Goal: Task Accomplishment & Management: Complete application form

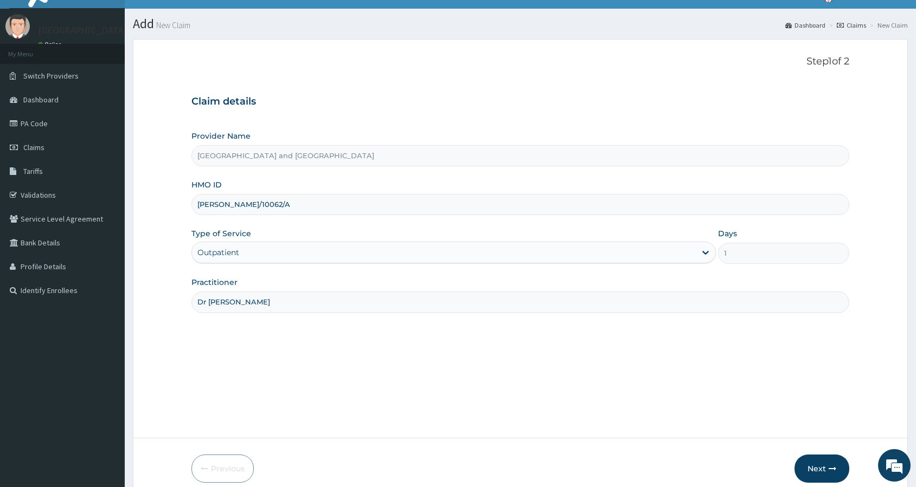
scroll to position [19, 0]
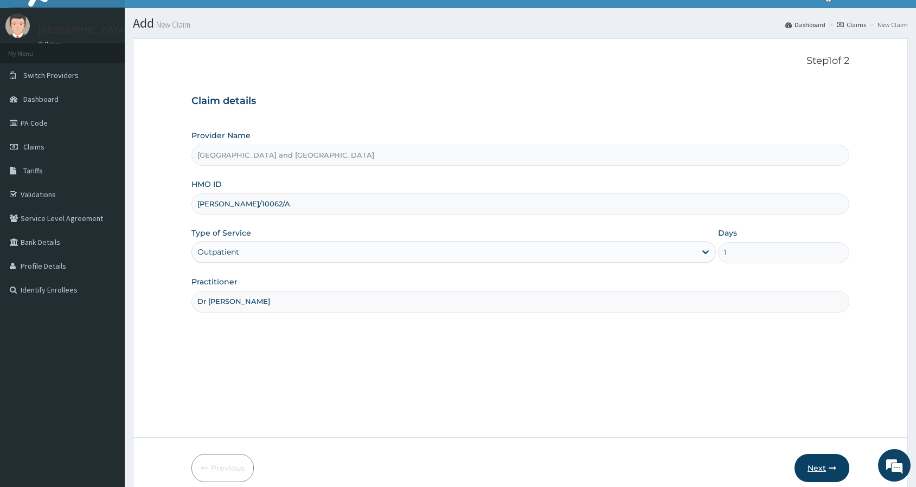
click at [826, 468] on button "Next" at bounding box center [821, 468] width 55 height 28
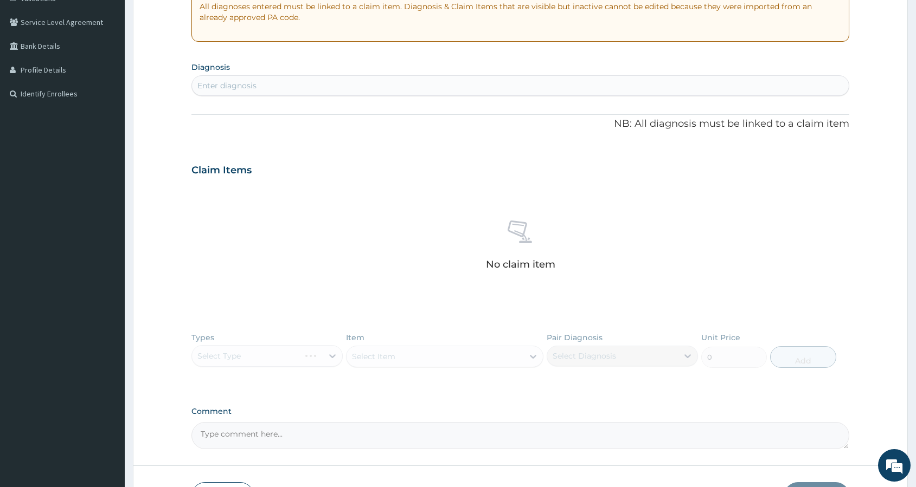
scroll to position [291, 0]
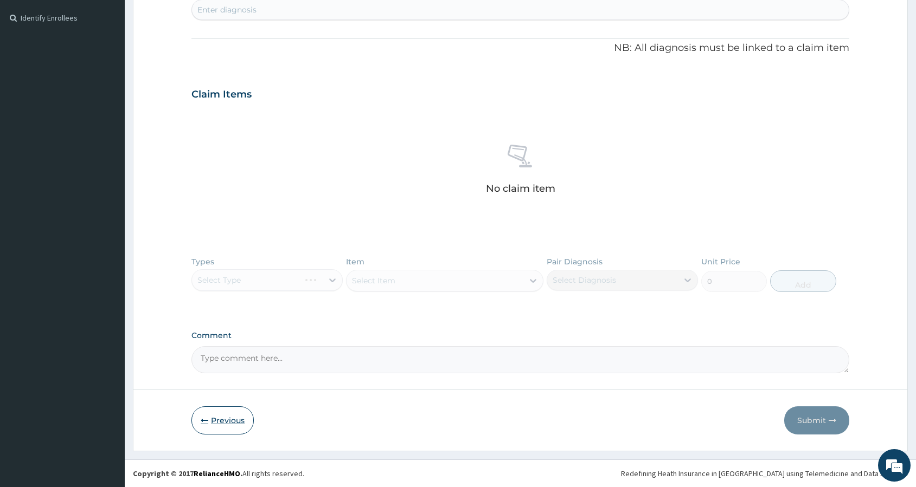
click at [225, 425] on button "Previous" at bounding box center [222, 421] width 62 height 28
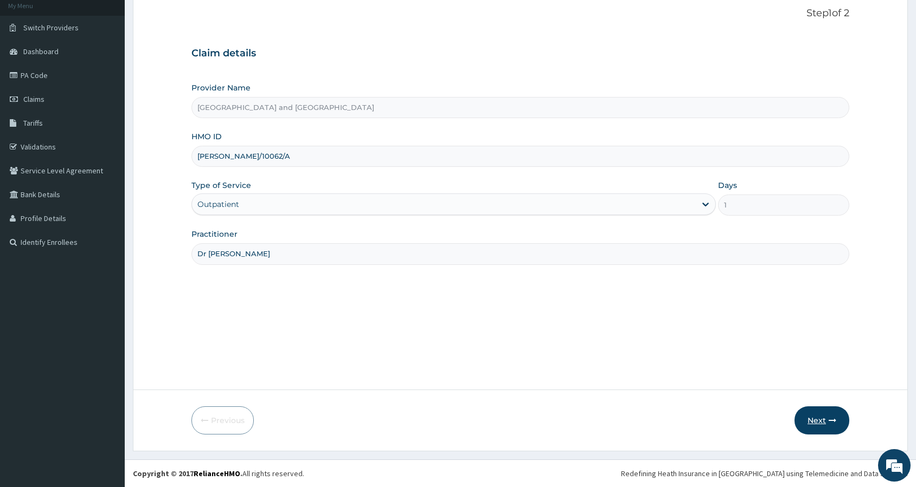
click at [811, 420] on button "Next" at bounding box center [821, 421] width 55 height 28
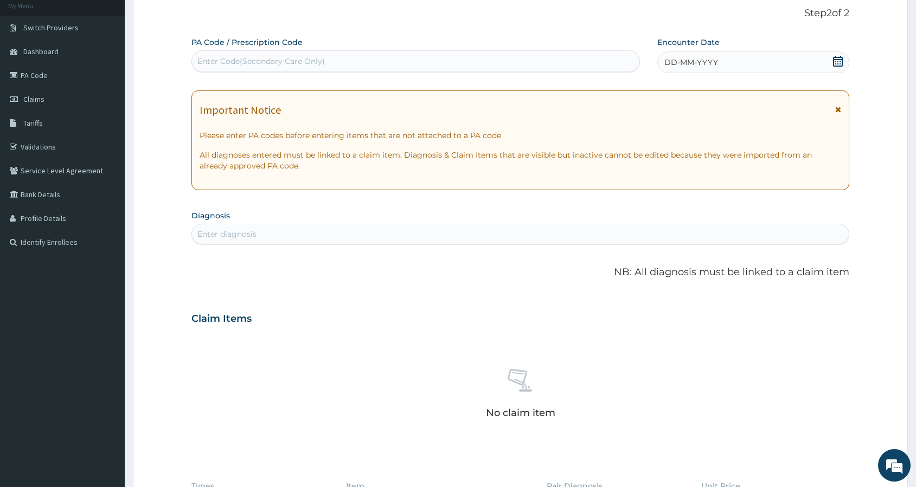
click at [839, 60] on icon at bounding box center [838, 61] width 10 height 11
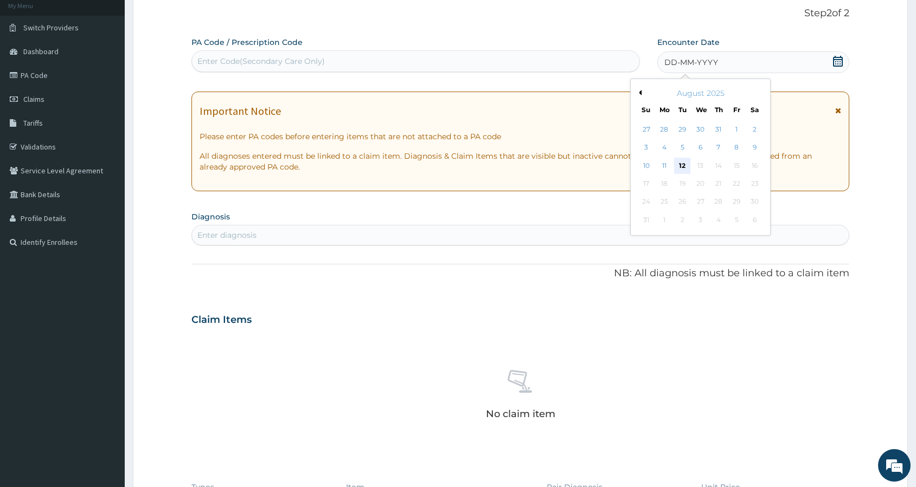
click at [679, 162] on div "12" at bounding box center [682, 166] width 16 height 16
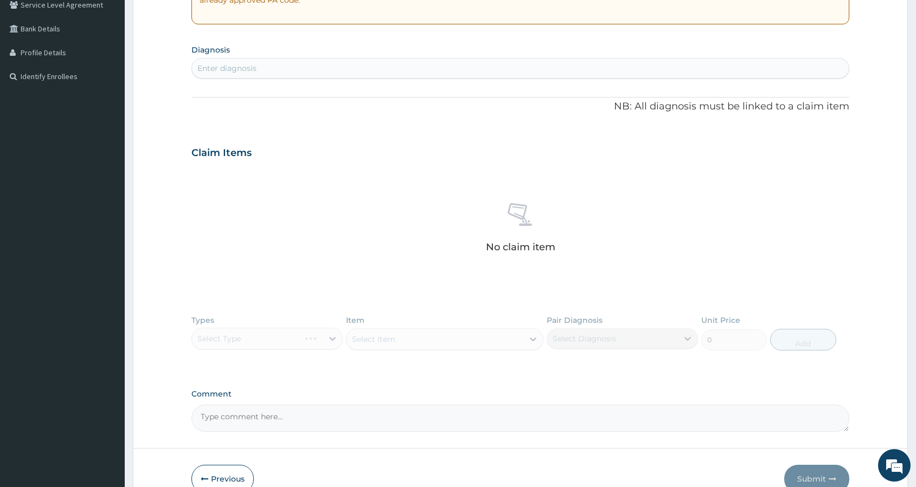
scroll to position [291, 0]
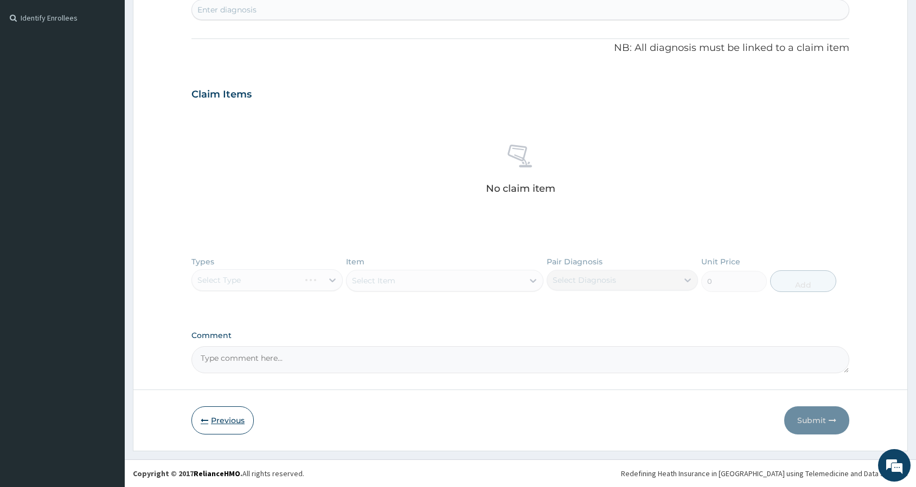
click at [226, 418] on button "Previous" at bounding box center [222, 421] width 62 height 28
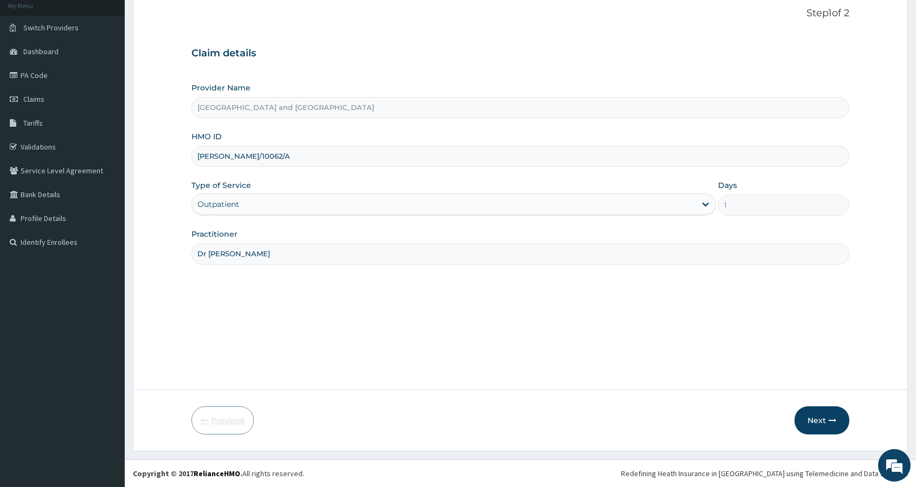
scroll to position [67, 0]
click at [825, 418] on button "Next" at bounding box center [821, 421] width 55 height 28
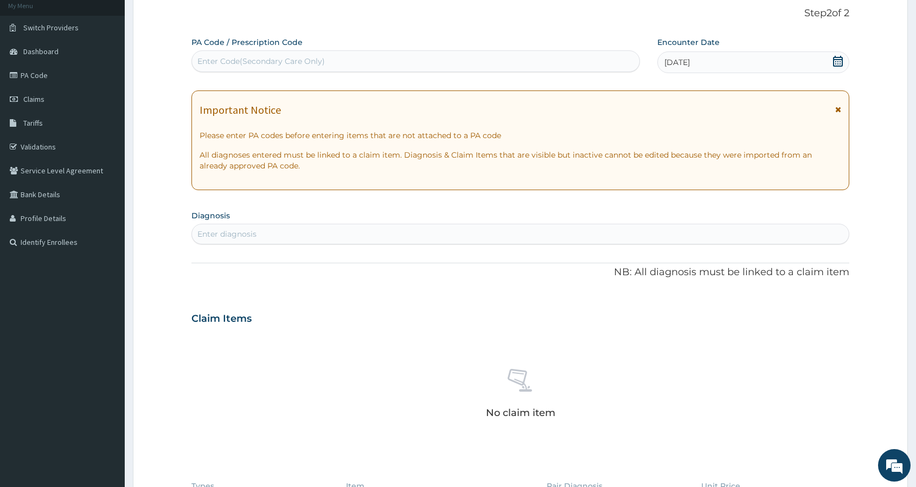
click at [770, 62] on div "12-08-2025" at bounding box center [753, 63] width 192 height 22
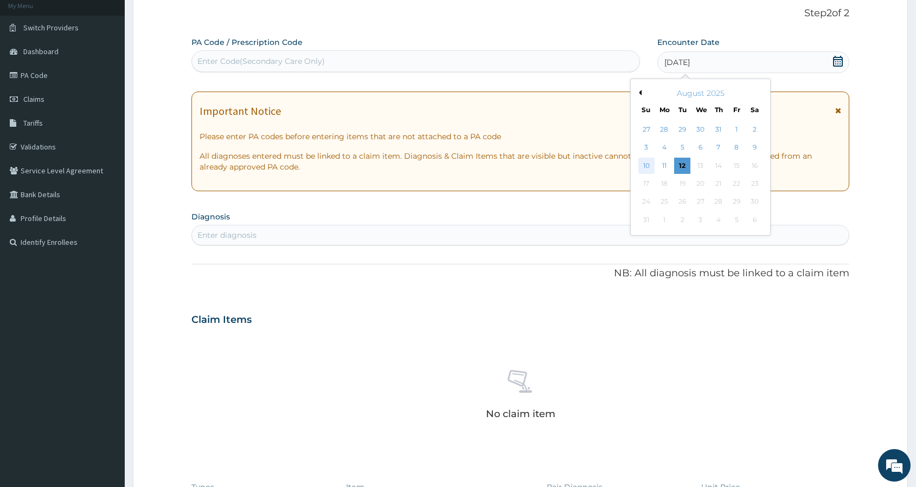
click at [647, 163] on div "10" at bounding box center [646, 166] width 16 height 16
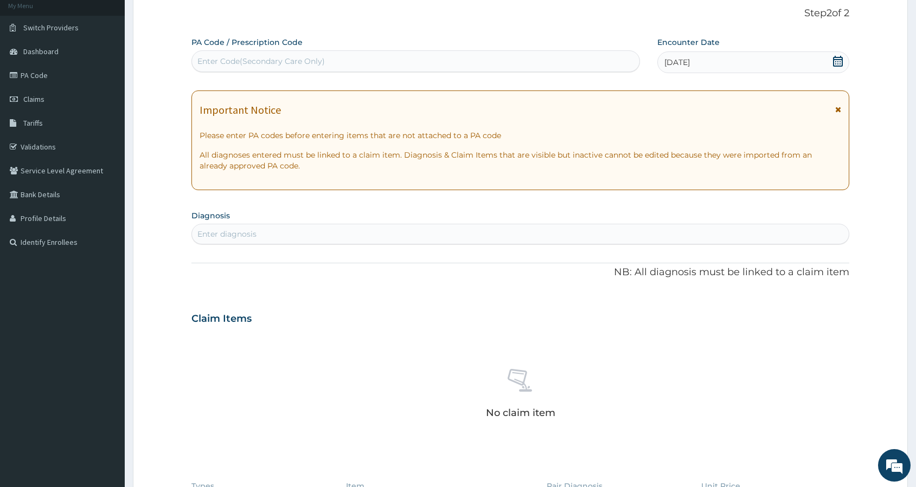
click at [352, 235] on div "Enter diagnosis" at bounding box center [520, 234] width 657 height 17
click at [679, 61] on span "10-08-2025" at bounding box center [676, 62] width 25 height 11
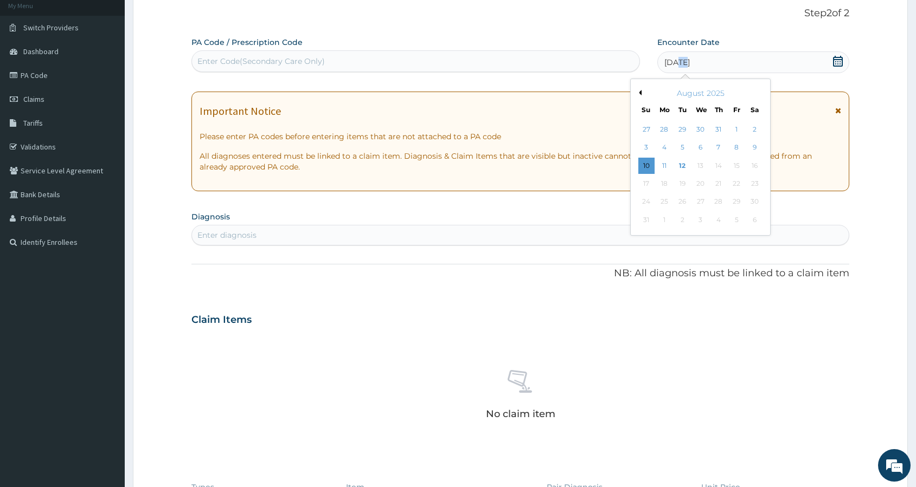
click at [679, 61] on span "10-08-2025" at bounding box center [676, 62] width 25 height 11
click at [715, 146] on div "7" at bounding box center [718, 148] width 16 height 16
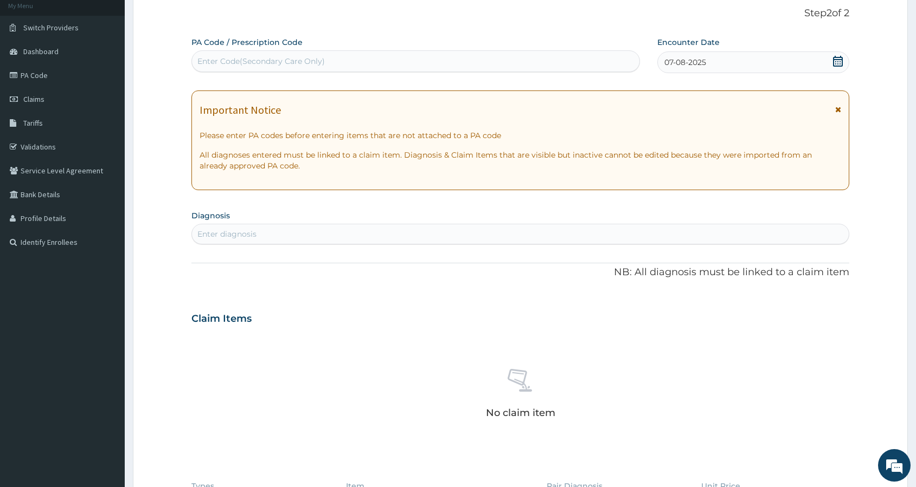
click at [437, 235] on div "Enter diagnosis" at bounding box center [520, 234] width 657 height 17
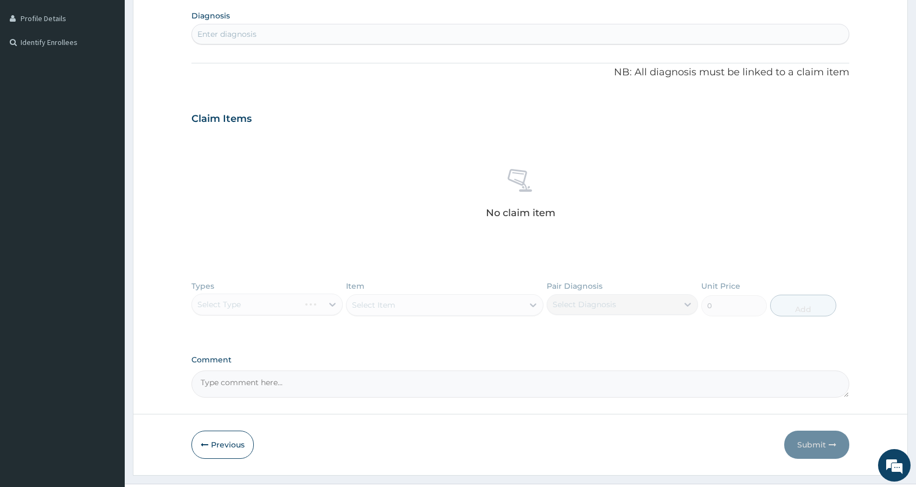
scroll to position [291, 0]
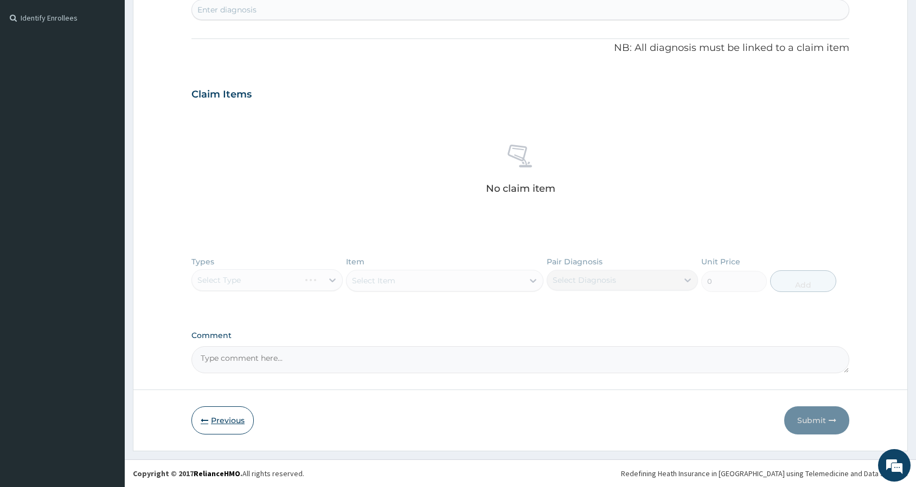
click at [241, 418] on button "Previous" at bounding box center [222, 421] width 62 height 28
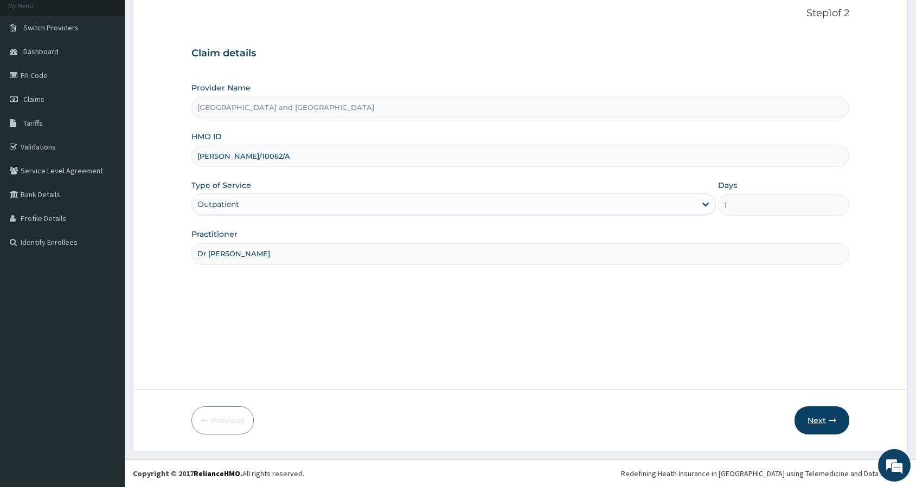
click at [816, 421] on button "Next" at bounding box center [821, 421] width 55 height 28
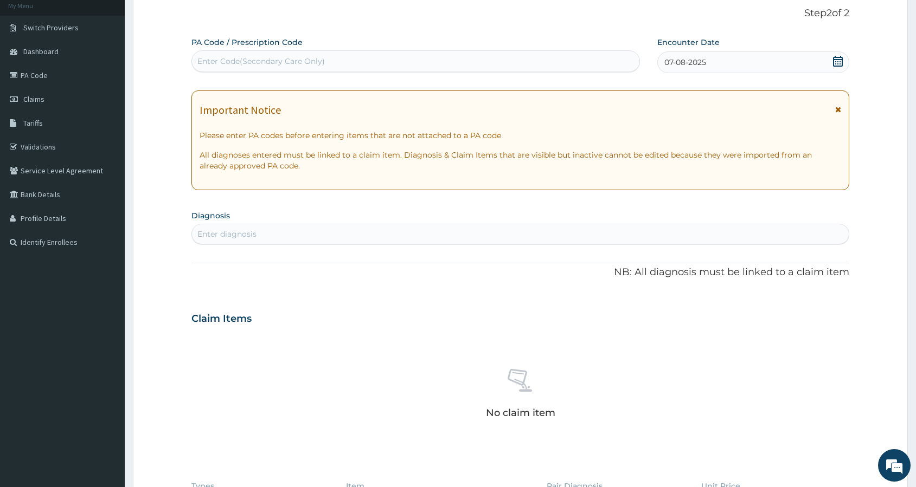
click at [322, 229] on div "Enter diagnosis" at bounding box center [520, 234] width 657 height 17
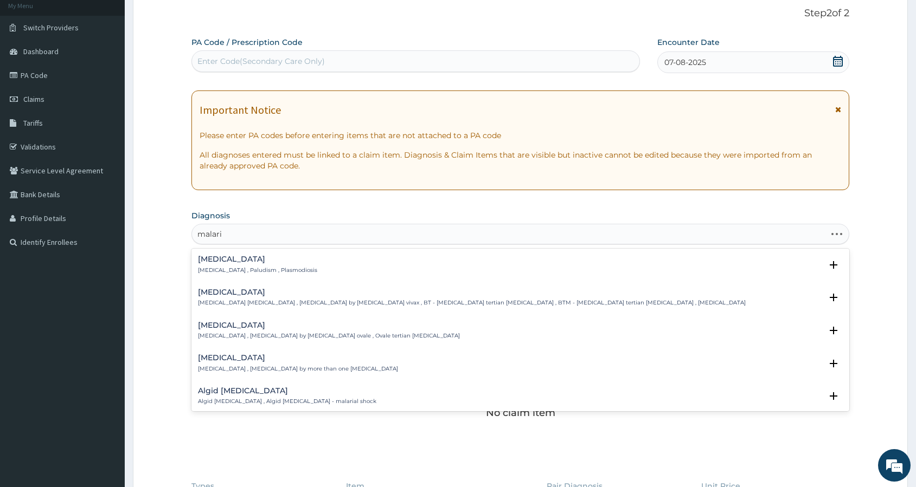
type input "malaria"
click at [212, 265] on div "Malaria Malaria , Paludism , Plasmodiosis" at bounding box center [257, 264] width 119 height 19
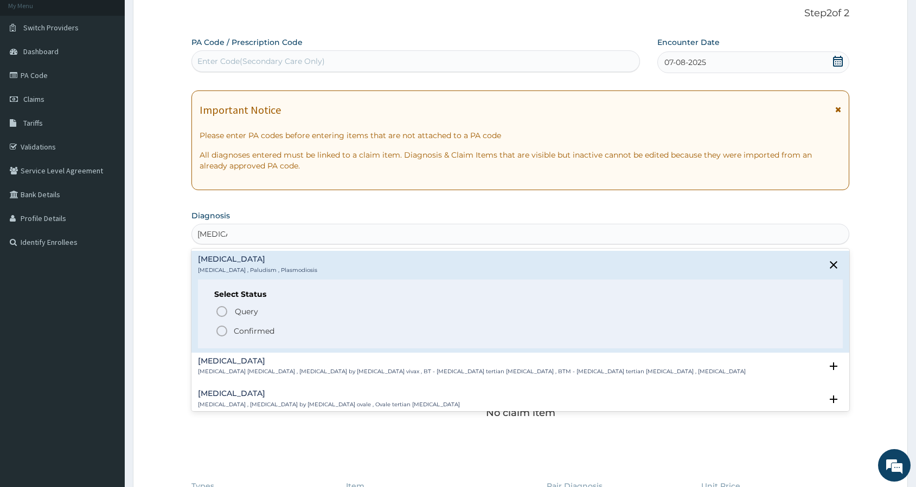
click at [222, 331] on icon "status option filled" at bounding box center [221, 331] width 13 height 13
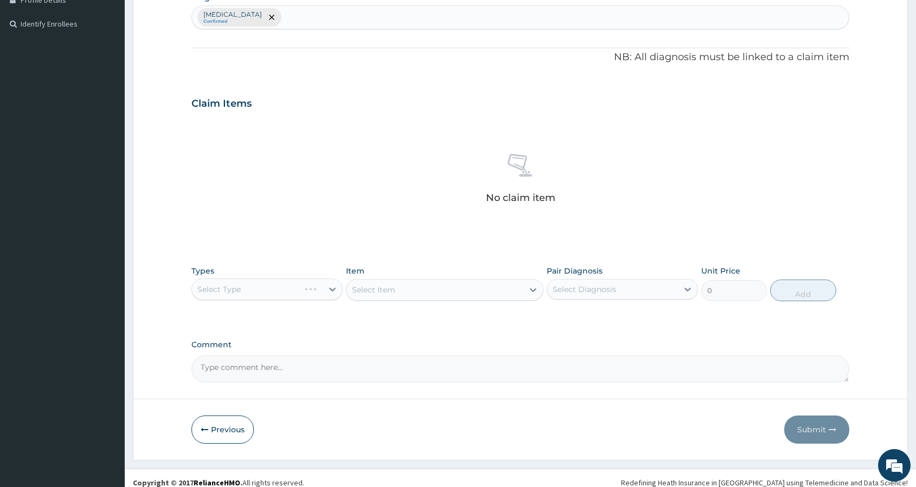
scroll to position [294, 0]
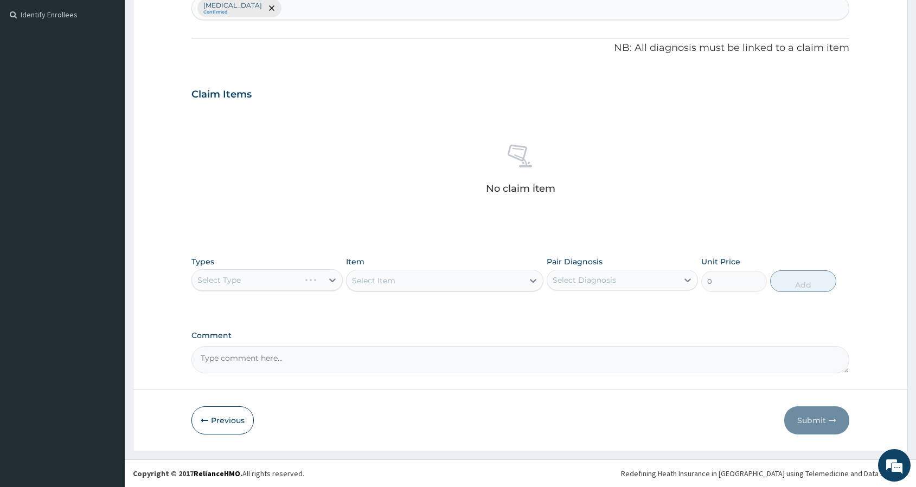
click at [377, 282] on div "Select Item" at bounding box center [444, 281] width 197 height 22
click at [383, 277] on div "Select Item" at bounding box center [444, 281] width 197 height 22
click at [332, 278] on div "Select Type" at bounding box center [266, 280] width 151 height 22
click at [225, 420] on button "Previous" at bounding box center [222, 421] width 62 height 28
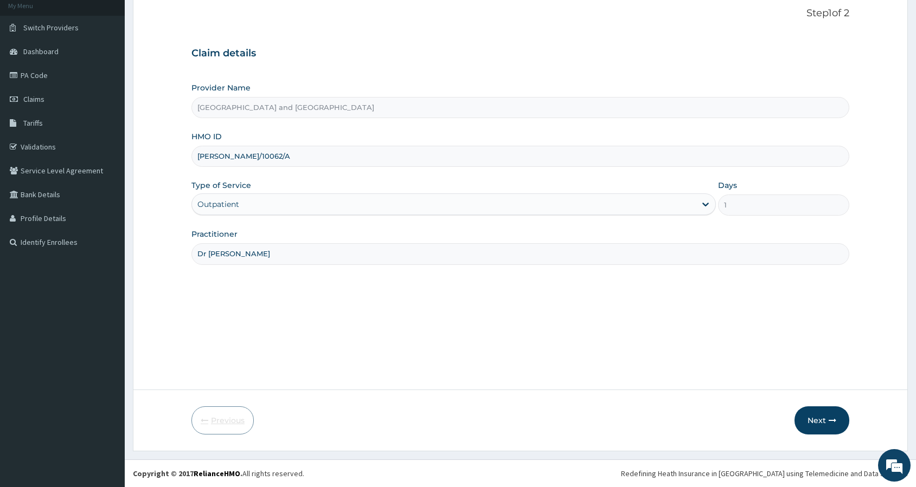
scroll to position [67, 0]
click at [236, 158] on input "KAY/10062/A" at bounding box center [520, 156] width 658 height 21
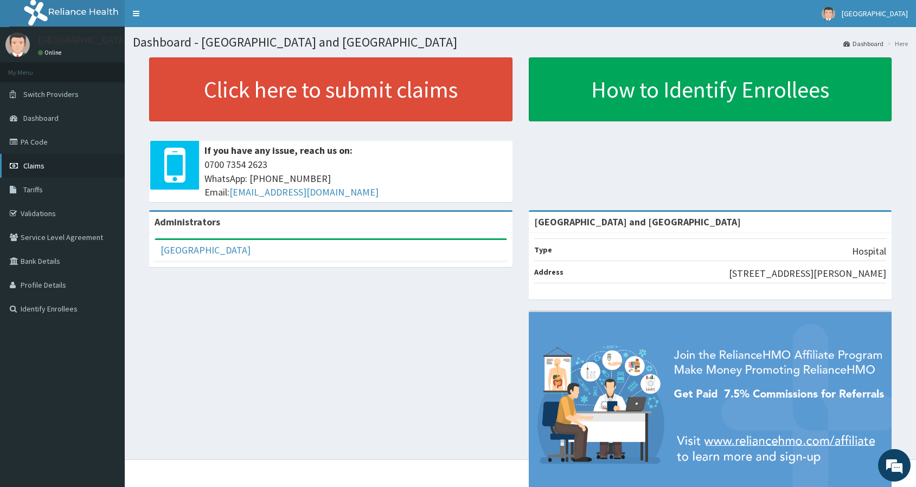
click at [38, 164] on span "Claims" at bounding box center [33, 166] width 21 height 10
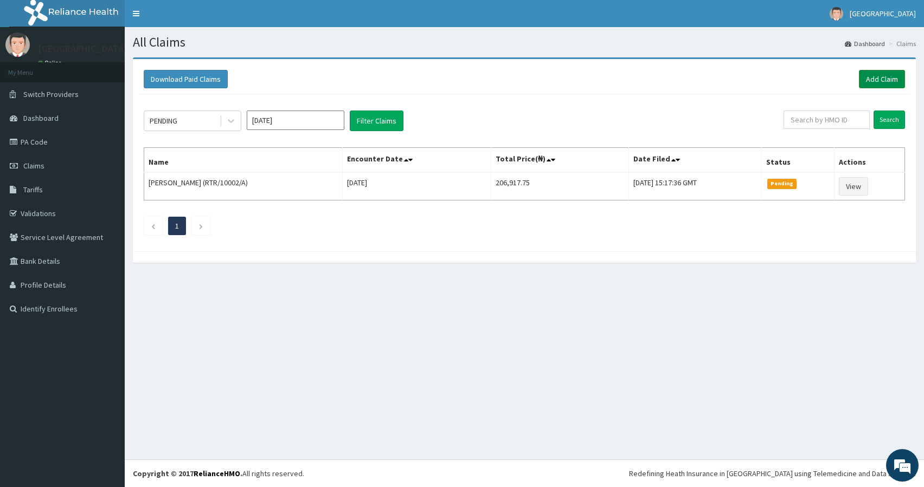
click at [884, 76] on link "Add Claim" at bounding box center [882, 79] width 46 height 18
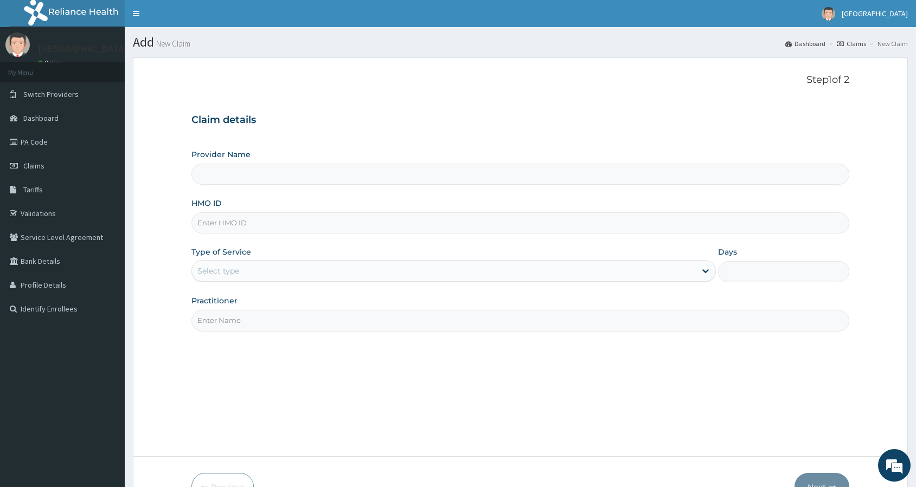
type input "[GEOGRAPHIC_DATA] and [GEOGRAPHIC_DATA]"
click at [294, 222] on input "HMO ID" at bounding box center [520, 223] width 658 height 21
paste input "[PERSON_NAME]/10062/A"
type input "[PERSON_NAME]/10062/A"
click at [400, 271] on div "Select type" at bounding box center [444, 270] width 504 height 17
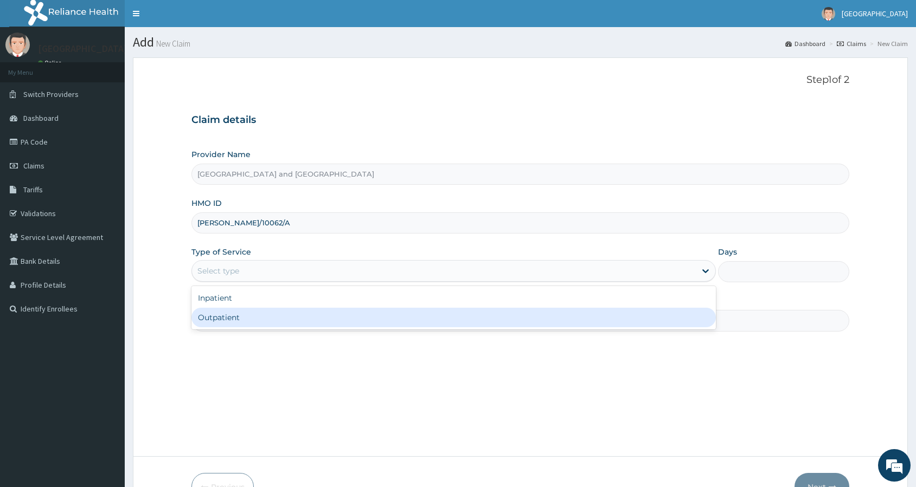
click at [354, 317] on div "Outpatient" at bounding box center [453, 318] width 524 height 20
type input "1"
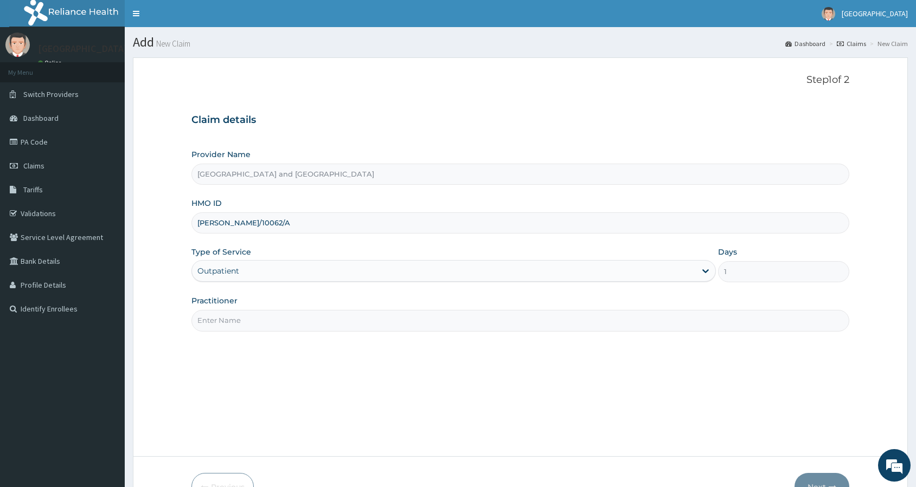
click at [335, 316] on input "Practitioner" at bounding box center [520, 320] width 658 height 21
type input "Dr [PERSON_NAME]"
click at [826, 474] on button "Next" at bounding box center [821, 487] width 55 height 28
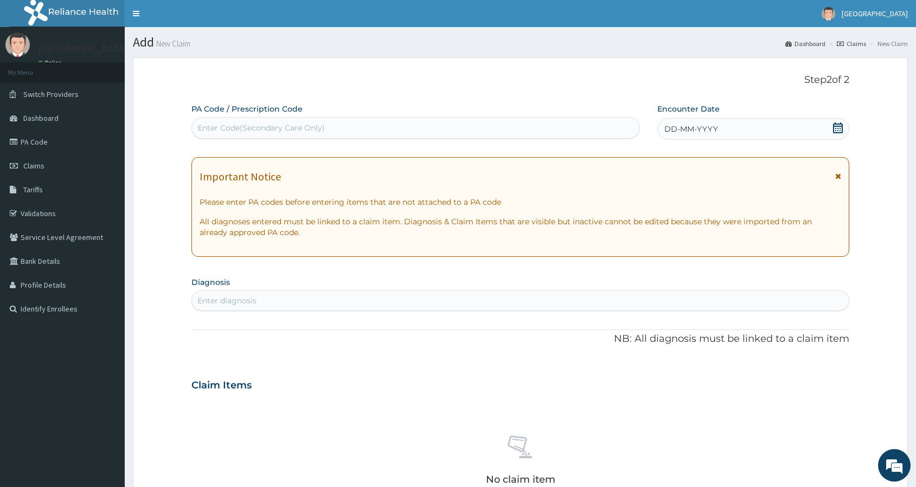
click at [760, 124] on div "DD-MM-YYYY" at bounding box center [753, 129] width 192 height 22
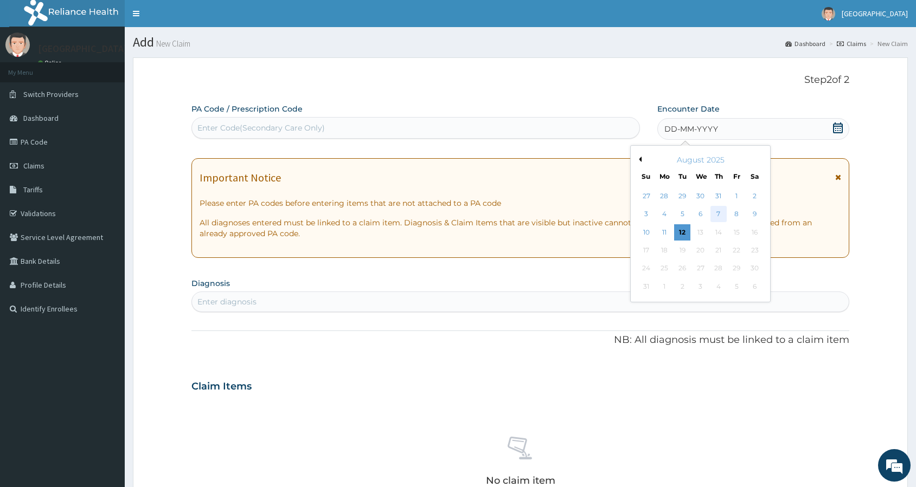
click at [720, 217] on div "7" at bounding box center [718, 215] width 16 height 16
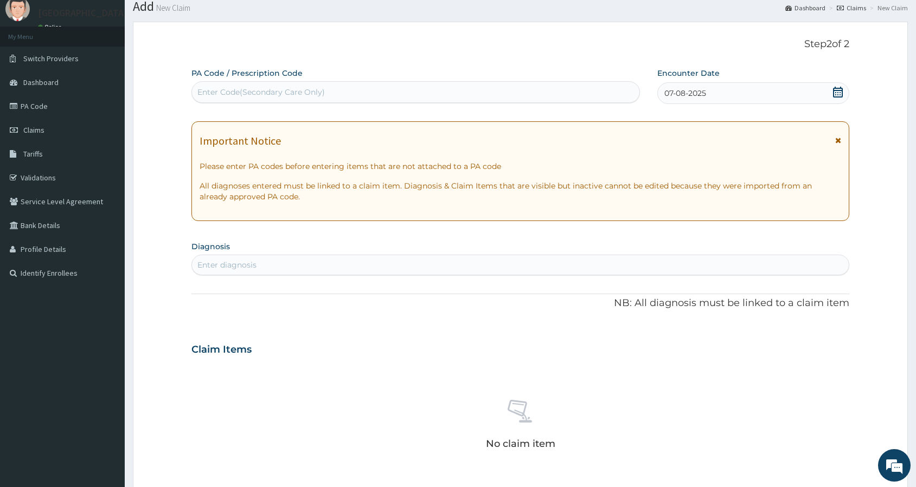
scroll to position [36, 0]
click at [457, 265] on div "Enter diagnosis" at bounding box center [520, 264] width 657 height 17
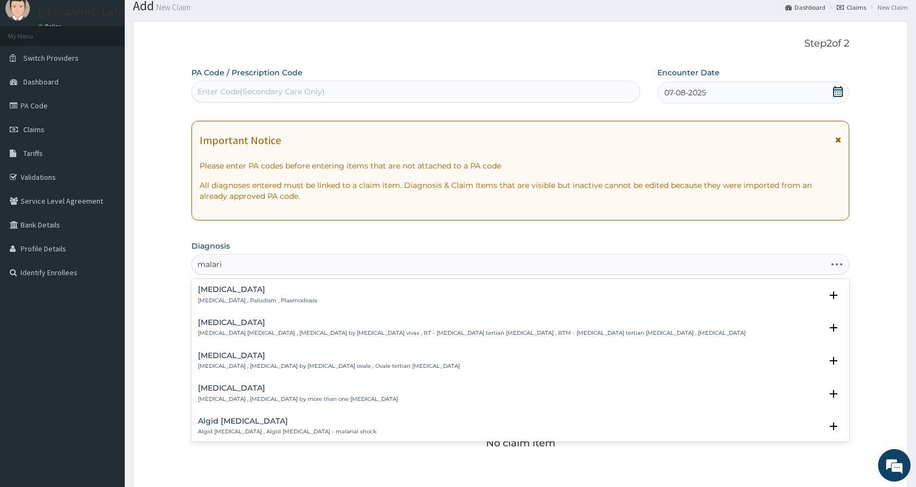
type input "[MEDICAL_DATA]"
click at [216, 290] on h4 "[MEDICAL_DATA]" at bounding box center [257, 290] width 119 height 8
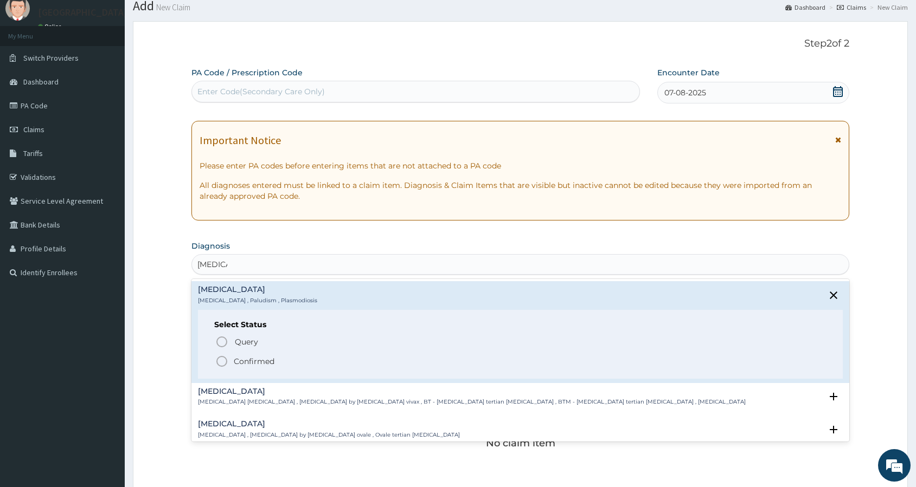
click at [222, 361] on icon "status option filled" at bounding box center [221, 361] width 13 height 13
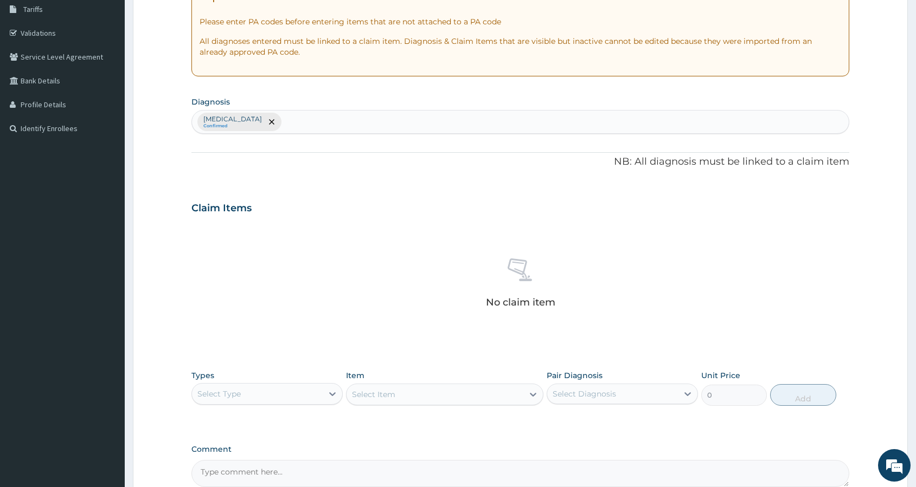
scroll to position [294, 0]
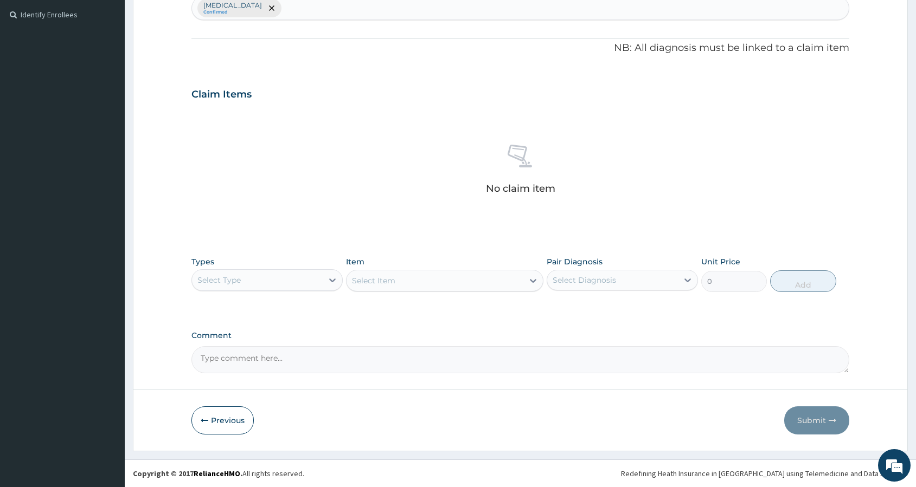
click at [289, 281] on div "Select Type" at bounding box center [257, 280] width 131 height 17
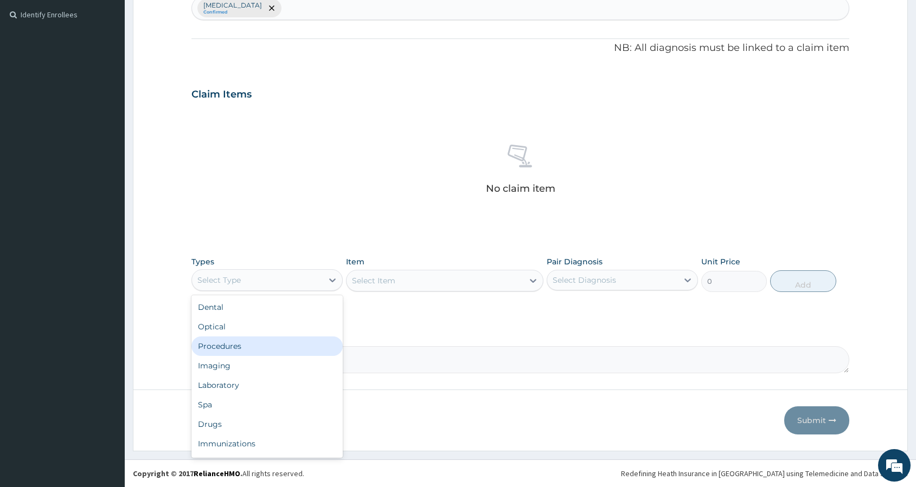
click at [273, 343] on div "Procedures" at bounding box center [266, 347] width 151 height 20
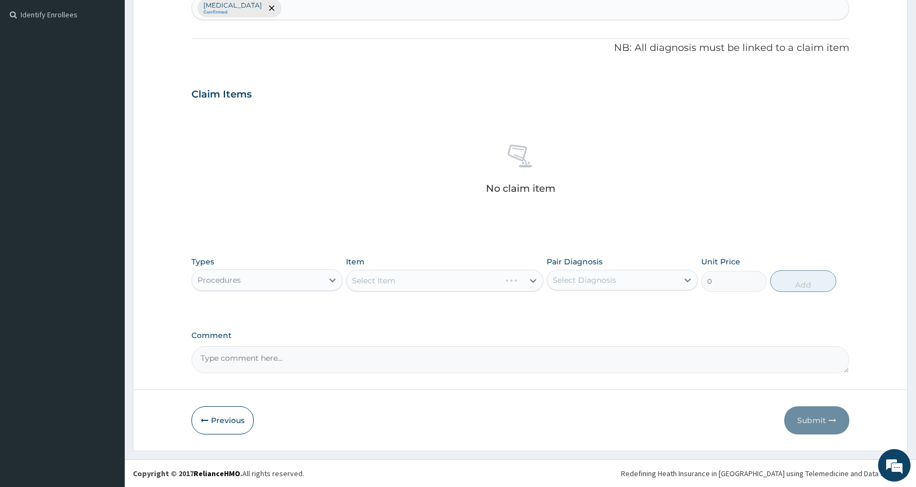
click at [439, 277] on div "Select Item" at bounding box center [444, 281] width 197 height 22
click at [441, 281] on div "Select Item" at bounding box center [444, 281] width 197 height 22
click at [485, 280] on div "Select Item" at bounding box center [434, 280] width 177 height 17
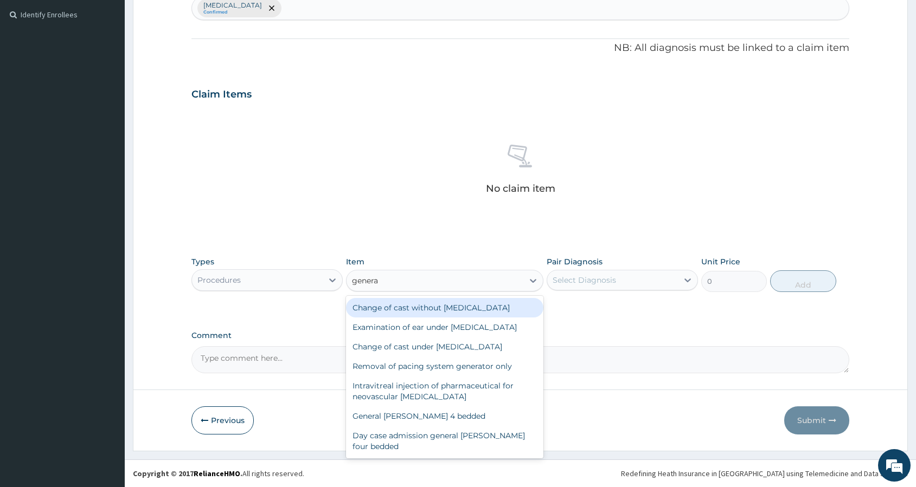
type input "general"
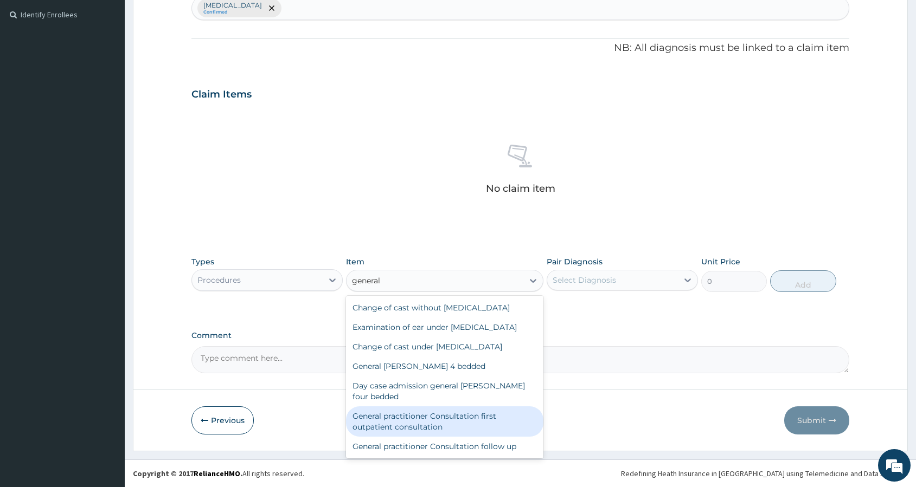
click at [465, 407] on div "General practitioner Consultation first outpatient consultation" at bounding box center [444, 422] width 197 height 30
type input "3000"
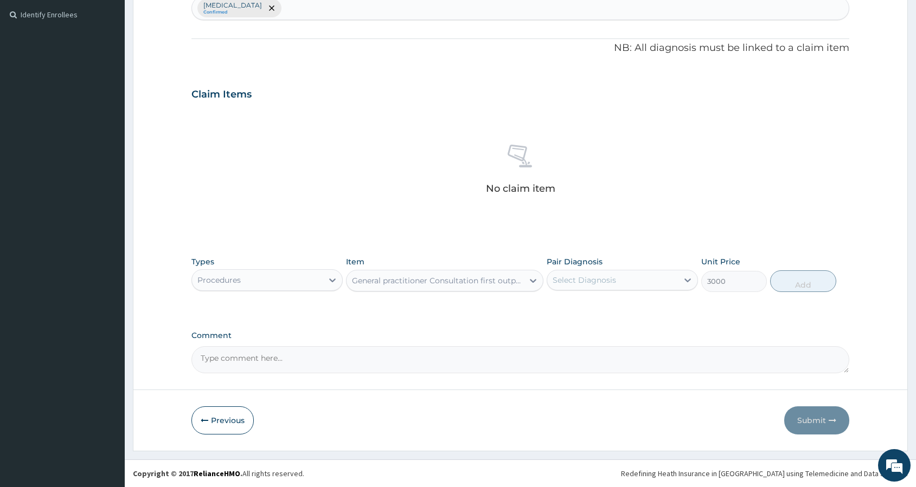
click at [630, 286] on div "Select Diagnosis" at bounding box center [612, 280] width 131 height 17
click at [626, 305] on div "Malaria" at bounding box center [622, 308] width 151 height 22
checkbox input "true"
click at [807, 284] on button "Add" at bounding box center [803, 282] width 66 height 22
type input "0"
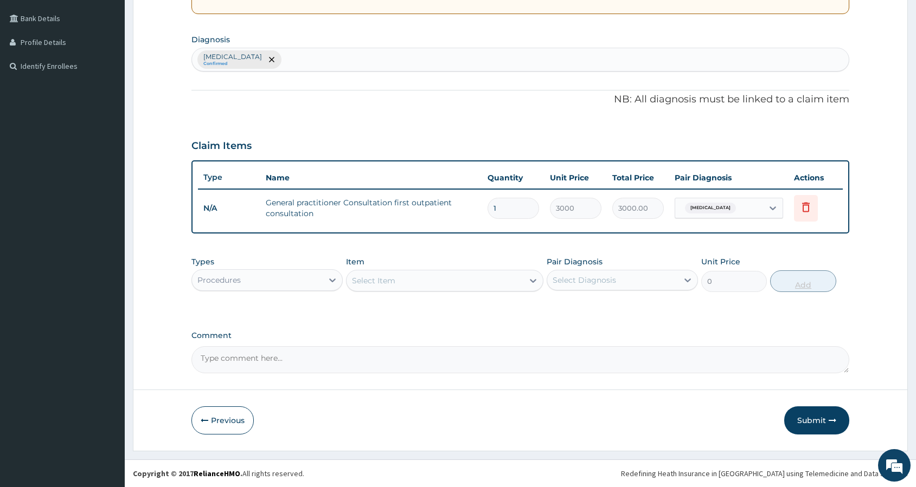
scroll to position [243, 0]
click at [584, 325] on div "PA Code / Prescription Code Enter Code(Secondary Care Only) Encounter Date 07-0…" at bounding box center [520, 117] width 658 height 513
click at [402, 279] on div "Select Item" at bounding box center [434, 280] width 177 height 17
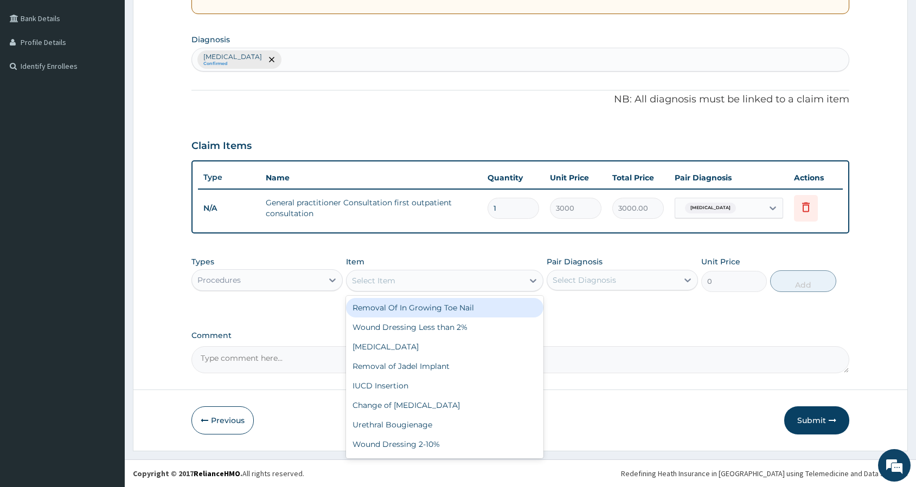
click at [299, 282] on div "Procedures" at bounding box center [257, 280] width 131 height 17
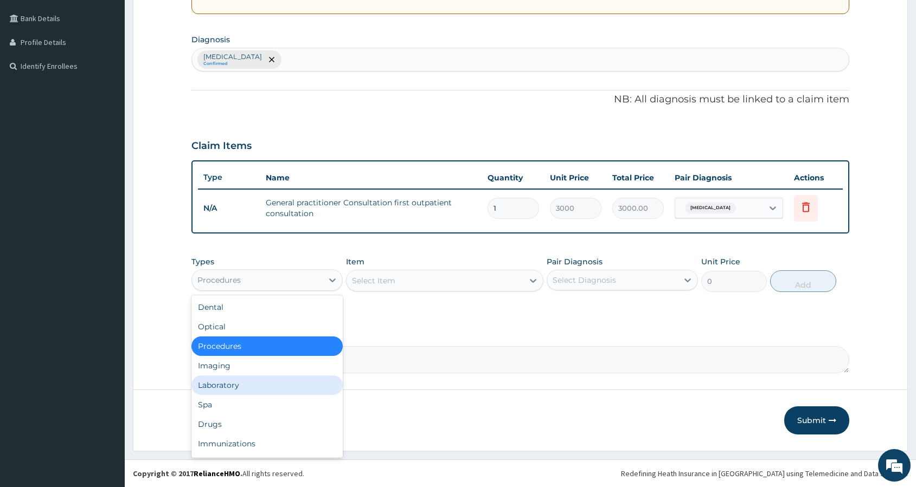
click at [276, 386] on div "Laboratory" at bounding box center [266, 386] width 151 height 20
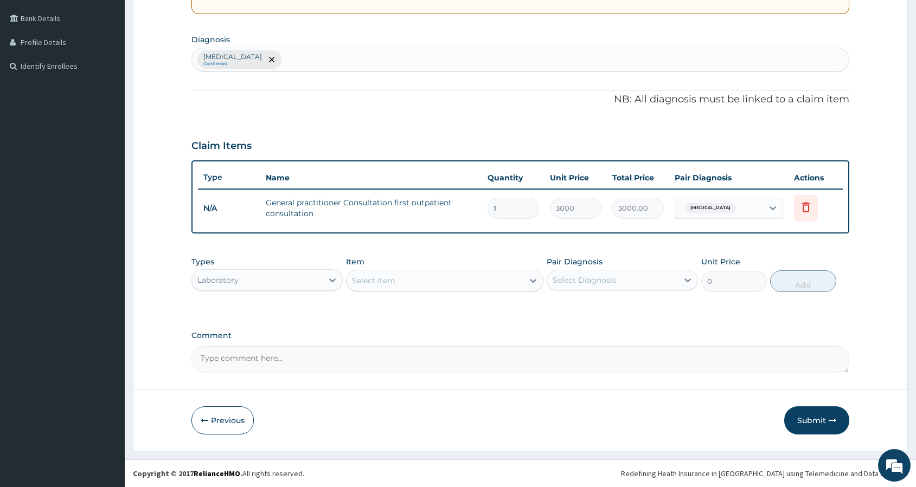
click at [457, 284] on div "Select Item" at bounding box center [434, 280] width 177 height 17
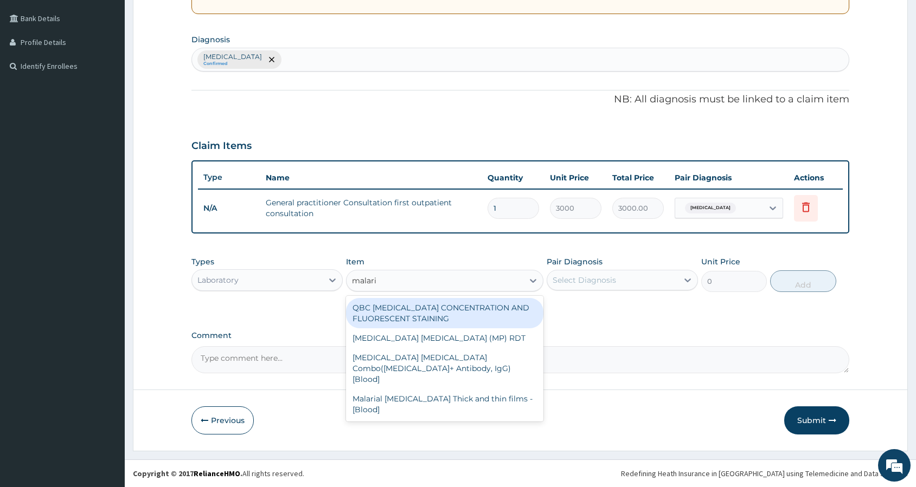
type input "malaria"
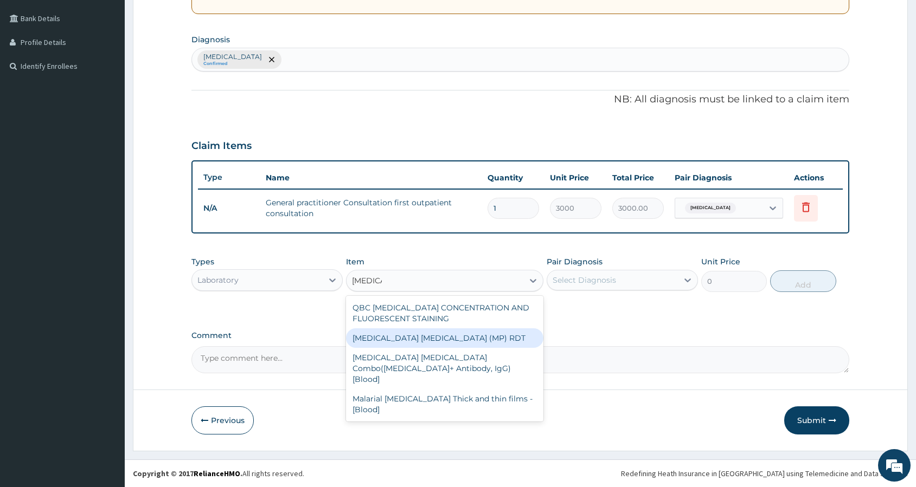
type input "1500"
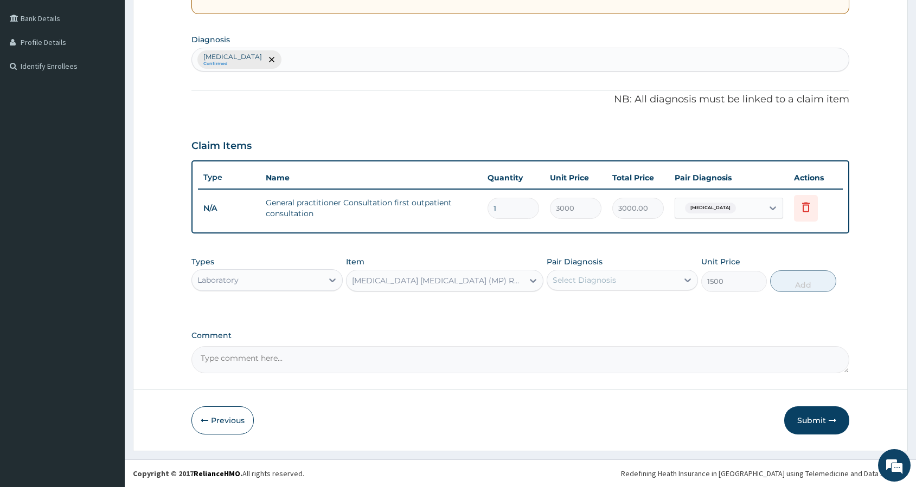
click at [634, 284] on div "Select Diagnosis" at bounding box center [612, 280] width 131 height 17
click at [626, 316] on div "Malaria" at bounding box center [622, 308] width 151 height 22
checkbox input "true"
click at [808, 281] on button "Add" at bounding box center [803, 282] width 66 height 22
type input "0"
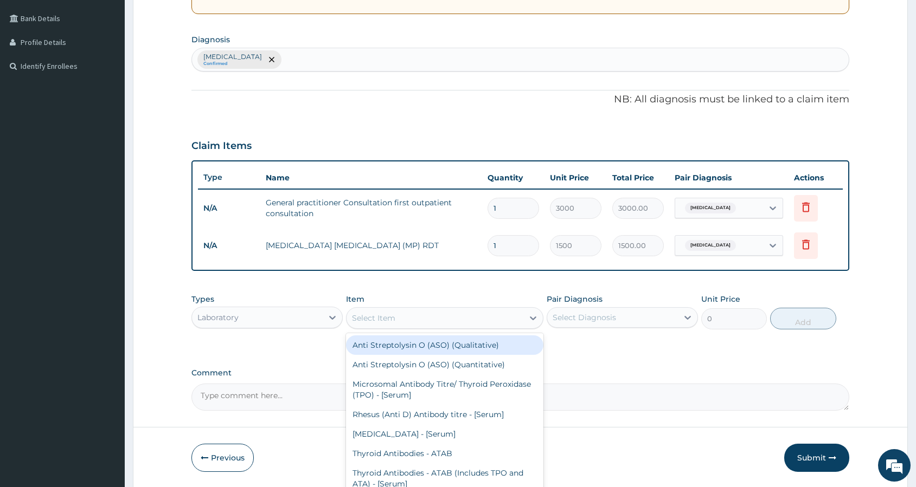
click at [414, 316] on div "Select Item" at bounding box center [434, 318] width 177 height 17
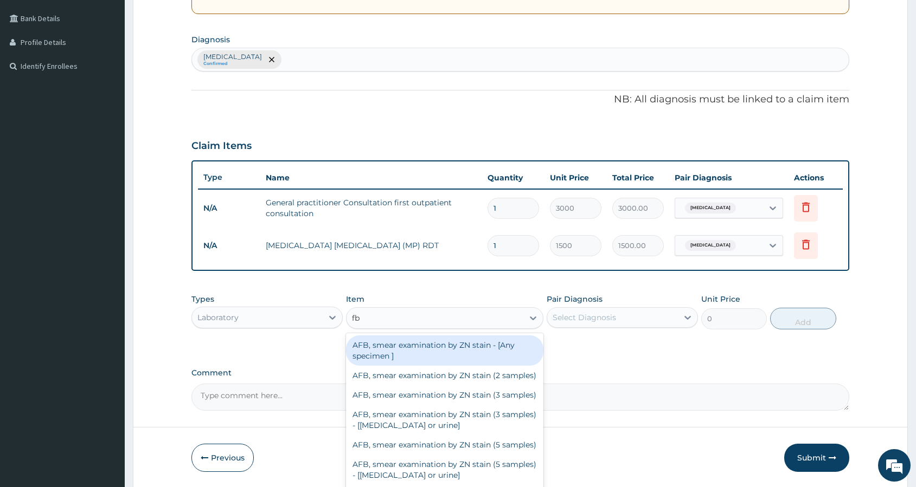
type input "fbc"
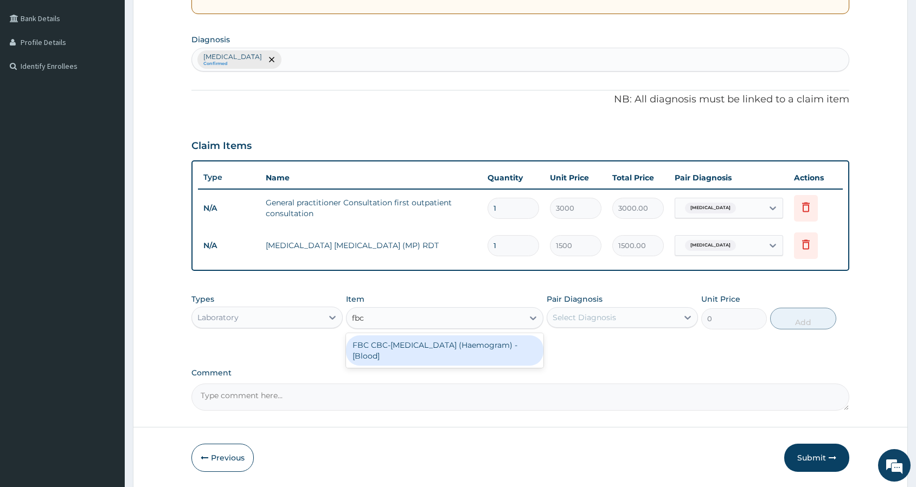
type input "3000"
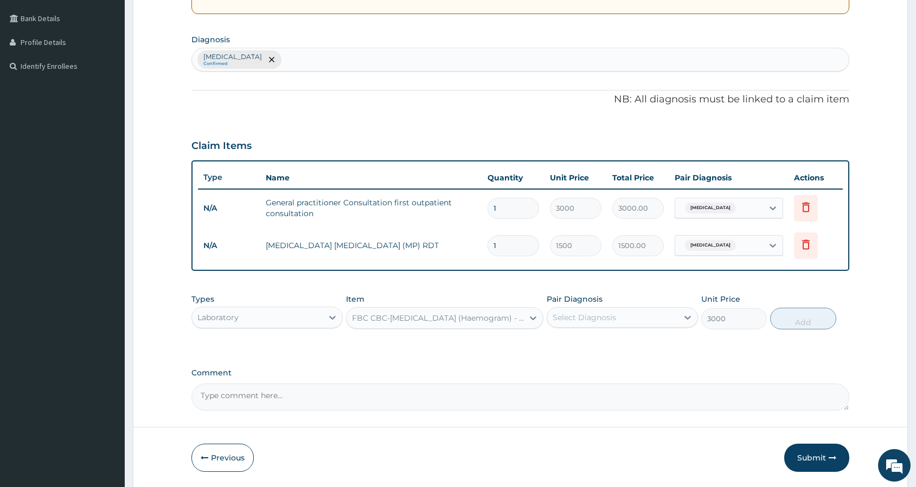
click at [581, 320] on div "Select Diagnosis" at bounding box center [584, 317] width 63 height 11
click at [525, 406] on textarea "Comment" at bounding box center [520, 397] width 658 height 27
click at [677, 56] on div "Malaria Confirmed" at bounding box center [520, 59] width 657 height 23
type input "[MEDICAL_DATA]"
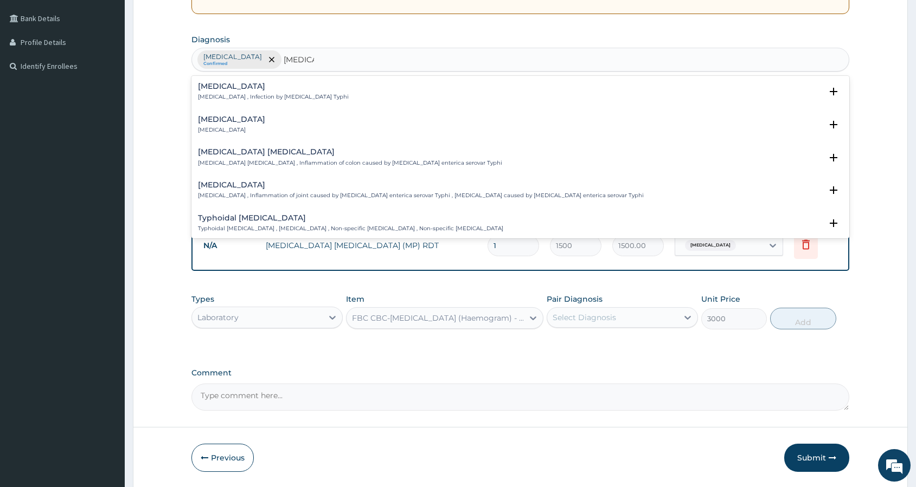
click at [226, 92] on div "Typhoid fever Typhoid fever , Infection by Salmonella Typhi" at bounding box center [273, 91] width 151 height 19
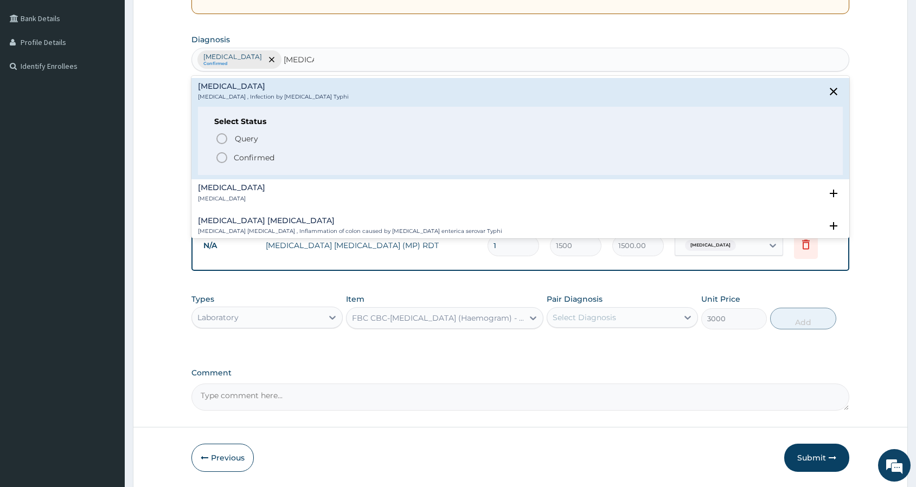
click at [222, 159] on icon "status option filled" at bounding box center [221, 157] width 13 height 13
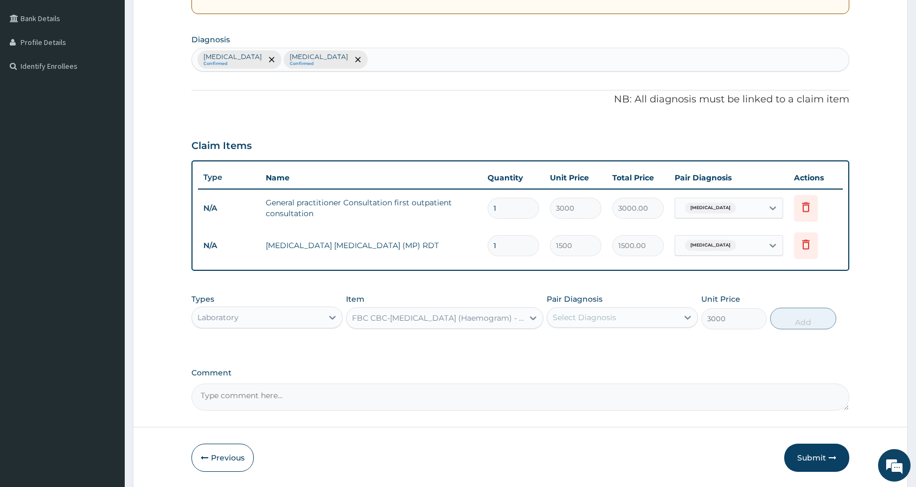
click at [599, 316] on div "Select Diagnosis" at bounding box center [584, 317] width 63 height 11
click at [599, 367] on label "[MEDICAL_DATA]" at bounding box center [597, 366] width 67 height 11
checkbox input "true"
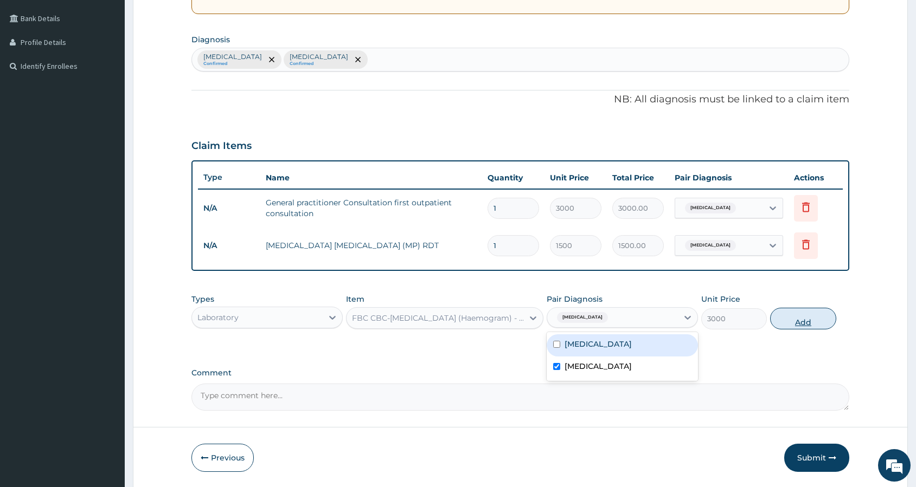
click at [806, 323] on button "Add" at bounding box center [803, 319] width 66 height 22
type input "0"
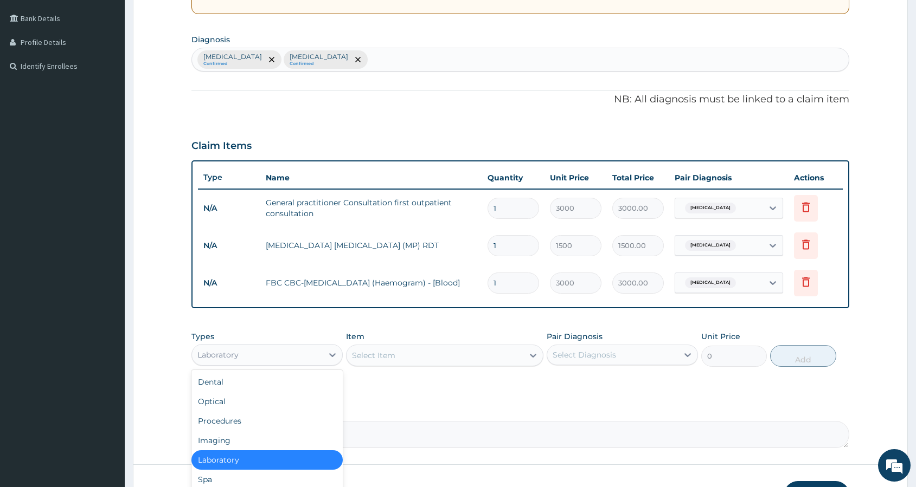
click at [282, 357] on div "Laboratory" at bounding box center [257, 354] width 131 height 17
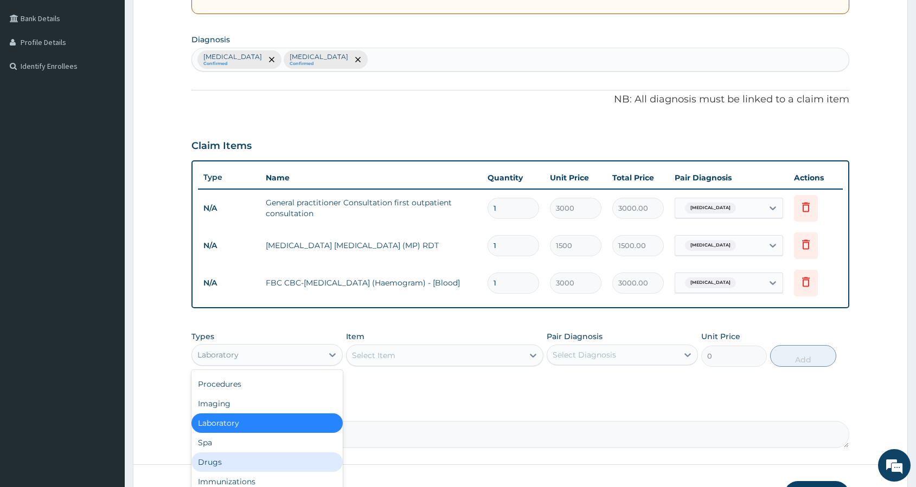
click at [248, 460] on div "Drugs" at bounding box center [266, 463] width 151 height 20
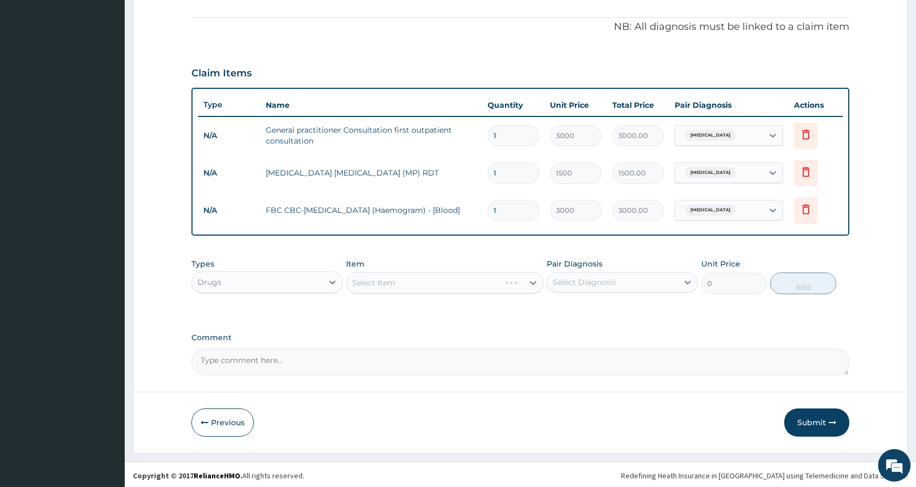
scroll to position [318, 0]
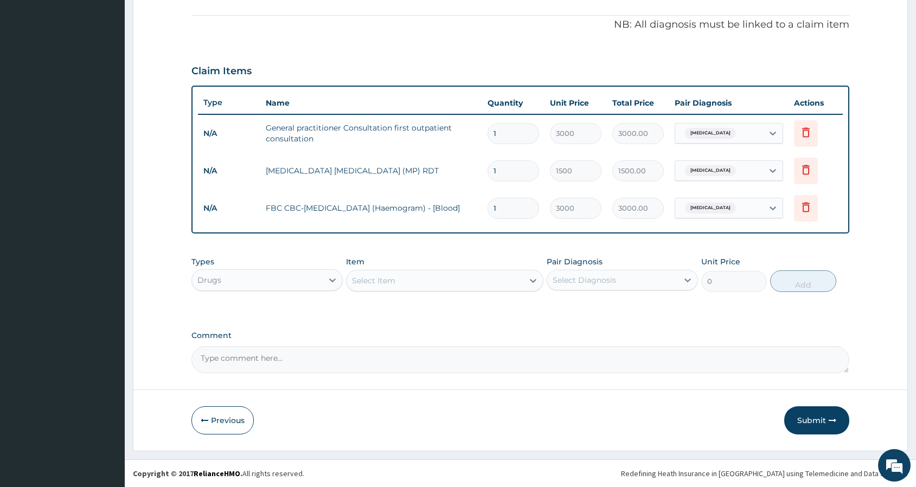
click at [463, 273] on div "Select Item" at bounding box center [434, 280] width 177 height 17
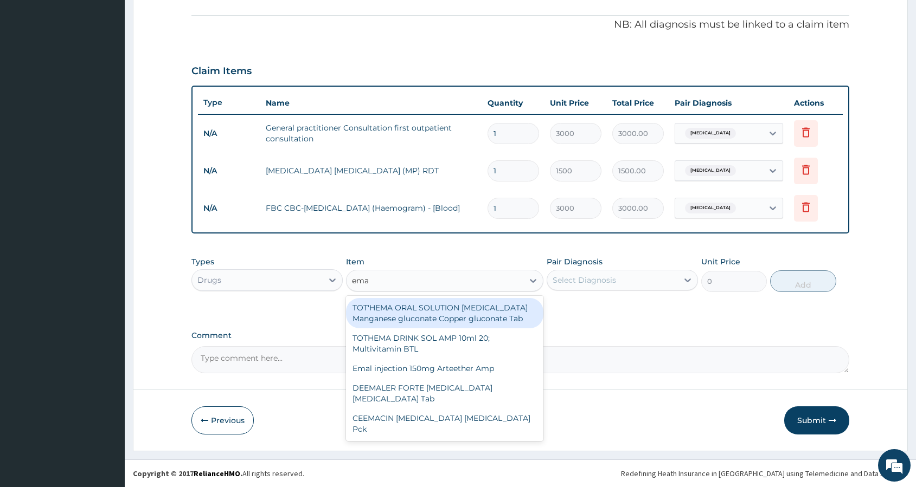
type input "emal"
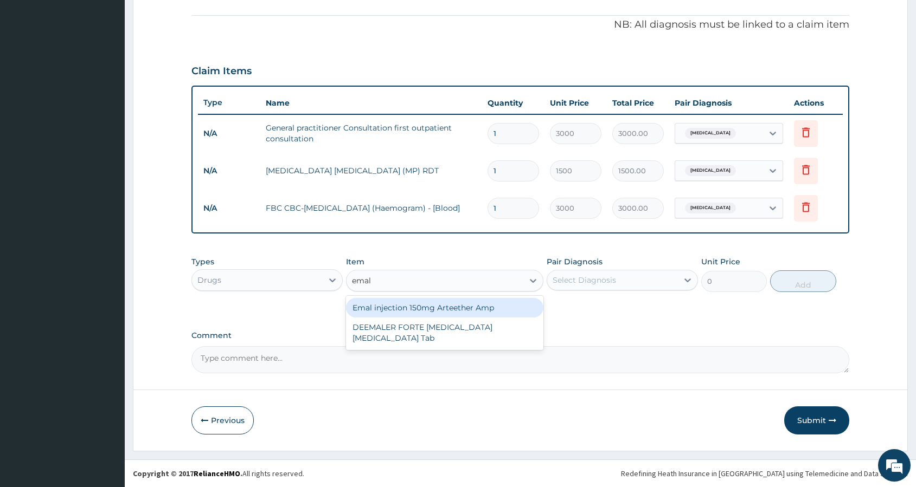
type input "4259.25"
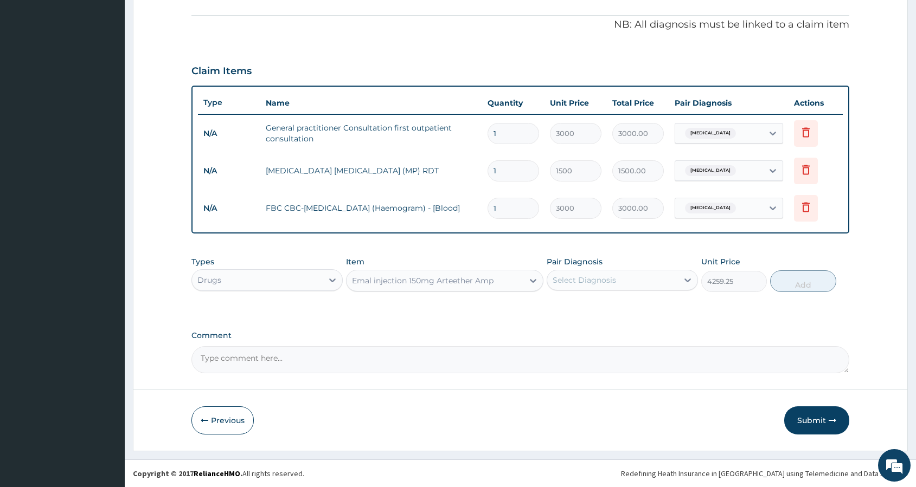
click at [582, 281] on div "Select Diagnosis" at bounding box center [584, 280] width 63 height 11
click at [582, 306] on label "[MEDICAL_DATA]" at bounding box center [597, 306] width 67 height 11
checkbox input "true"
click at [803, 294] on div "Types Drugs Item Emal injection 150mg Arteether Amp Pair Diagnosis Malaria Unit…" at bounding box center [520, 274] width 658 height 47
click at [800, 288] on button "Add" at bounding box center [803, 282] width 66 height 22
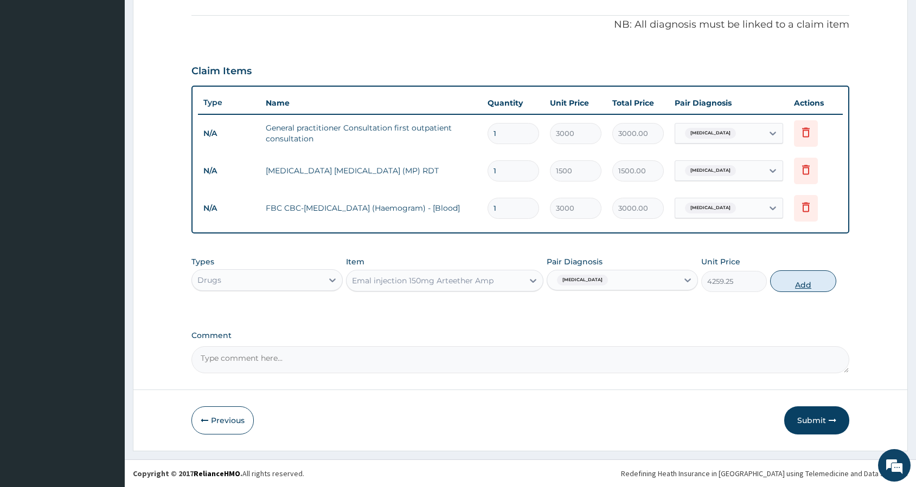
type input "0"
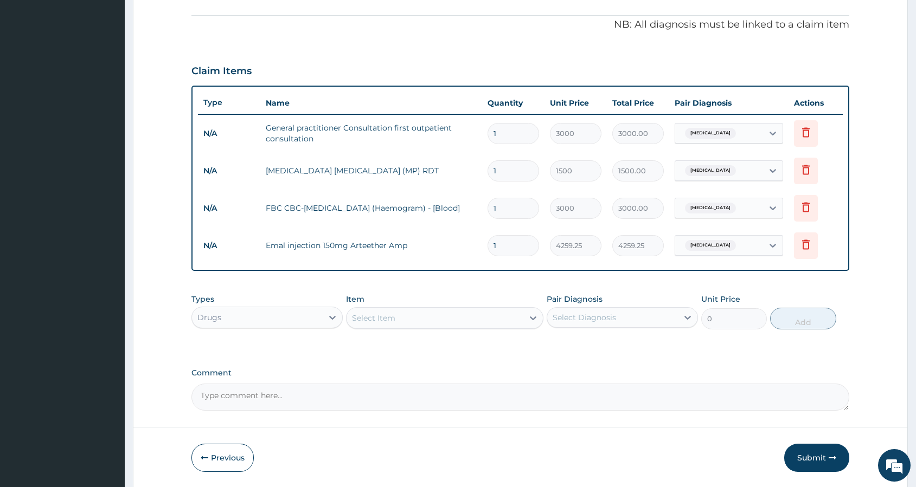
click at [393, 319] on div "Select Item" at bounding box center [373, 318] width 43 height 11
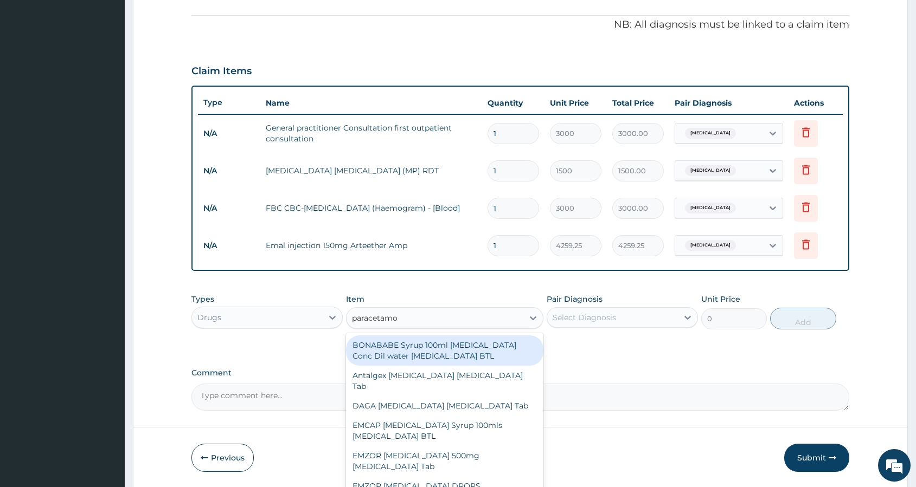
type input "[MEDICAL_DATA]"
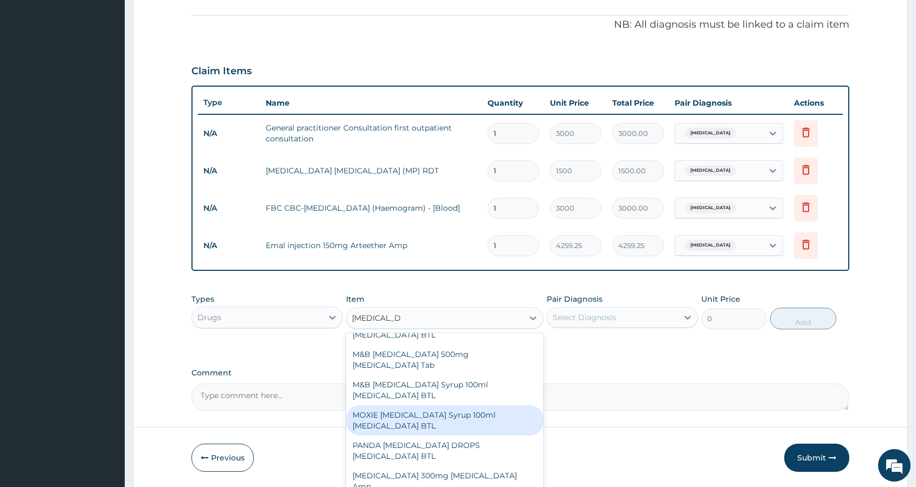
scroll to position [224, 0]
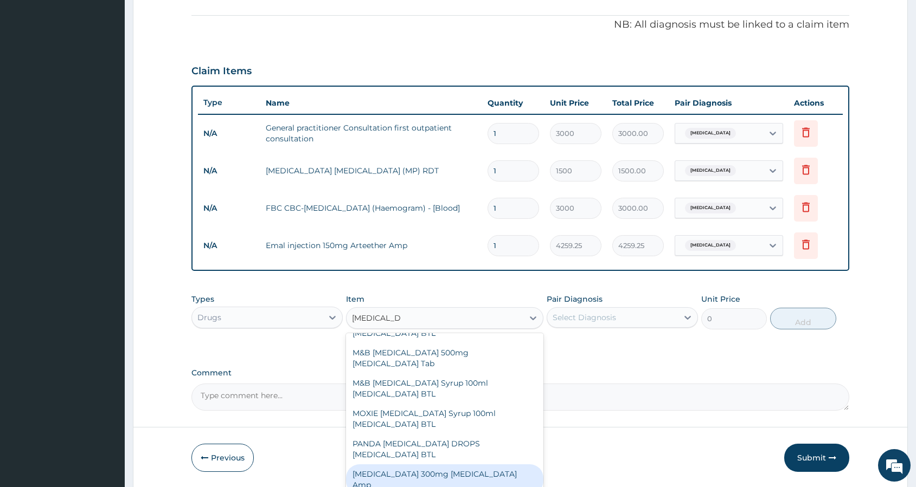
click at [467, 471] on div "[MEDICAL_DATA] 300mg [MEDICAL_DATA] Amp" at bounding box center [444, 480] width 197 height 30
type input "345"
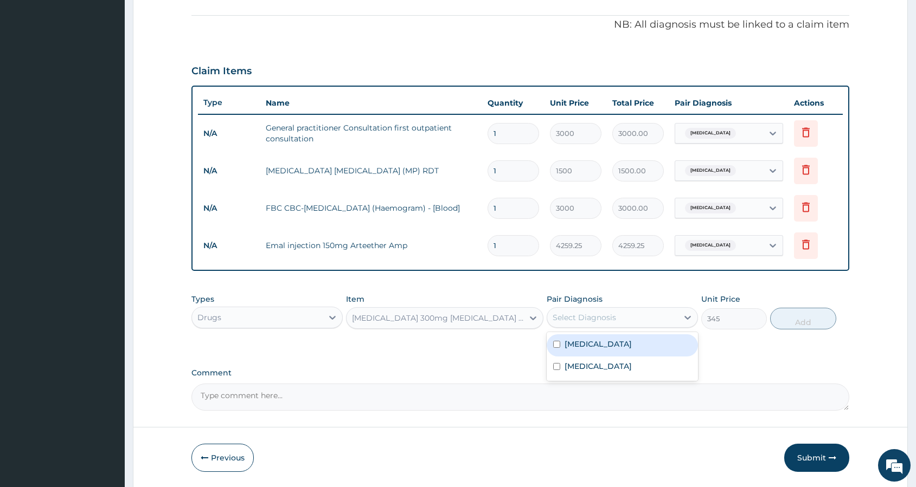
click at [593, 317] on div "Select Diagnosis" at bounding box center [584, 317] width 63 height 11
click at [591, 344] on label "[MEDICAL_DATA]" at bounding box center [597, 344] width 67 height 11
checkbox input "true"
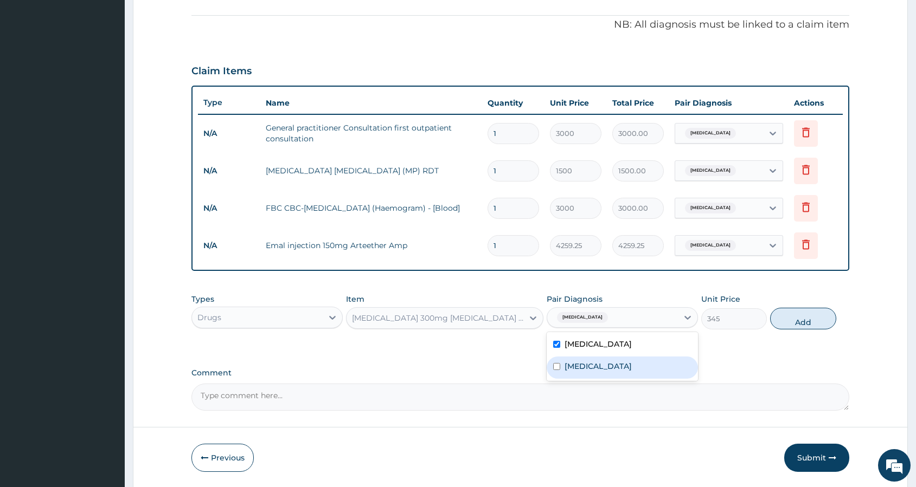
click at [587, 363] on label "[MEDICAL_DATA]" at bounding box center [597, 366] width 67 height 11
checkbox input "true"
click at [802, 320] on button "Add" at bounding box center [803, 319] width 66 height 22
type input "0"
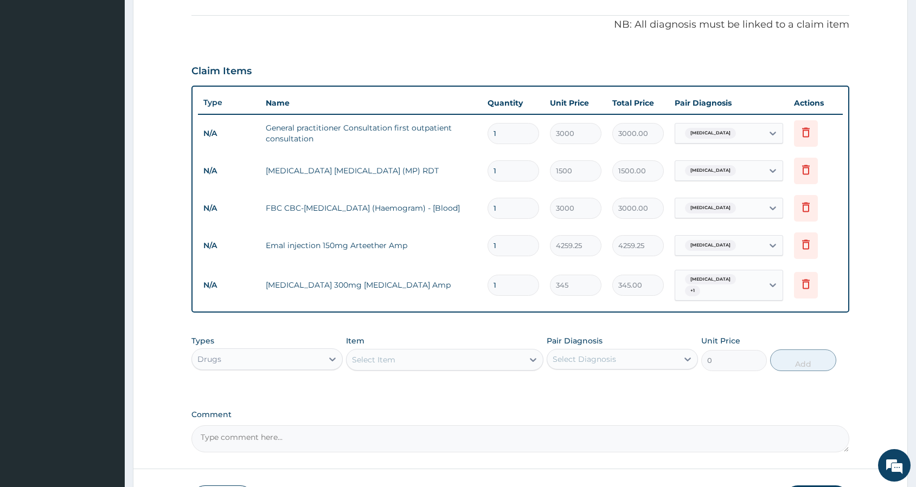
click at [514, 280] on input "1" at bounding box center [513, 285] width 52 height 21
type input "0.00"
click at [514, 280] on input "number" at bounding box center [513, 285] width 52 height 21
type input "2"
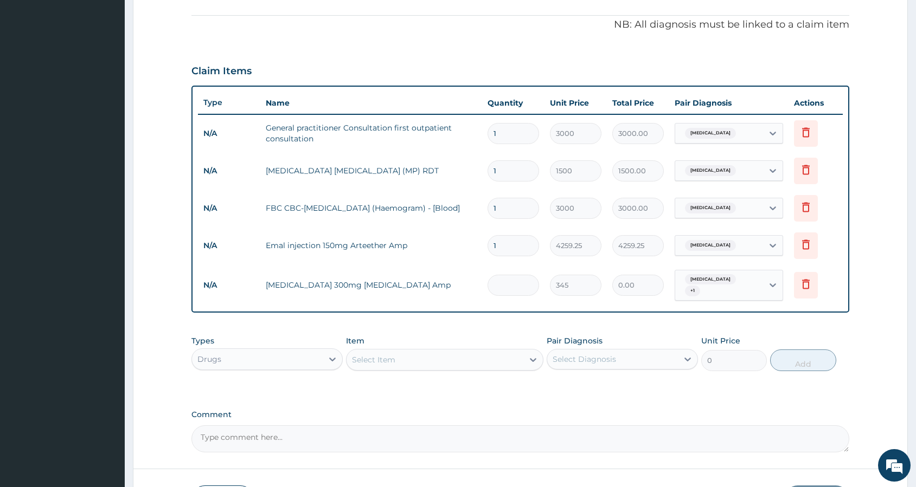
type input "690.00"
type input "2"
click at [484, 354] on div "Select Item" at bounding box center [434, 359] width 177 height 17
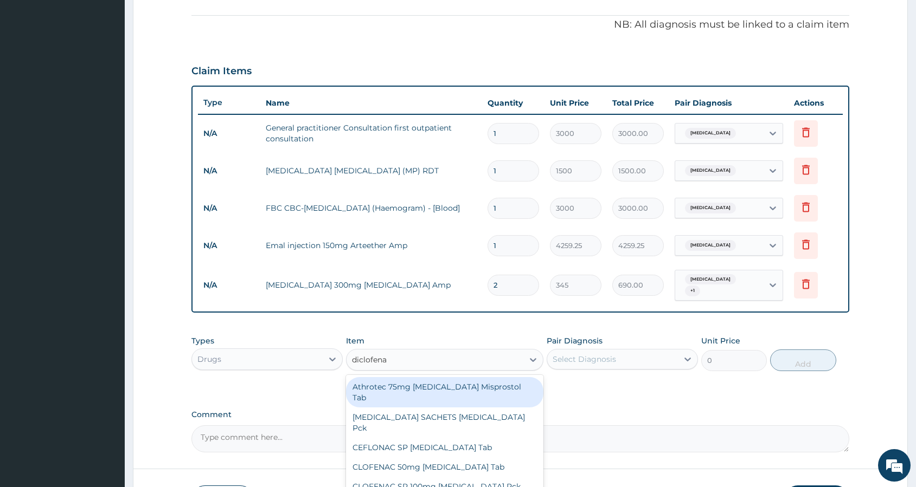
type input "[MEDICAL_DATA]"
click at [451, 383] on div "Athrotec 75mg [MEDICAL_DATA] Misprostol Tab" at bounding box center [444, 392] width 197 height 30
type input "293.25"
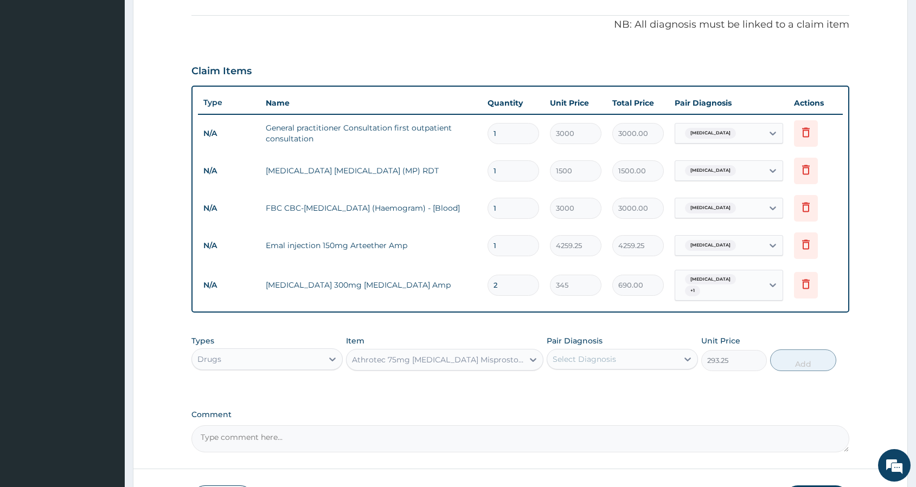
click at [445, 355] on div "Athrotec 75mg [MEDICAL_DATA] Misprostol Tab" at bounding box center [438, 360] width 172 height 11
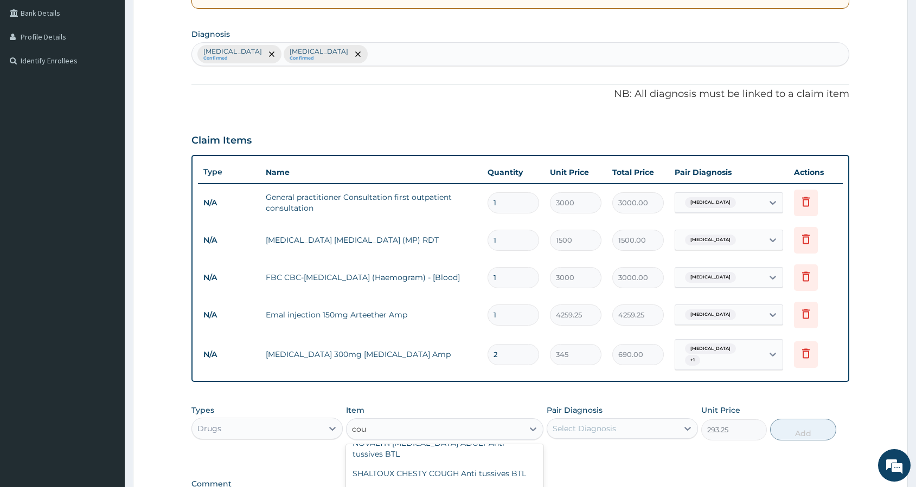
scroll to position [705, 0]
type input "cough"
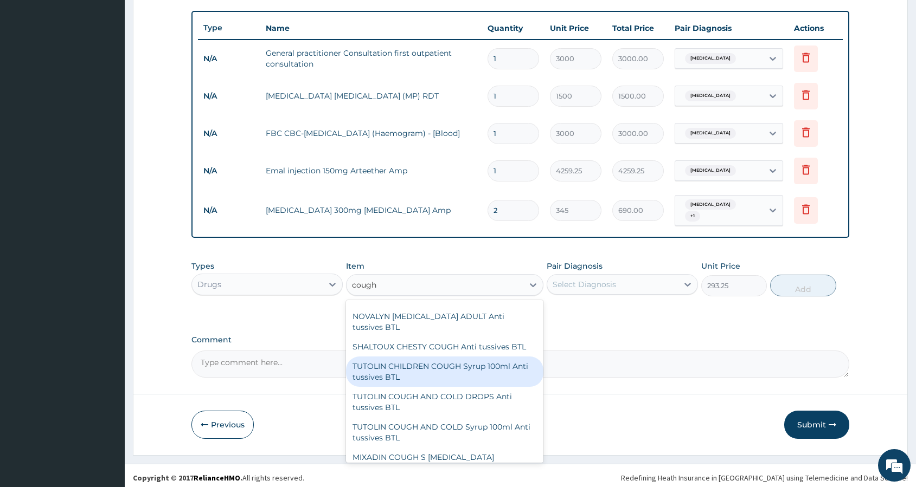
scroll to position [687, 0]
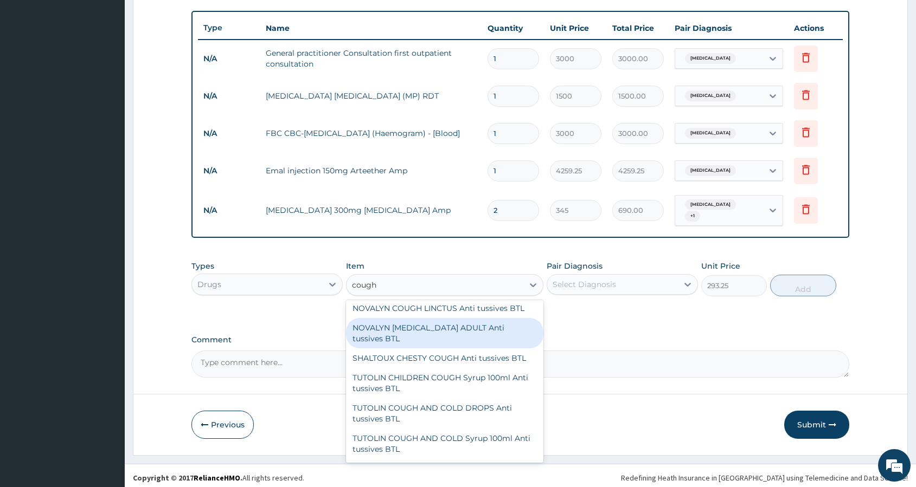
click at [454, 325] on div "NOVALYN [MEDICAL_DATA] ADULT Anti tussives BTL" at bounding box center [444, 333] width 197 height 30
type input "638.25"
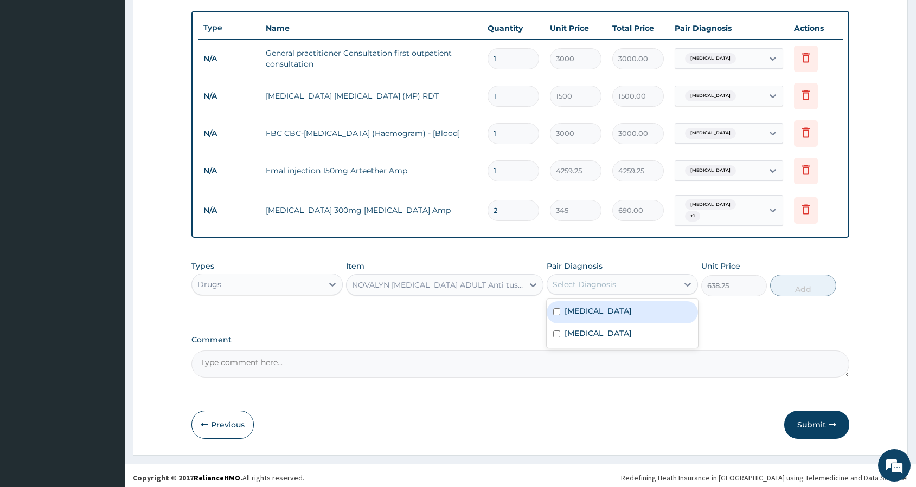
click at [606, 279] on div "Select Diagnosis" at bounding box center [584, 284] width 63 height 11
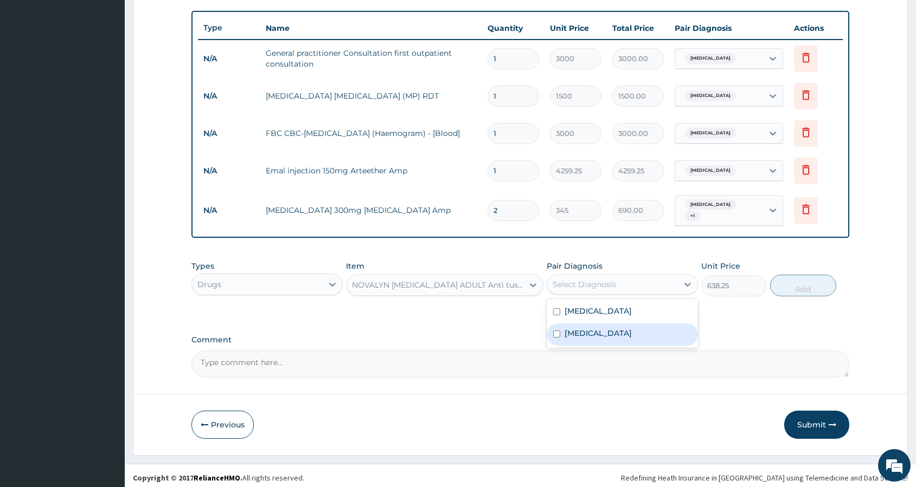
click at [476, 323] on div "PA Code / Prescription Code Enter Code(Secondary Care Only) Encounter Date 07-0…" at bounding box center [520, 44] width 658 height 667
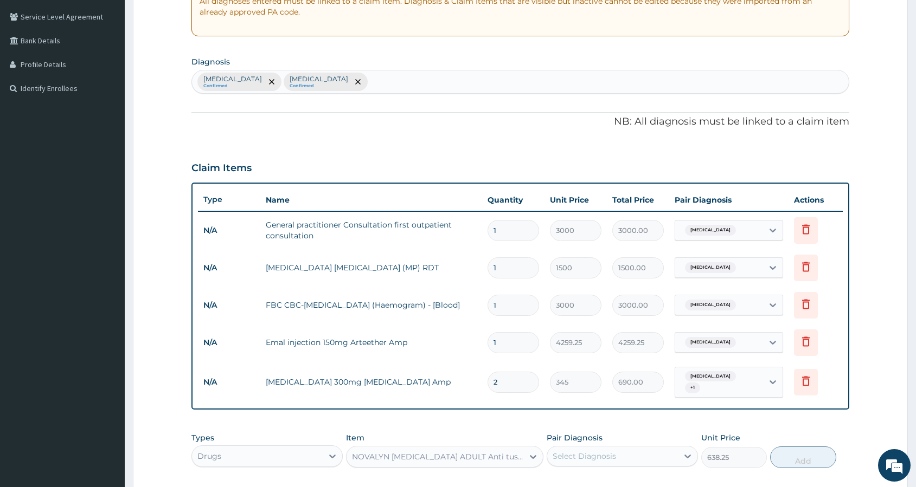
scroll to position [101, 0]
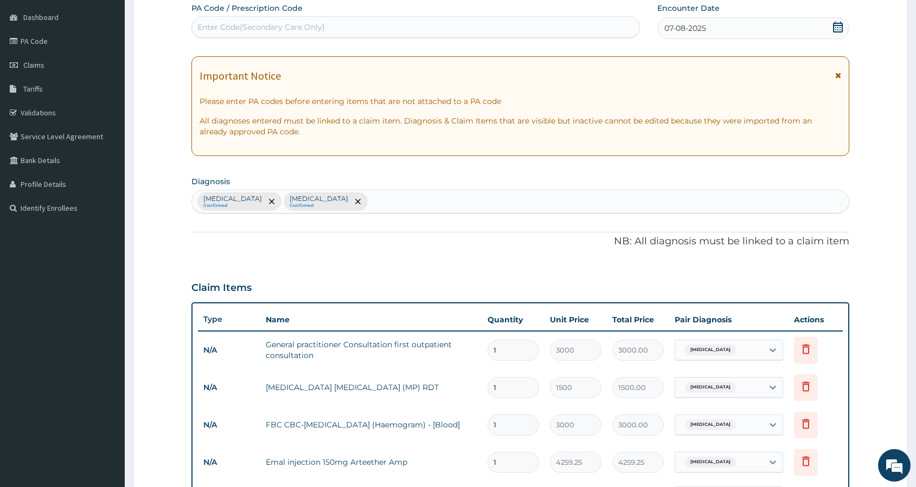
click at [644, 191] on div "Malaria Confirmed Typhoid fever Confirmed" at bounding box center [520, 201] width 657 height 23
type input "cough"
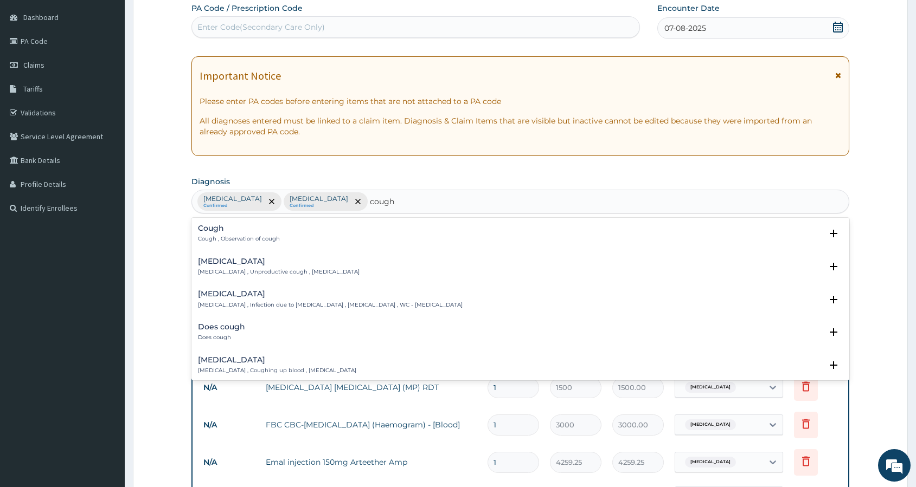
click at [208, 229] on h4 "Cough" at bounding box center [239, 228] width 82 height 8
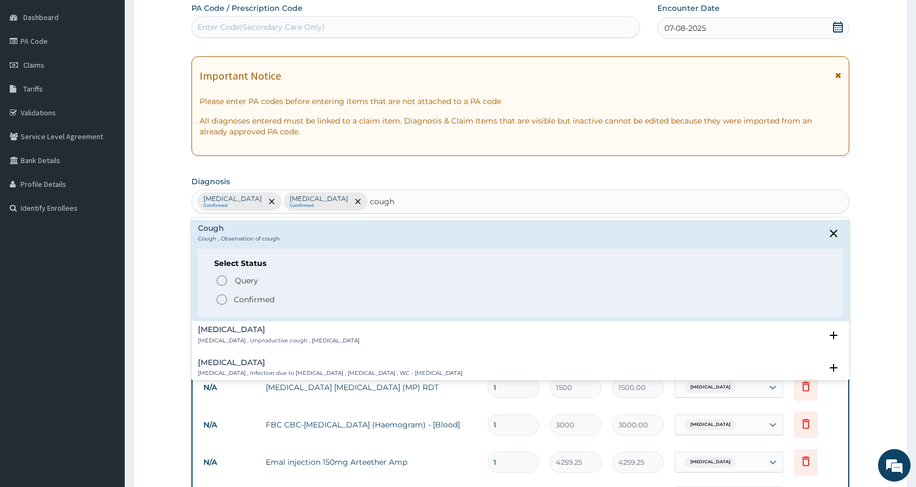
click at [221, 301] on icon "status option filled" at bounding box center [221, 299] width 13 height 13
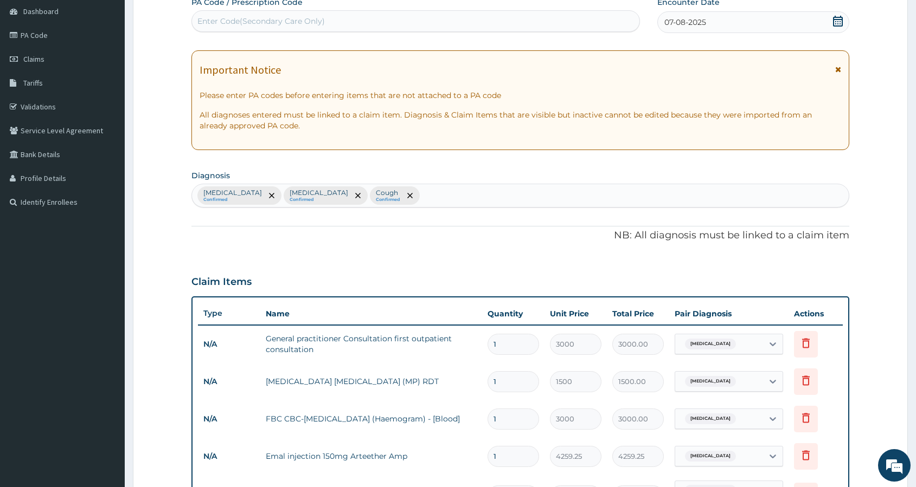
scroll to position [342, 0]
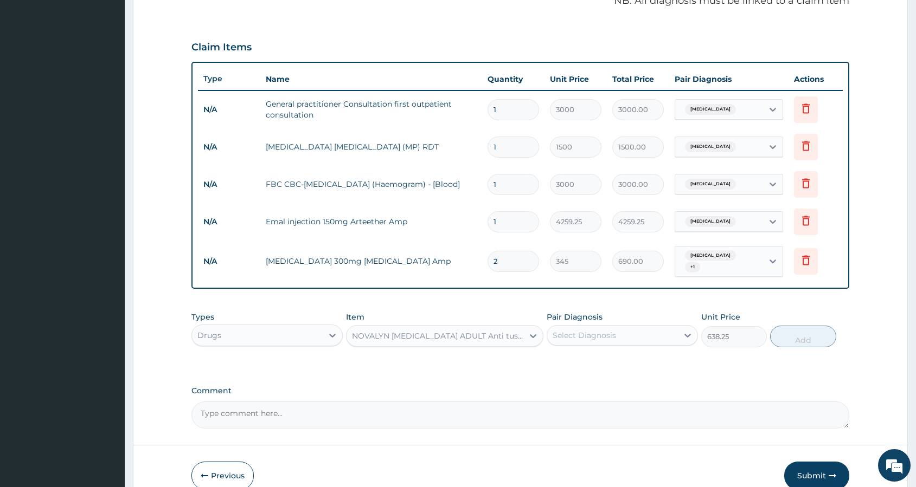
click at [568, 330] on div "Select Diagnosis" at bounding box center [584, 335] width 63 height 11
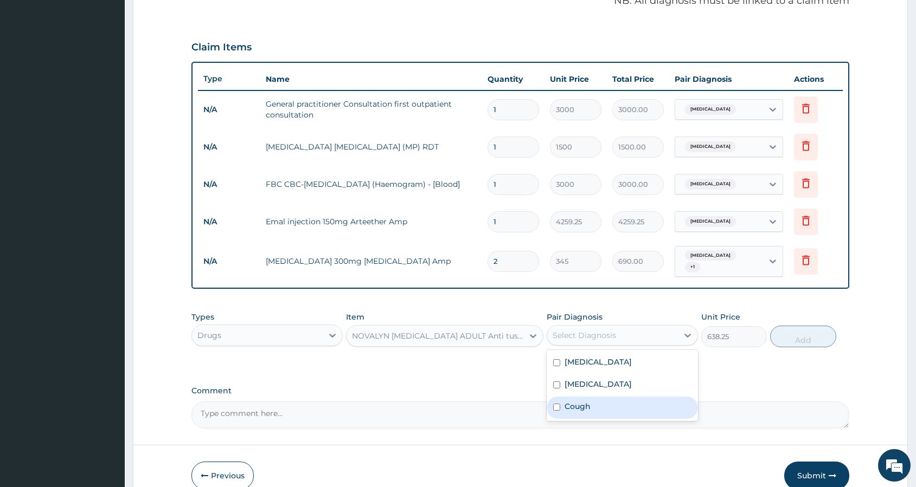
click at [593, 399] on div "Cough" at bounding box center [622, 408] width 151 height 22
checkbox input "true"
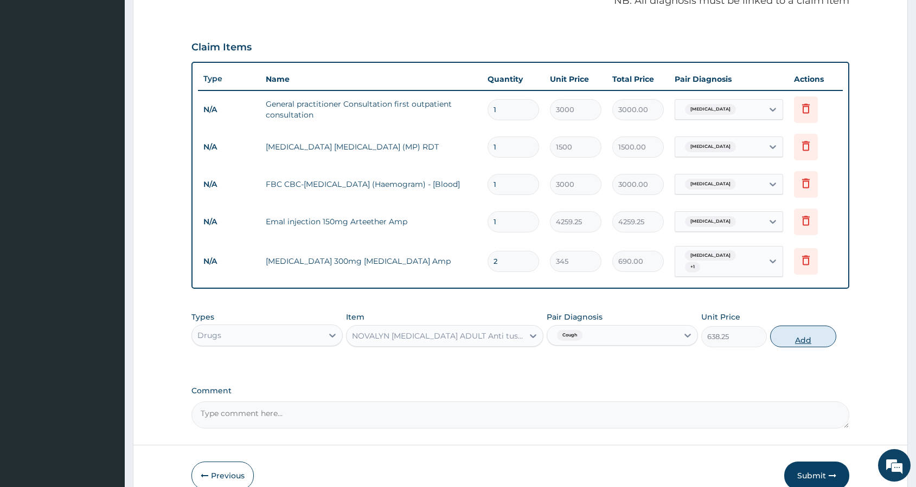
click at [782, 339] on button "Add" at bounding box center [803, 337] width 66 height 22
type input "0"
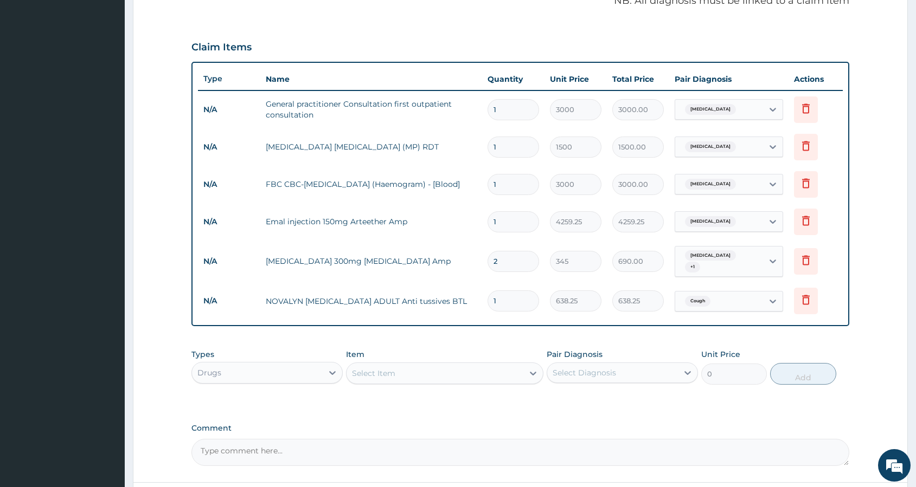
type input "2"
type input "1276.50"
type input "3"
type input "1914.75"
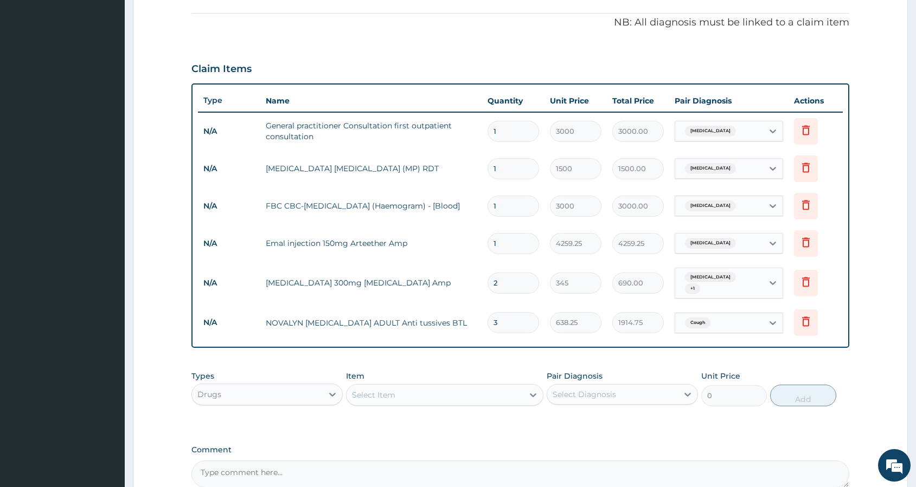
type input "4"
type input "2553.00"
type input "5"
type input "3191.25"
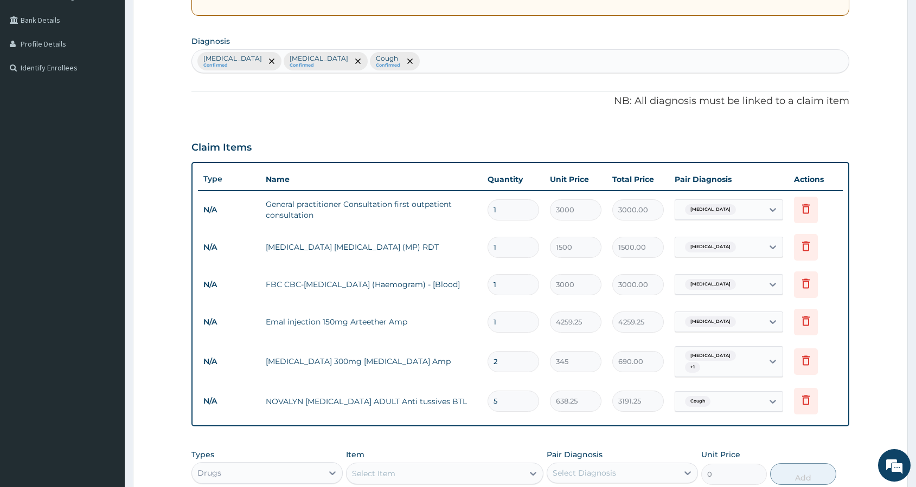
scroll to position [234, 0]
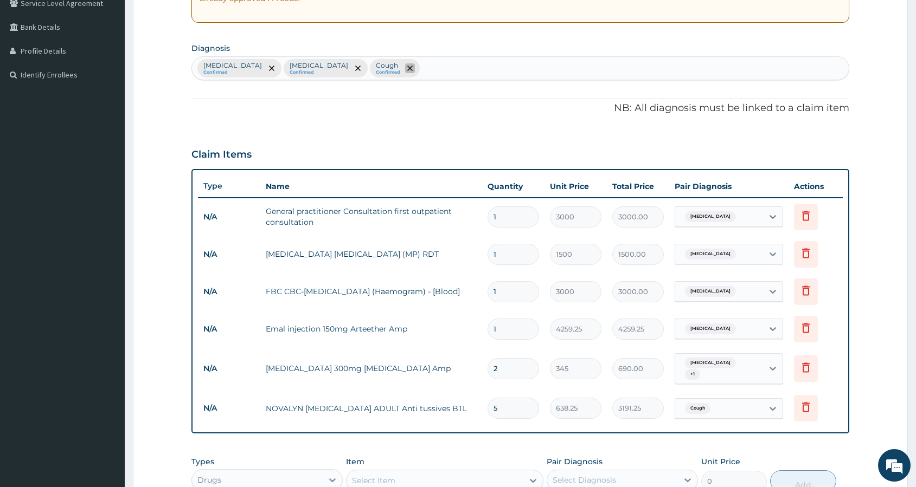
click at [407, 68] on icon "remove selection option" at bounding box center [409, 68] width 5 height 5
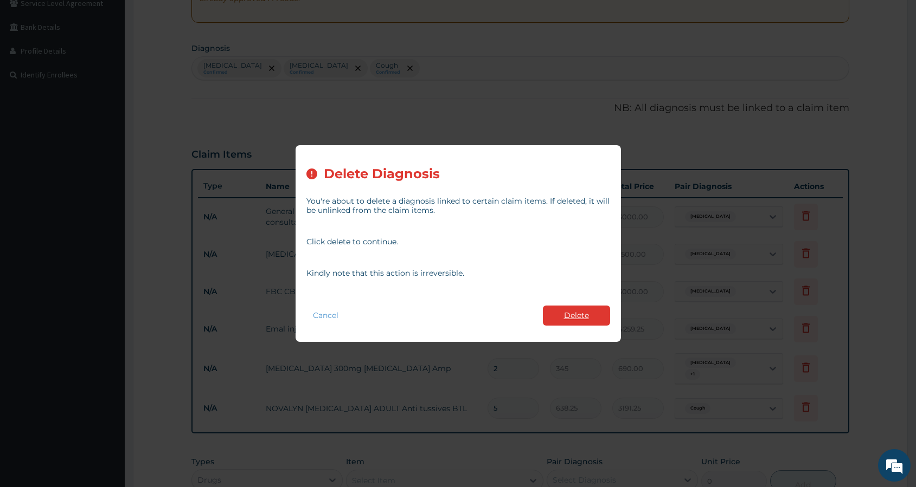
type input "5"
click at [565, 313] on button "Delete" at bounding box center [576, 316] width 67 height 20
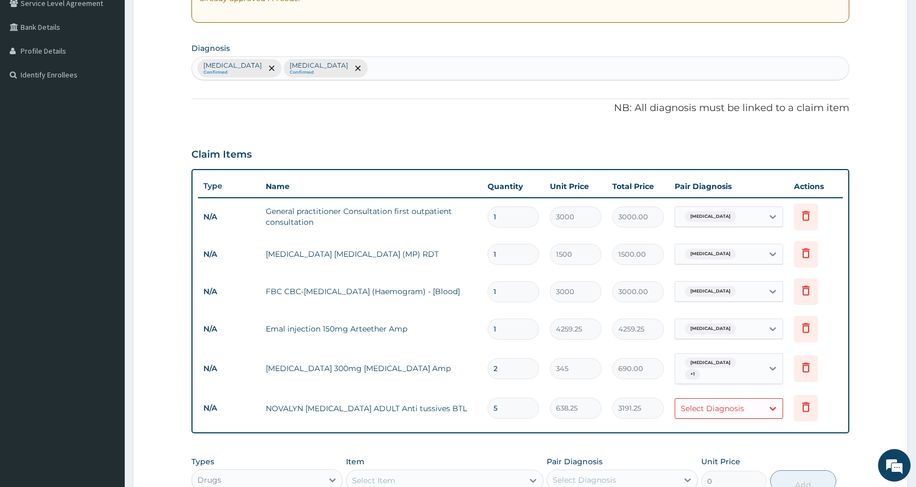
click at [529, 65] on div "Malaria Confirmed Typhoid fever Confirmed" at bounding box center [520, 68] width 657 height 23
type input "cough"
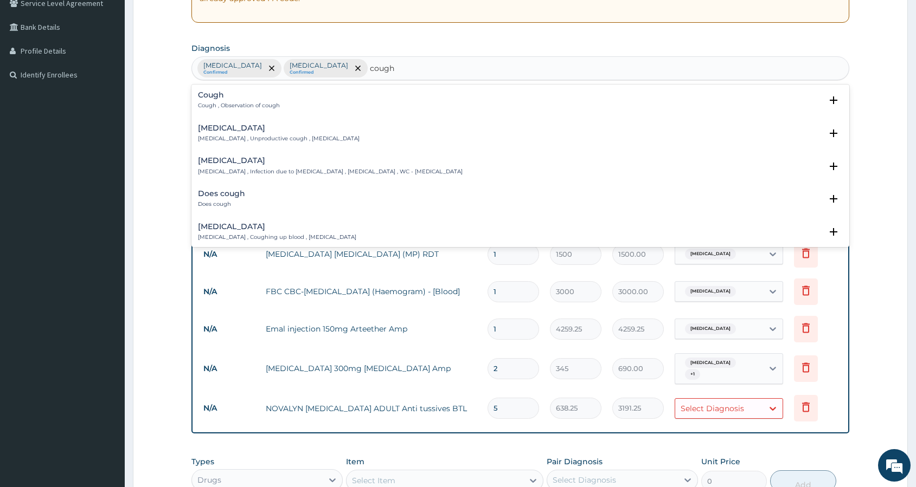
click at [236, 130] on h4 "Dry cough" at bounding box center [279, 128] width 162 height 8
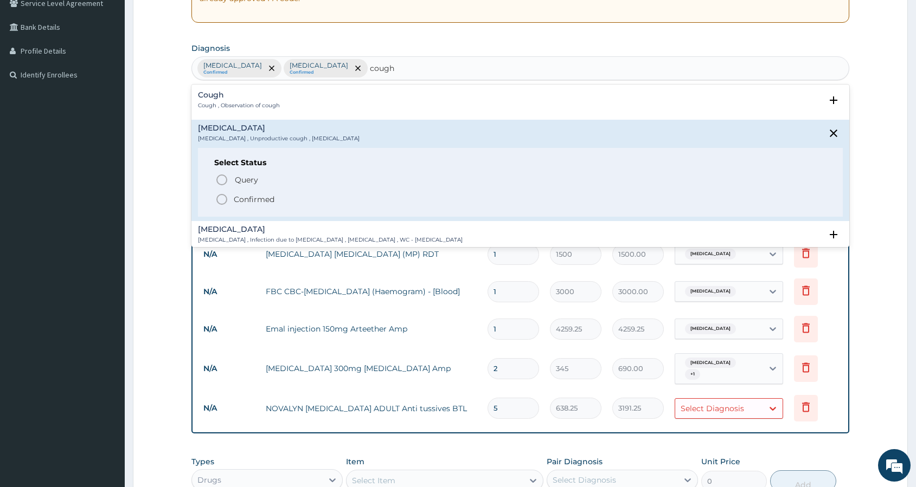
click at [223, 200] on icon "status option filled" at bounding box center [221, 199] width 13 height 13
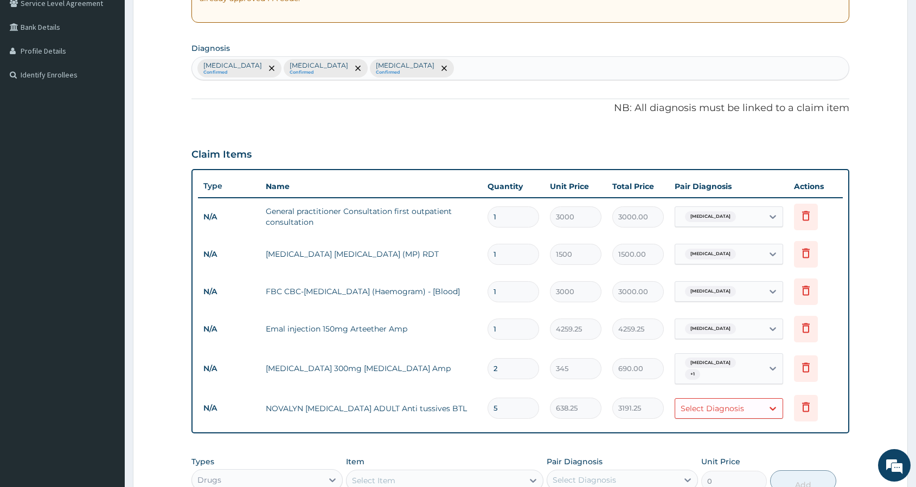
scroll to position [253, 0]
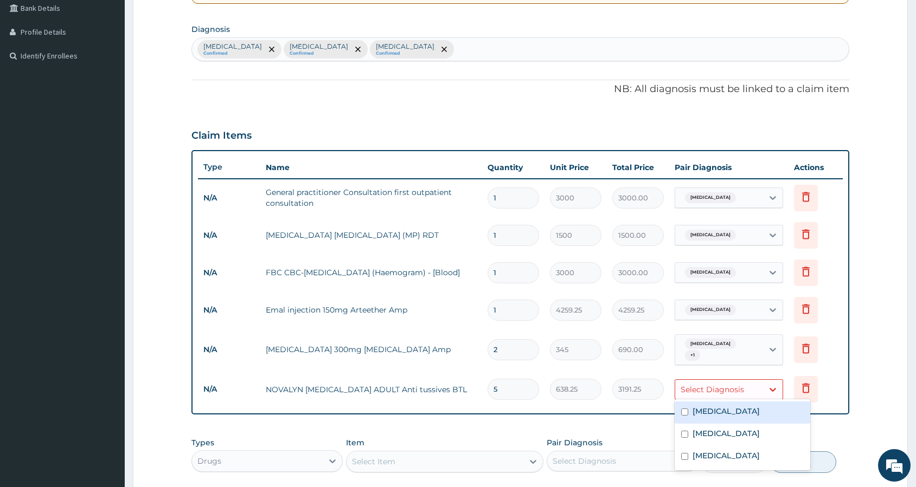
click at [732, 389] on div "Select Diagnosis" at bounding box center [712, 389] width 63 height 11
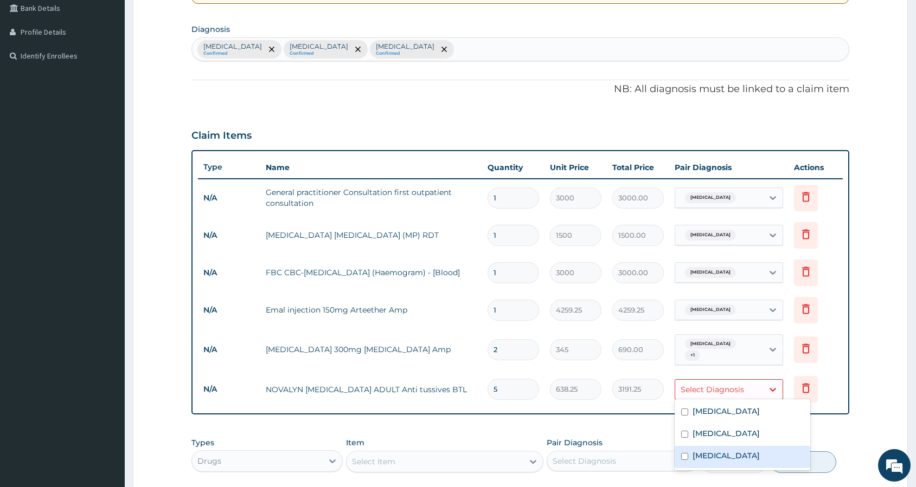
click at [721, 463] on div "Dry cough" at bounding box center [743, 457] width 136 height 22
checkbox input "true"
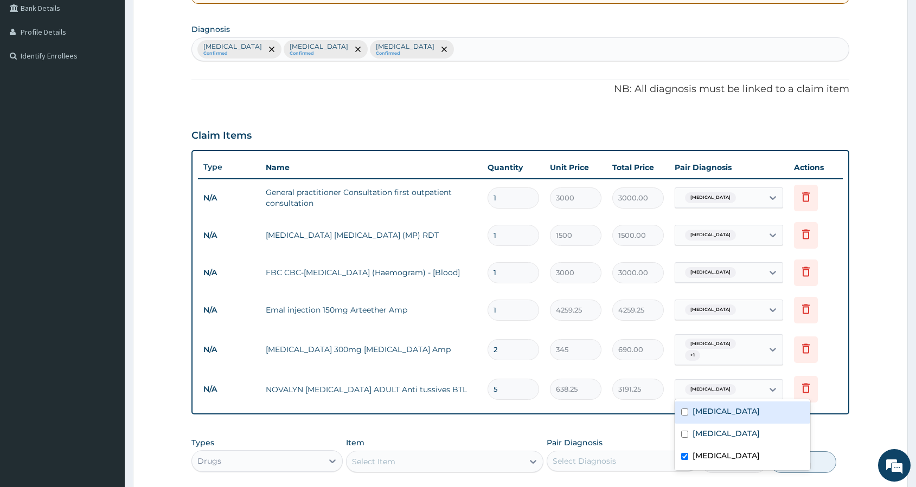
click at [856, 436] on form "Step 2 of 2 PA Code / Prescription Code Enter Code(Secondary Care Only) Encount…" at bounding box center [520, 218] width 775 height 829
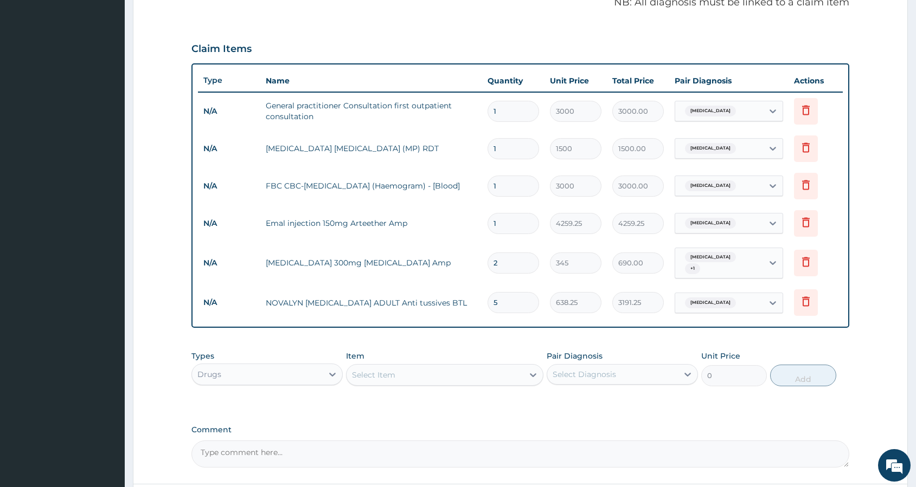
scroll to position [350, 0]
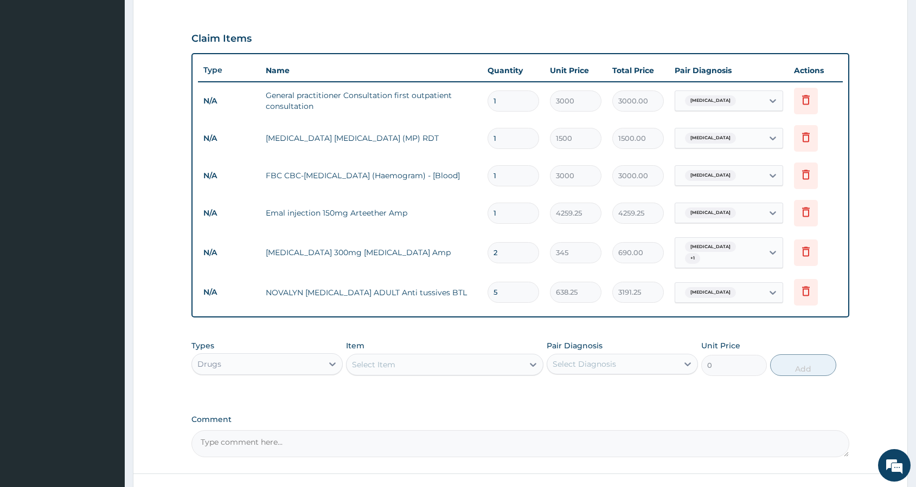
click at [520, 290] on input "5" at bounding box center [513, 292] width 52 height 21
type input "0.00"
click at [521, 288] on input "number" at bounding box center [513, 292] width 52 height 21
type input "1"
type input "638.25"
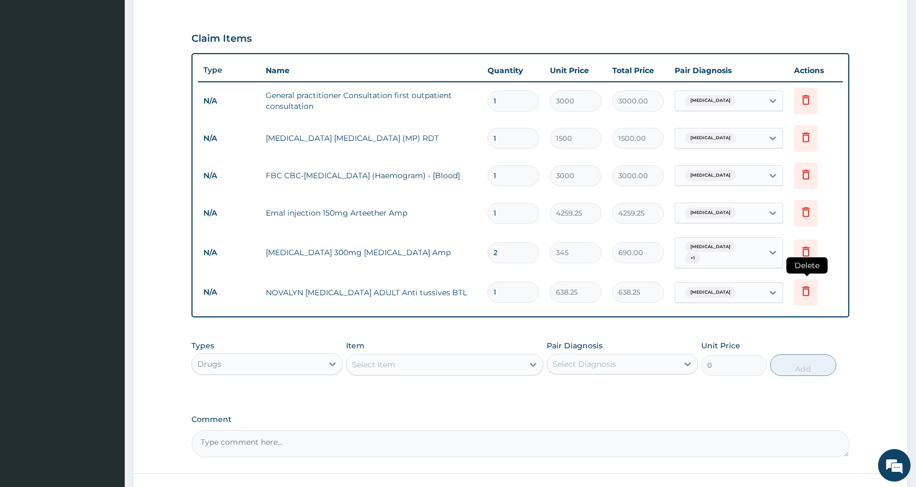
type input "1"
click at [807, 287] on icon at bounding box center [806, 292] width 8 height 10
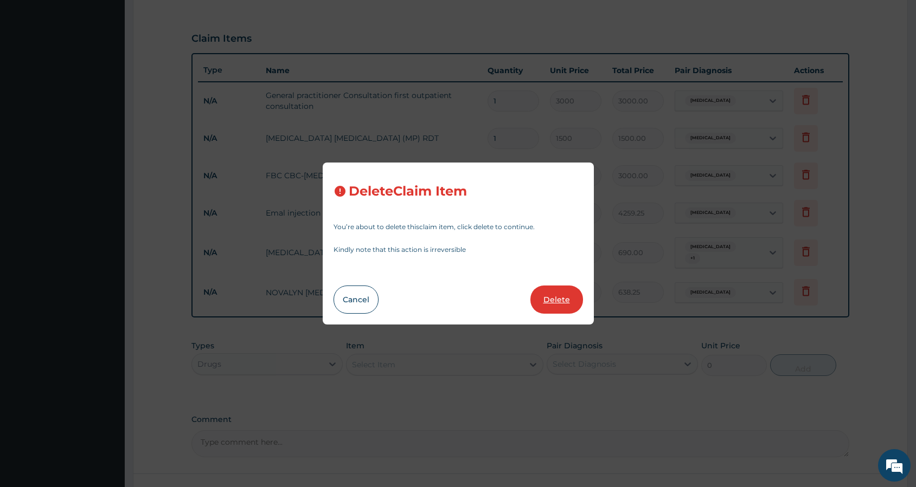
click at [562, 303] on button "Delete" at bounding box center [556, 300] width 53 height 28
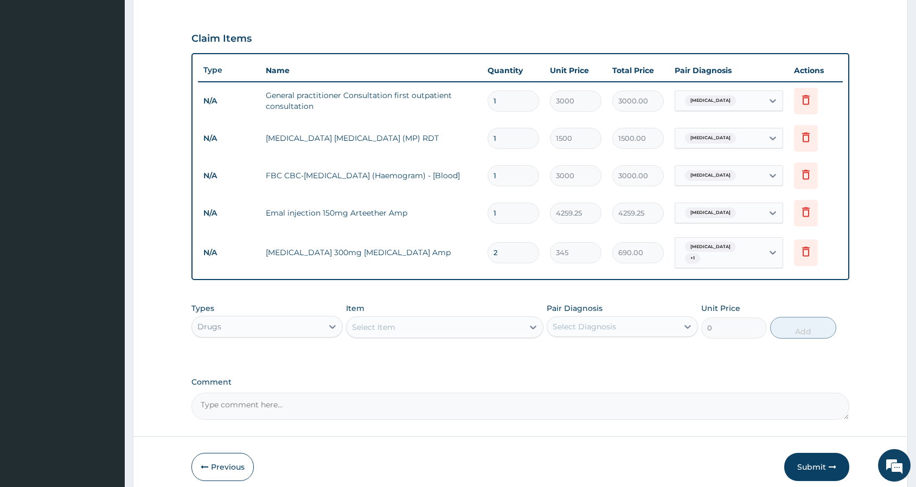
click at [392, 323] on div "Select Item" at bounding box center [373, 327] width 43 height 11
type input "ascorex"
type input "1276.5"
click at [596, 326] on div "Select Diagnosis" at bounding box center [584, 327] width 63 height 11
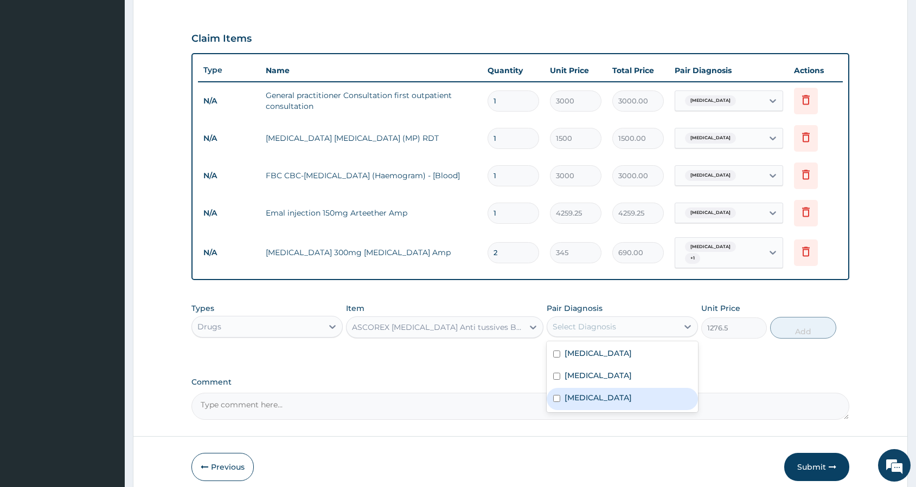
click at [592, 395] on label "Dry cough" at bounding box center [597, 398] width 67 height 11
checkbox input "true"
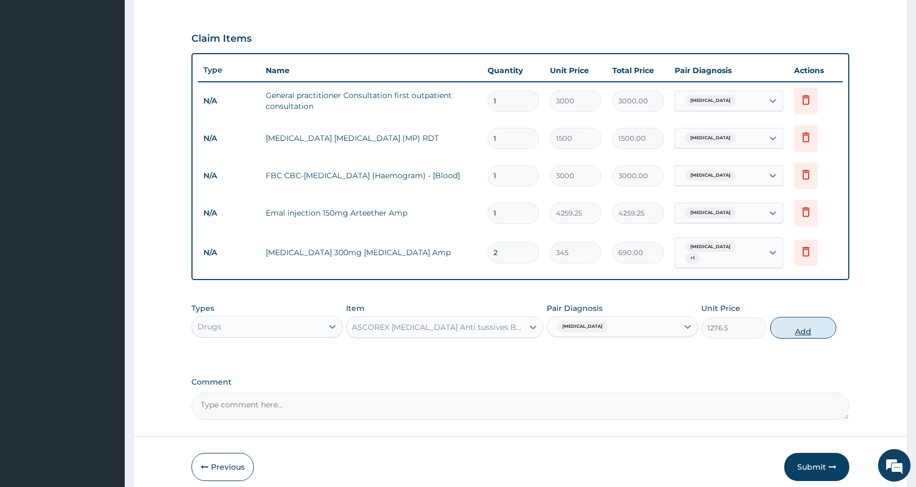
click at [800, 320] on button "Add" at bounding box center [803, 328] width 66 height 22
type input "0"
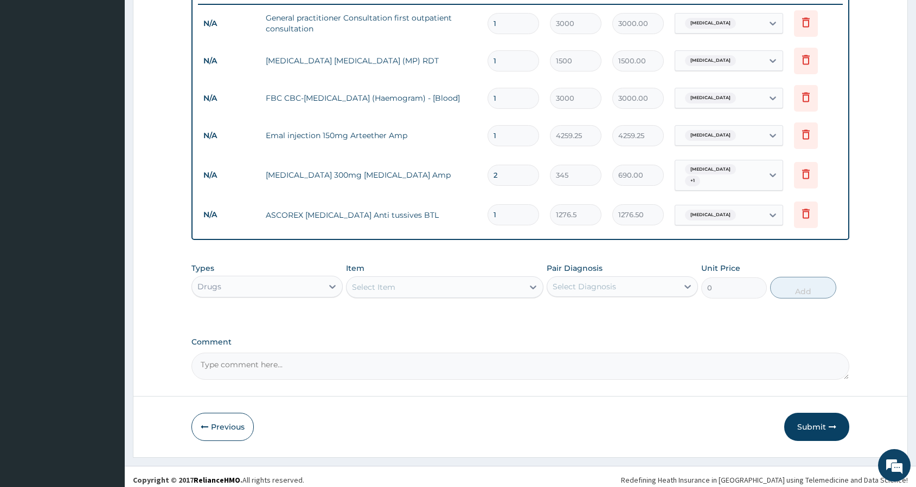
scroll to position [430, 0]
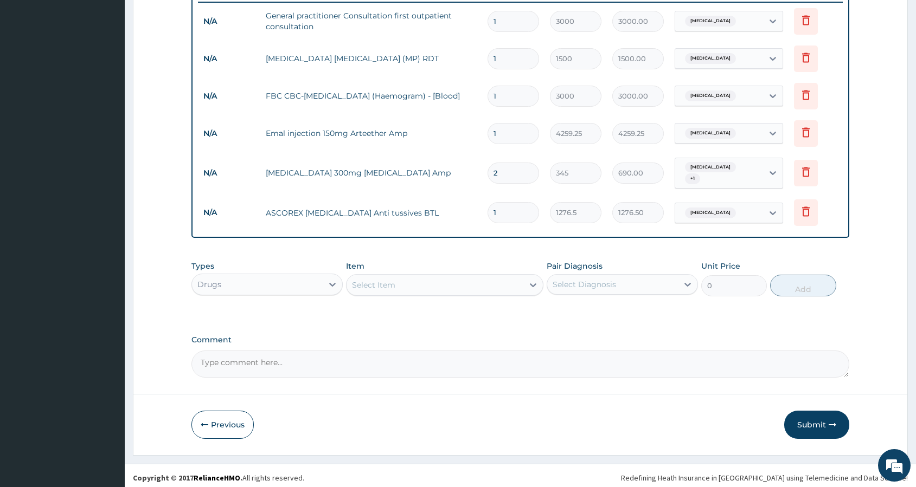
click at [530, 358] on textarea "Comment" at bounding box center [520, 364] width 658 height 27
type textarea "Cough, Headache, Fever."
click at [815, 419] on button "Submit" at bounding box center [816, 425] width 65 height 28
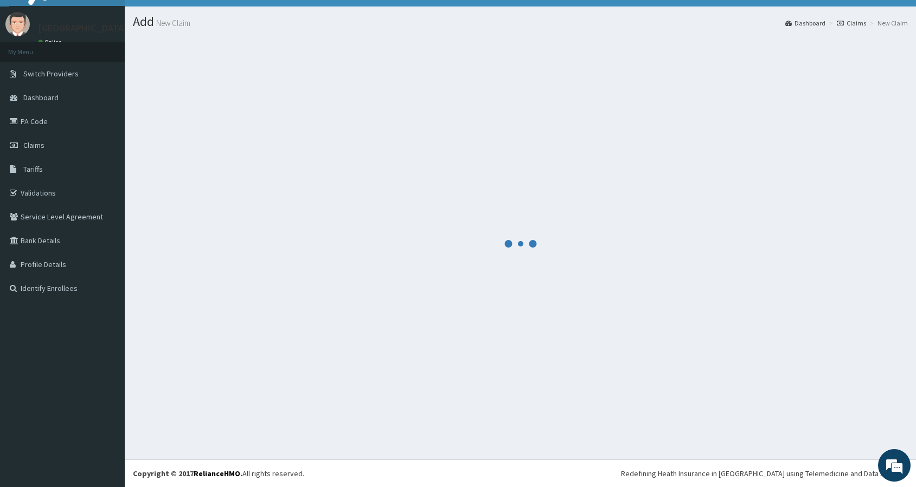
scroll to position [21, 0]
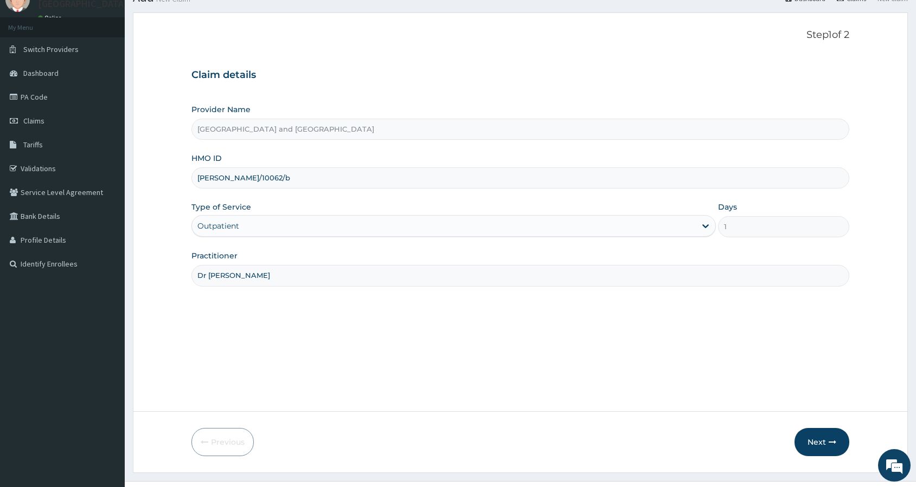
scroll to position [60, 0]
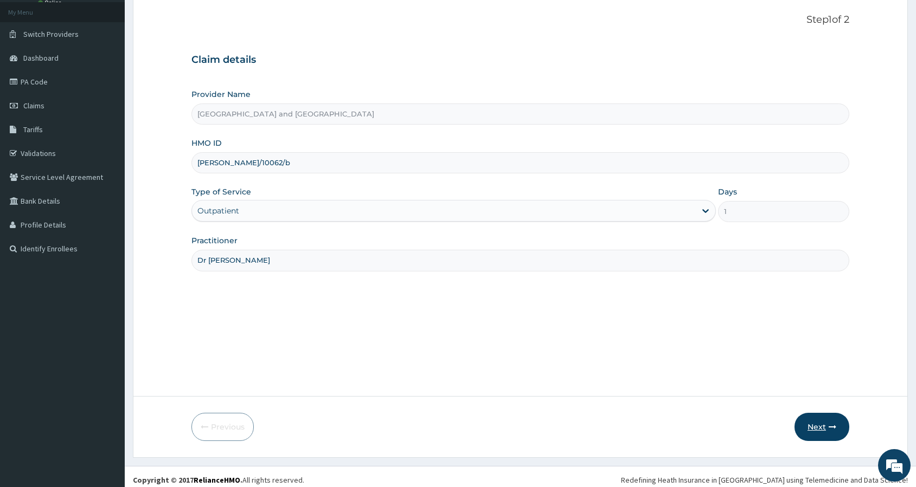
click at [816, 425] on button "Next" at bounding box center [821, 427] width 55 height 28
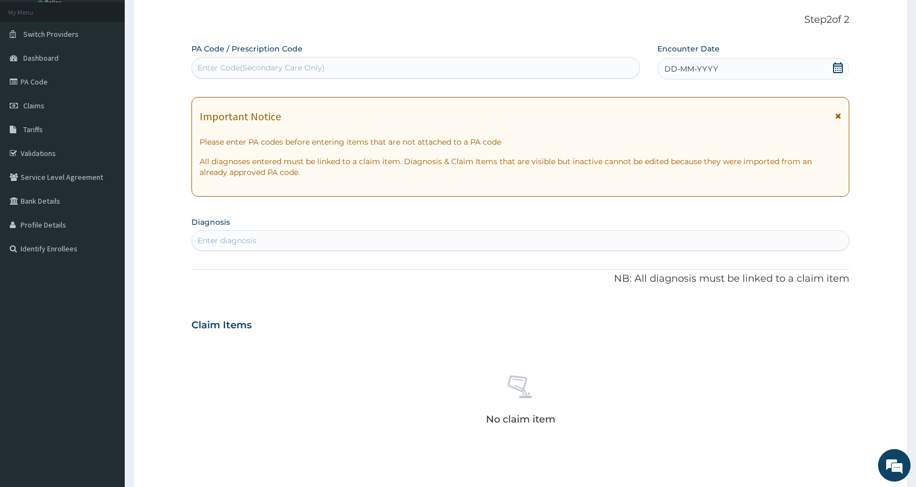
click at [833, 69] on icon at bounding box center [838, 67] width 10 height 11
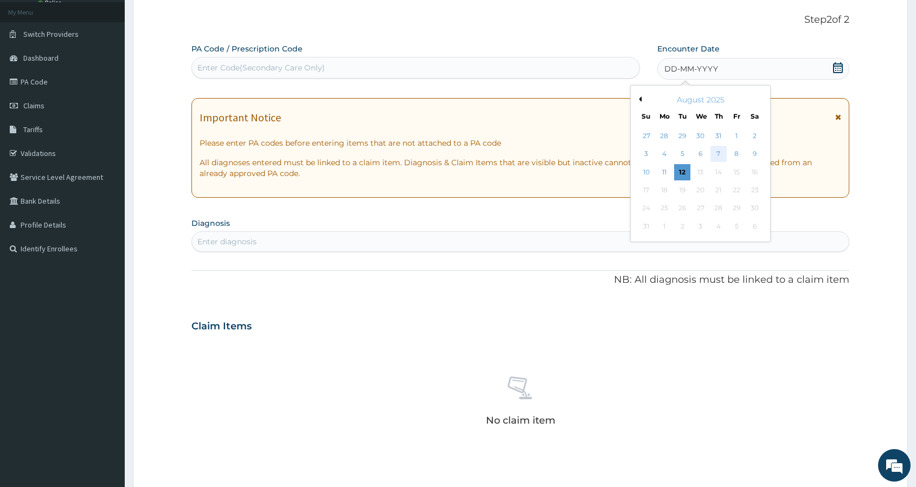
click at [718, 153] on div "7" at bounding box center [718, 154] width 16 height 16
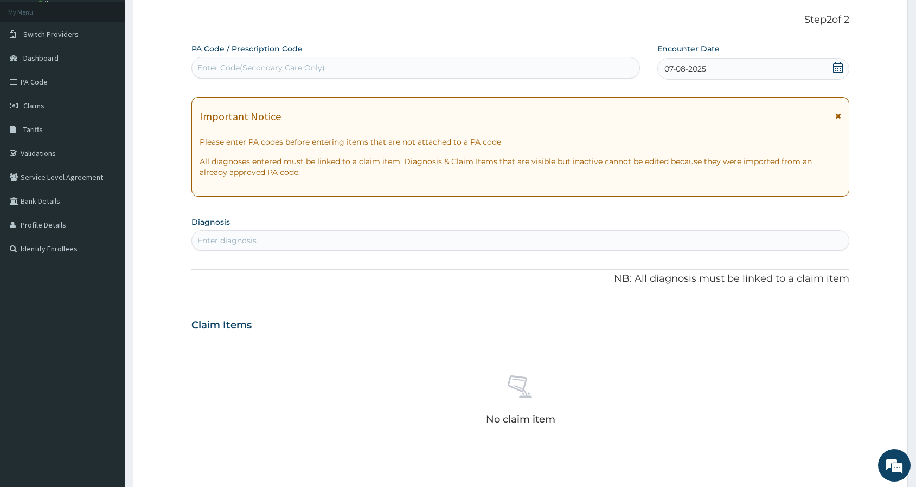
click at [304, 240] on div "Enter diagnosis" at bounding box center [520, 240] width 657 height 17
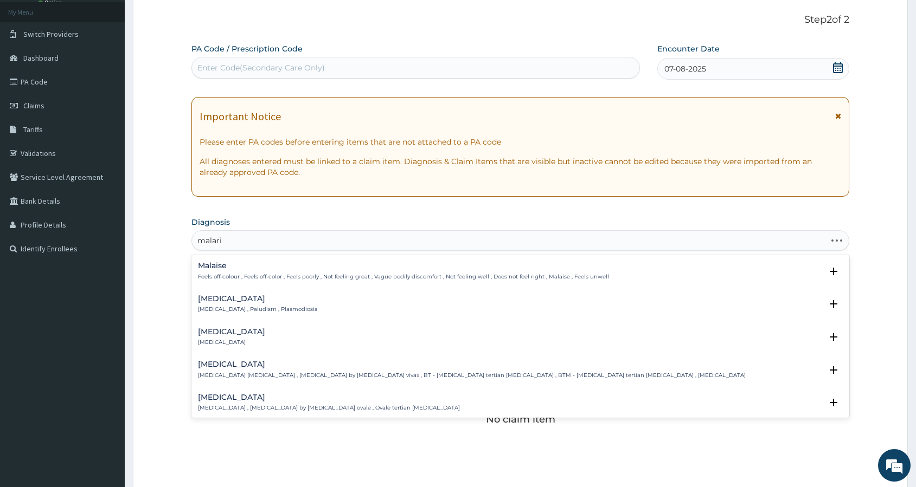
type input "[MEDICAL_DATA]"
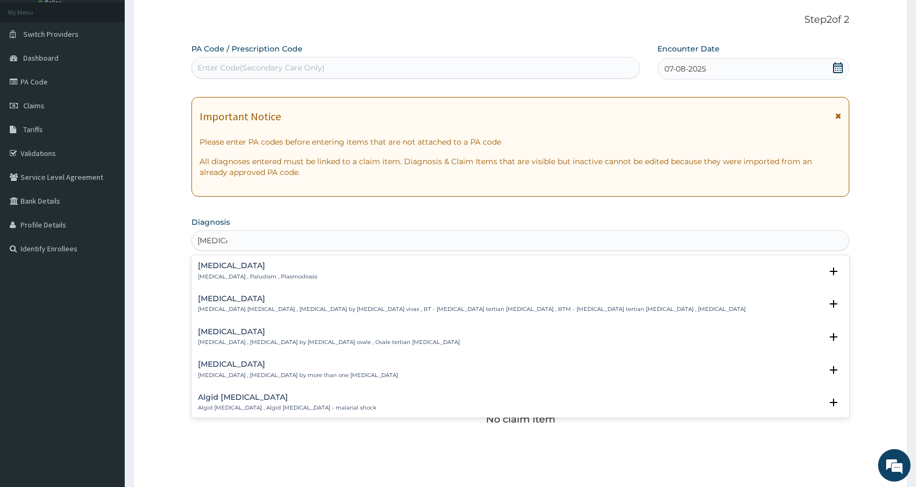
click at [213, 270] on h4 "[MEDICAL_DATA]" at bounding box center [257, 266] width 119 height 8
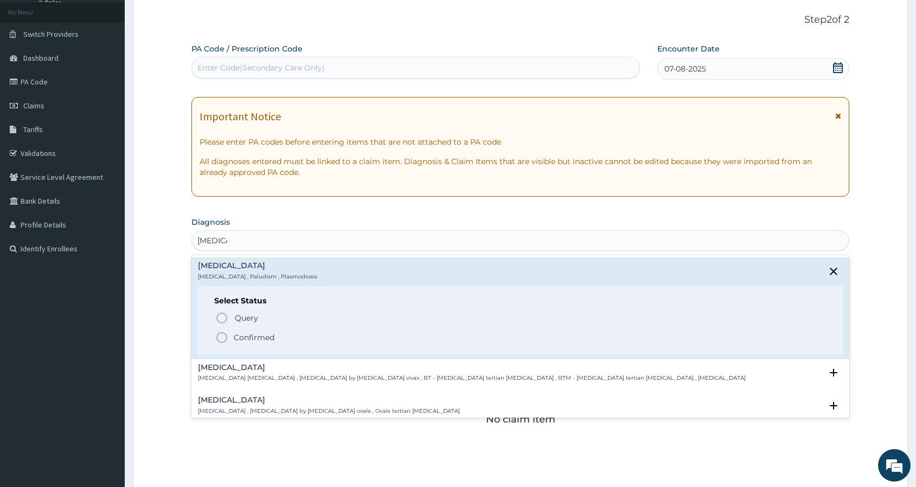
click at [222, 337] on icon "status option filled" at bounding box center [221, 337] width 13 height 13
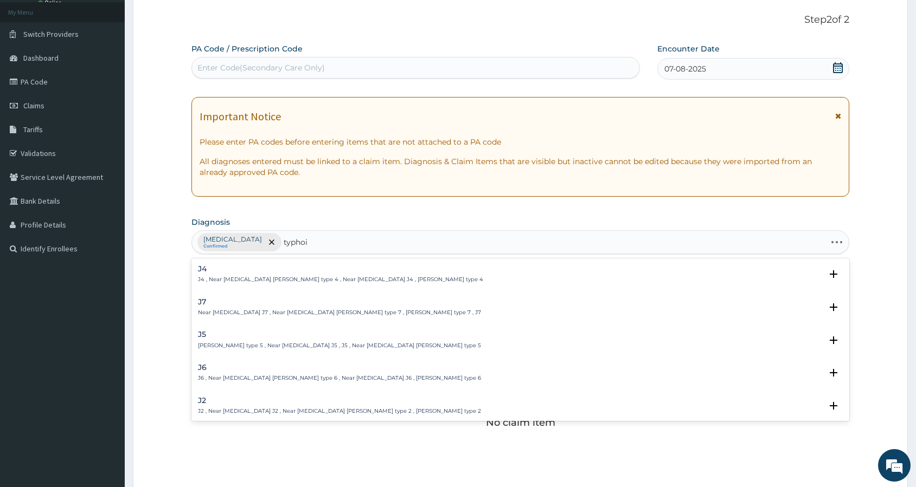
type input "[MEDICAL_DATA]"
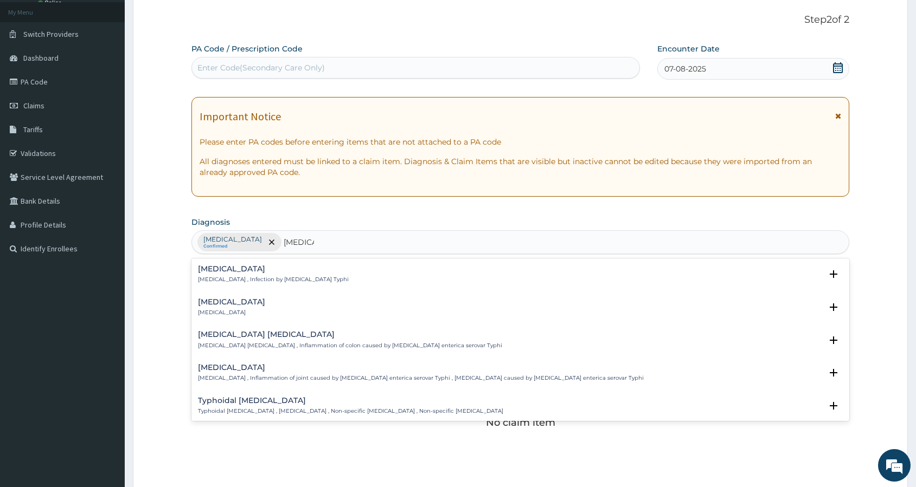
click at [236, 272] on h4 "[MEDICAL_DATA]" at bounding box center [273, 269] width 151 height 8
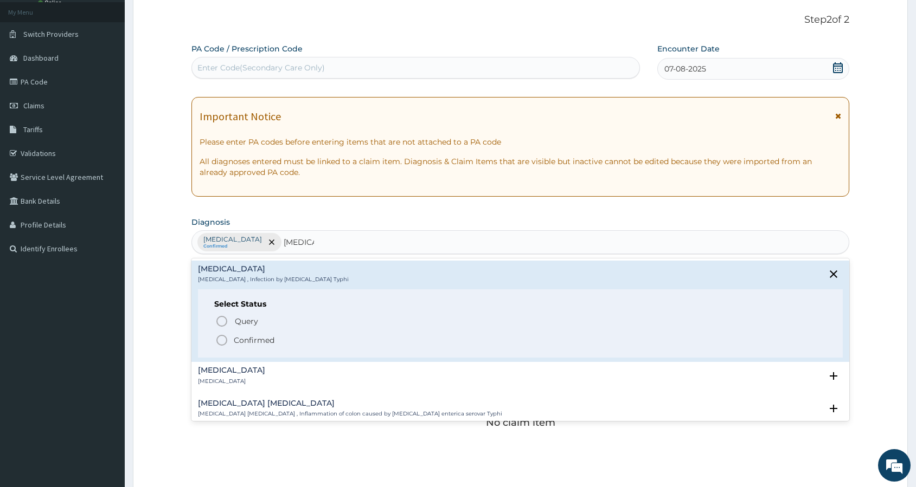
click at [223, 341] on icon "status option filled" at bounding box center [221, 340] width 13 height 13
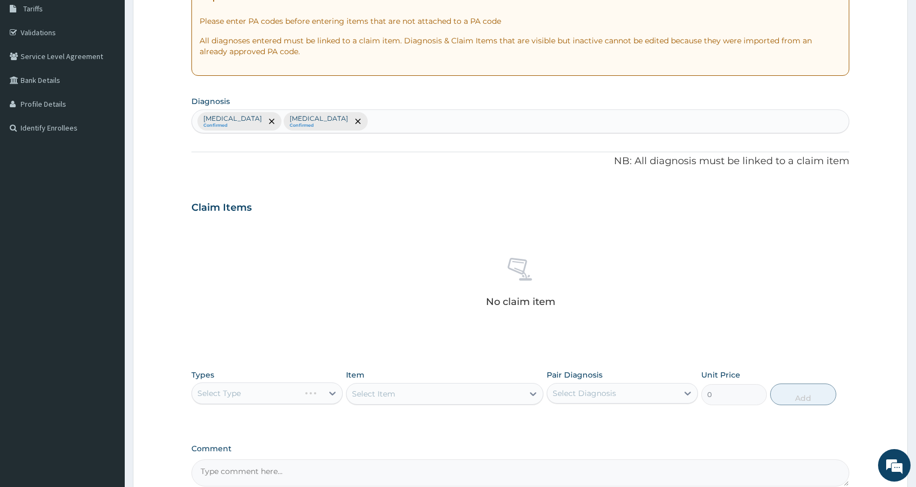
scroll to position [0, 0]
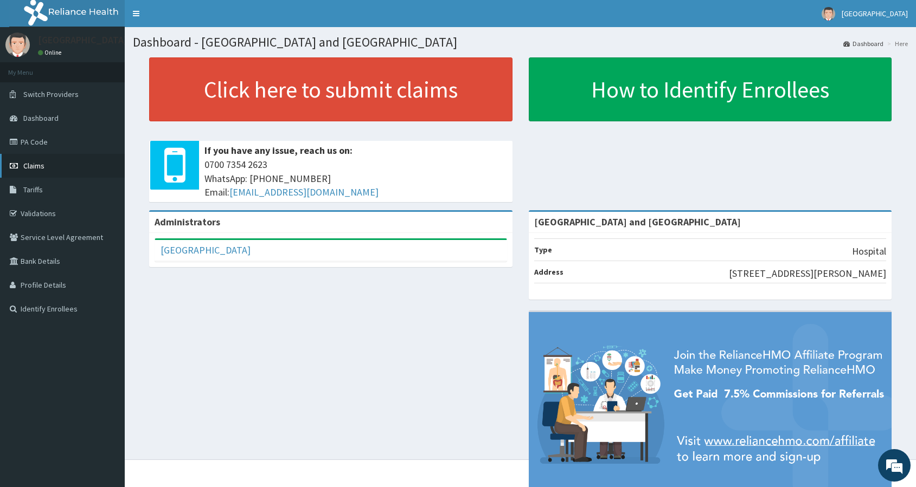
click at [35, 162] on span "Claims" at bounding box center [33, 166] width 21 height 10
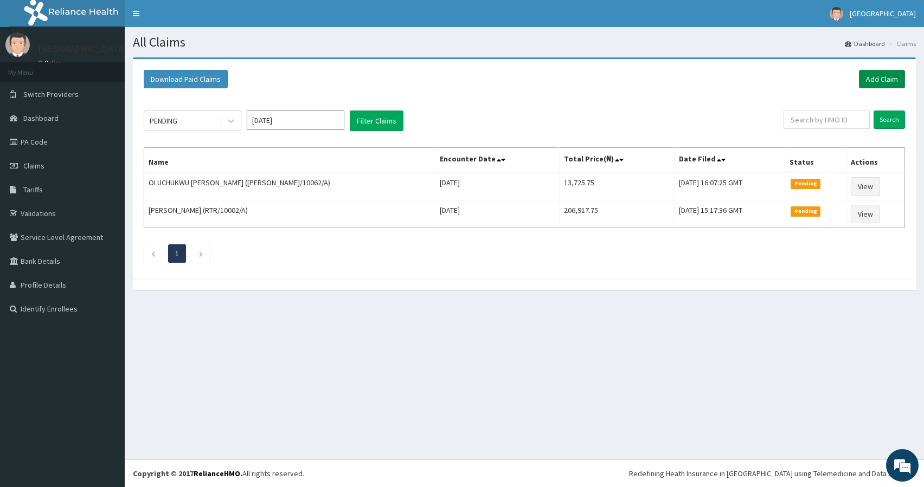
click at [875, 71] on link "Add Claim" at bounding box center [882, 79] width 46 height 18
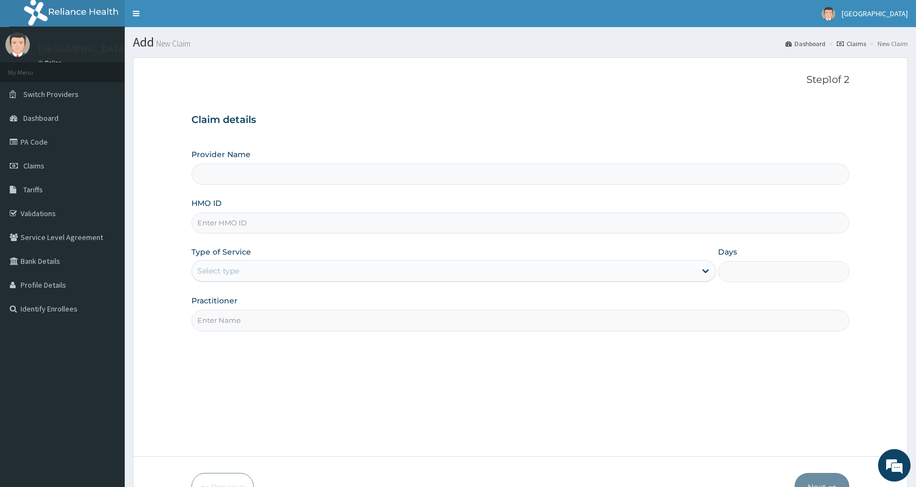
click at [241, 221] on input "HMO ID" at bounding box center [520, 223] width 658 height 21
type input "[GEOGRAPHIC_DATA] and [GEOGRAPHIC_DATA]"
paste input "[PERSON_NAME]/10062/A"
type input "[PERSON_NAME]/10062/b"
click at [400, 275] on div "Select type" at bounding box center [444, 270] width 504 height 17
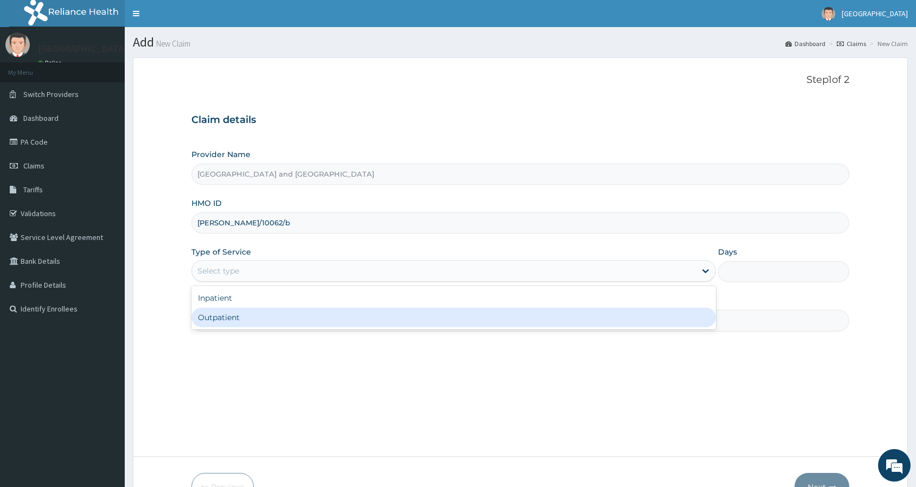
click at [379, 315] on div "Outpatient" at bounding box center [453, 318] width 524 height 20
type input "1"
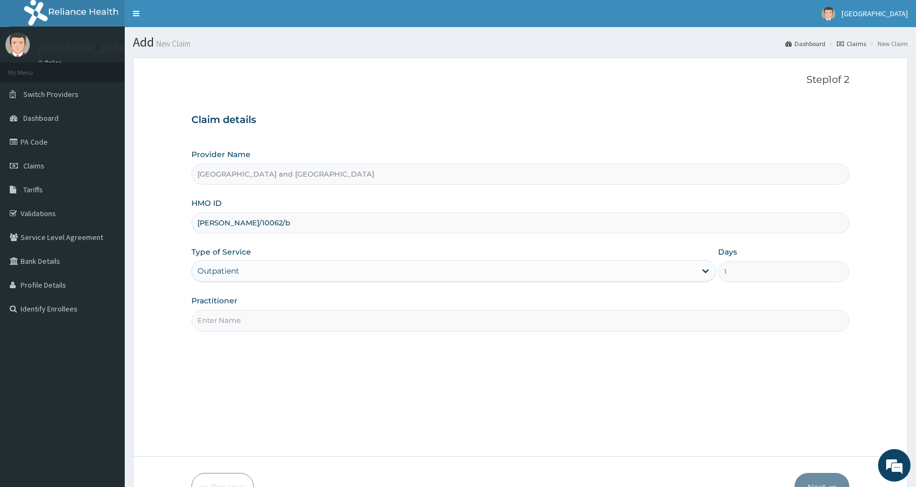
click at [359, 326] on input "Practitioner" at bounding box center [520, 320] width 658 height 21
type input "Dr [PERSON_NAME]"
click at [812, 477] on button "Next" at bounding box center [821, 487] width 55 height 28
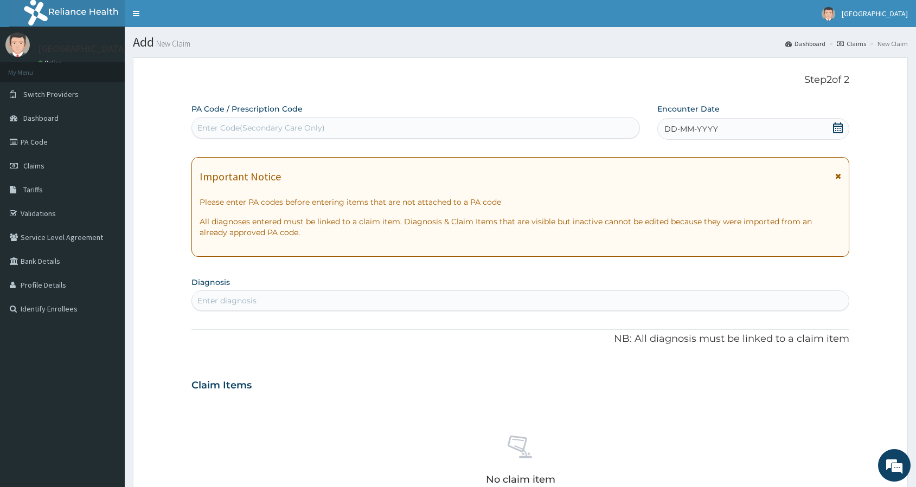
click at [748, 126] on div "DD-MM-YYYY" at bounding box center [753, 129] width 192 height 22
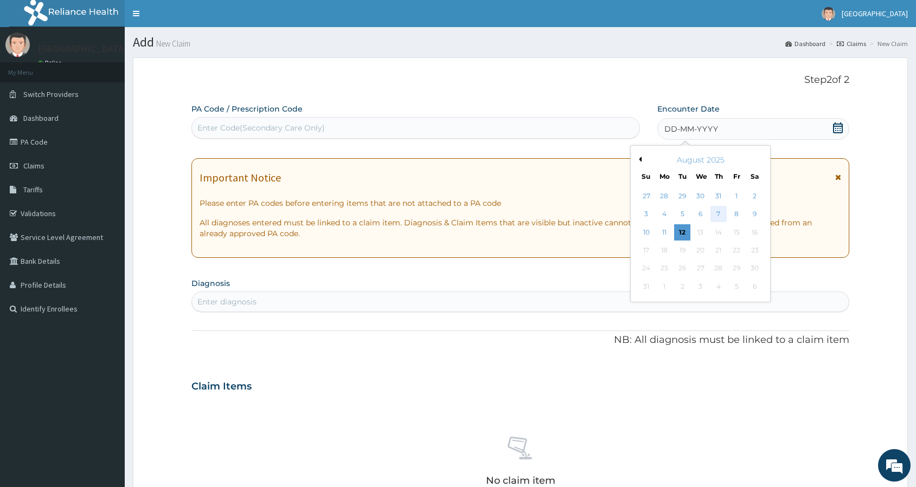
click at [724, 212] on div "7" at bounding box center [718, 215] width 16 height 16
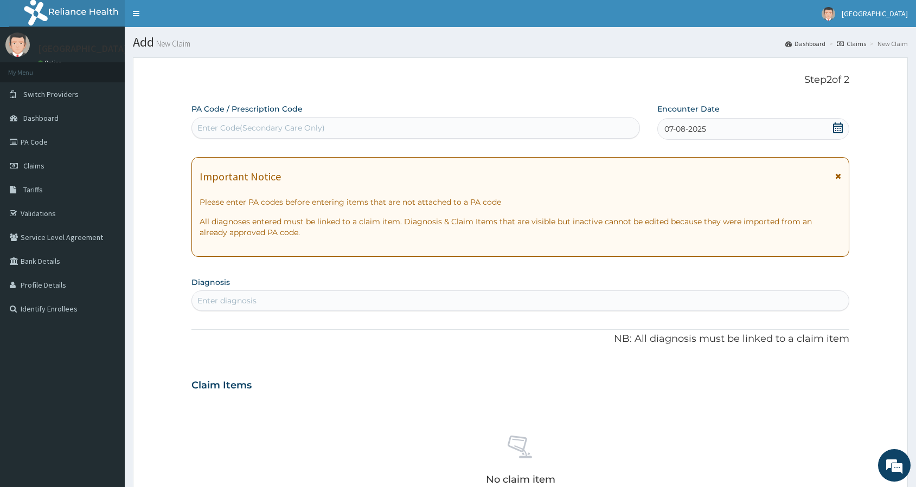
click at [370, 301] on div "Enter diagnosis" at bounding box center [520, 300] width 657 height 17
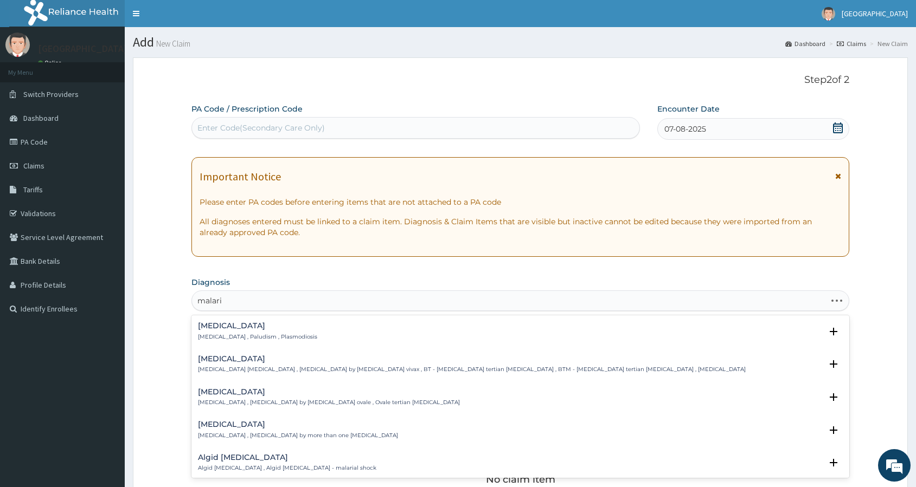
type input "[MEDICAL_DATA]"
click at [221, 325] on h4 "[MEDICAL_DATA]" at bounding box center [257, 326] width 119 height 8
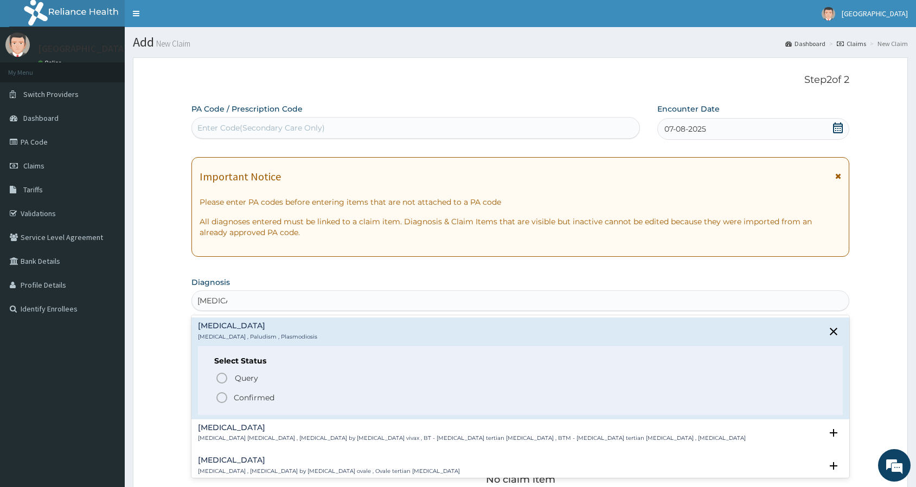
click at [222, 397] on icon "status option filled" at bounding box center [221, 397] width 13 height 13
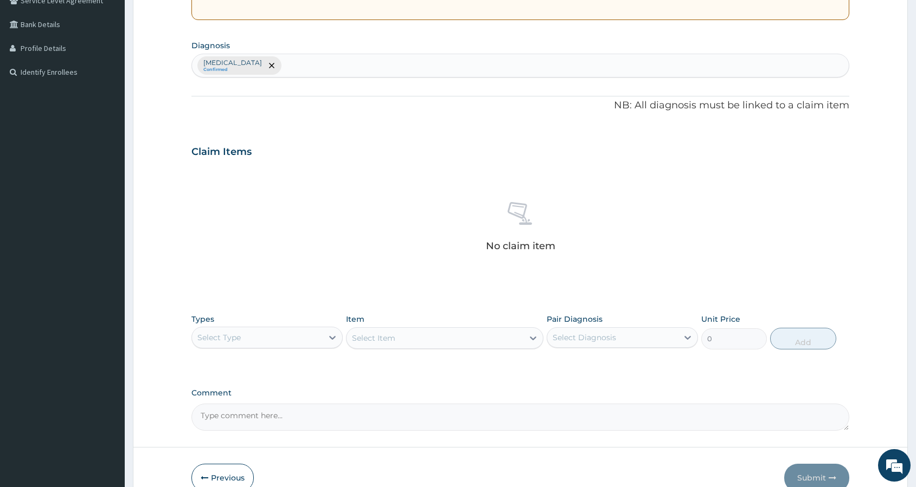
scroll to position [235, 0]
type input "[MEDICAL_DATA]"
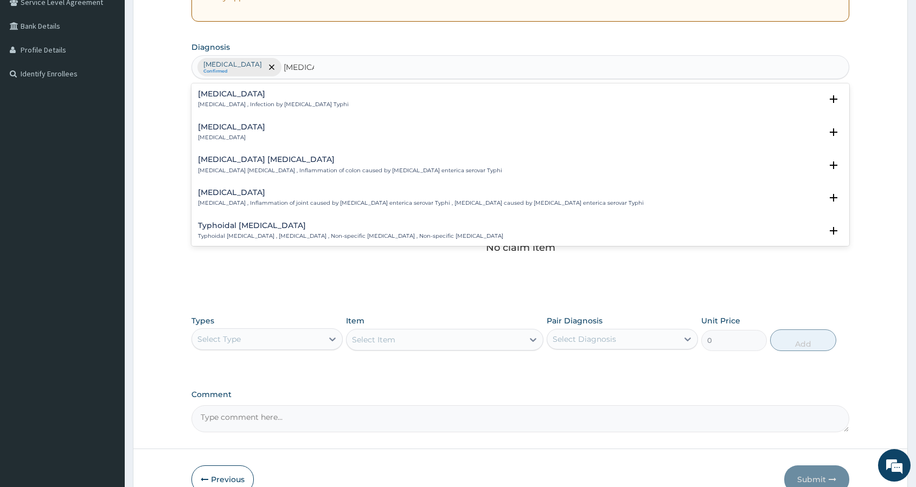
click at [209, 97] on h4 "[MEDICAL_DATA]" at bounding box center [273, 94] width 151 height 8
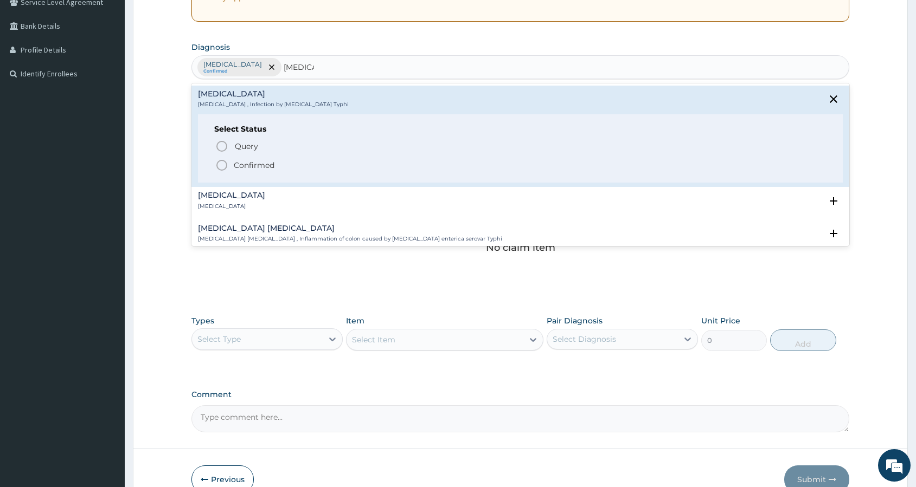
click at [220, 163] on icon "status option filled" at bounding box center [221, 165] width 13 height 13
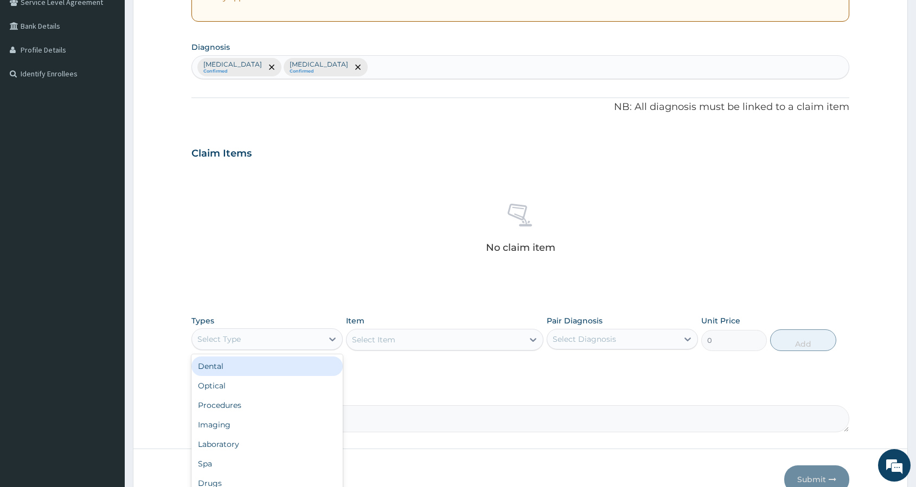
click at [306, 336] on div "Select Type" at bounding box center [257, 339] width 131 height 17
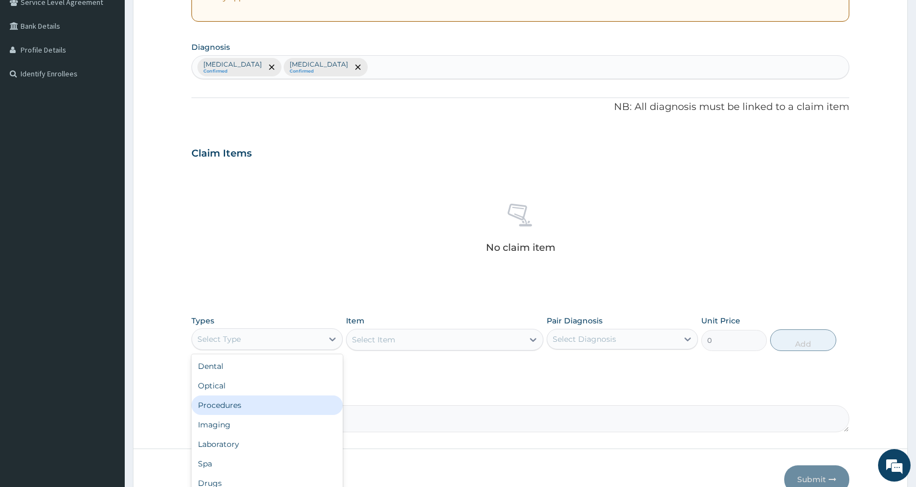
click at [276, 400] on div "Procedures" at bounding box center [266, 406] width 151 height 20
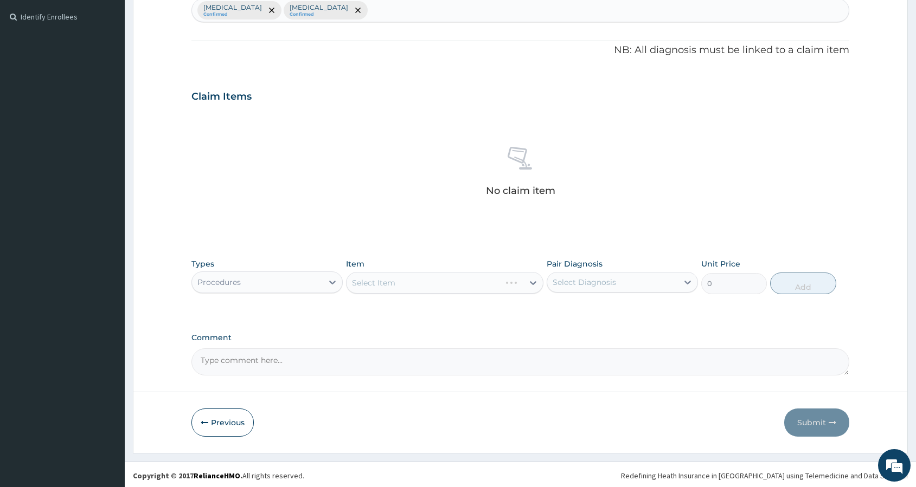
scroll to position [294, 0]
click at [455, 281] on div "Select Item" at bounding box center [434, 280] width 177 height 17
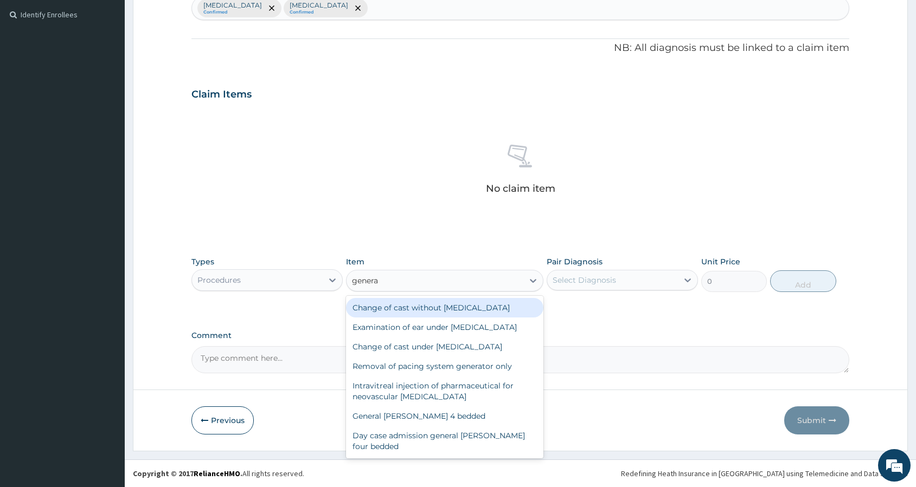
type input "general"
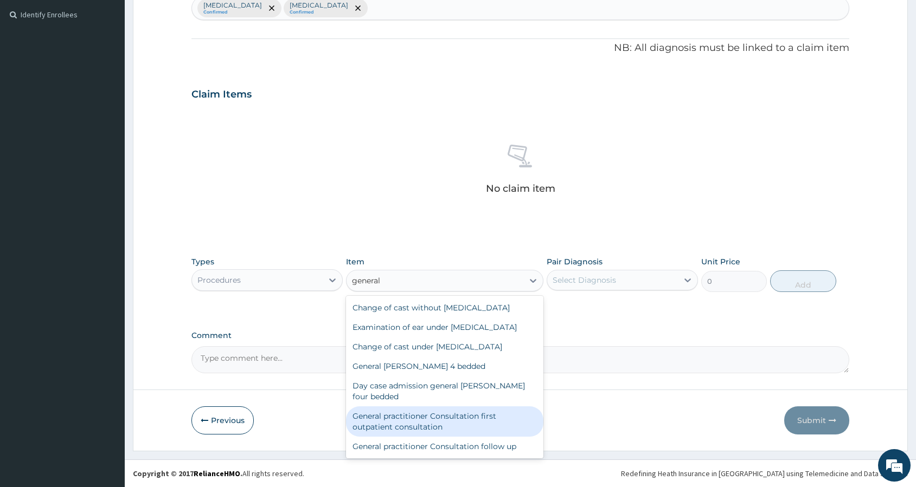
click at [442, 413] on div "General practitioner Consultation first outpatient consultation" at bounding box center [444, 422] width 197 height 30
type input "3000"
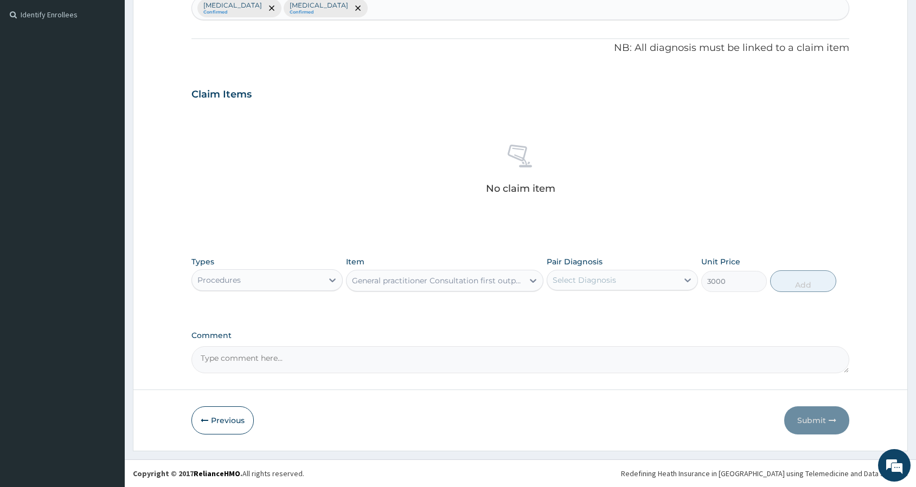
click at [604, 279] on div "Select Diagnosis" at bounding box center [584, 280] width 63 height 11
click at [604, 310] on div "[MEDICAL_DATA]" at bounding box center [622, 308] width 151 height 22
checkbox input "true"
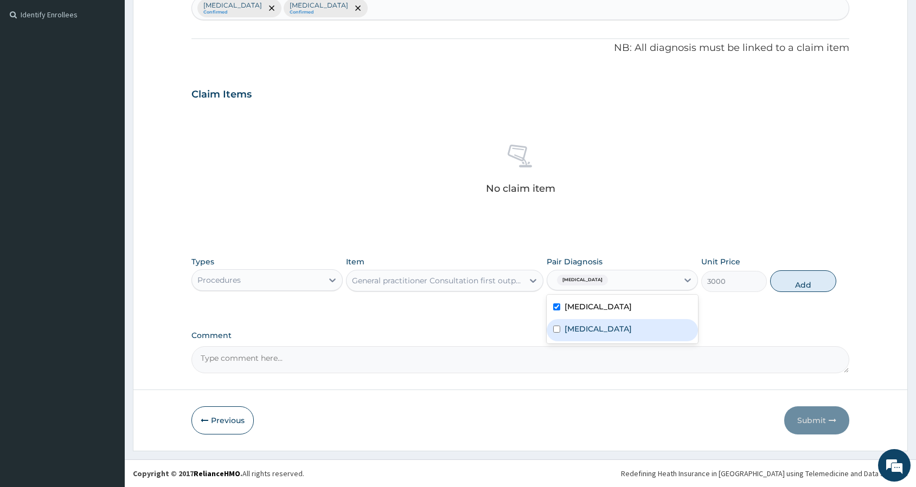
click at [600, 328] on label "[MEDICAL_DATA]" at bounding box center [597, 329] width 67 height 11
checkbox input "true"
click at [778, 278] on button "Add" at bounding box center [803, 282] width 66 height 22
type input "0"
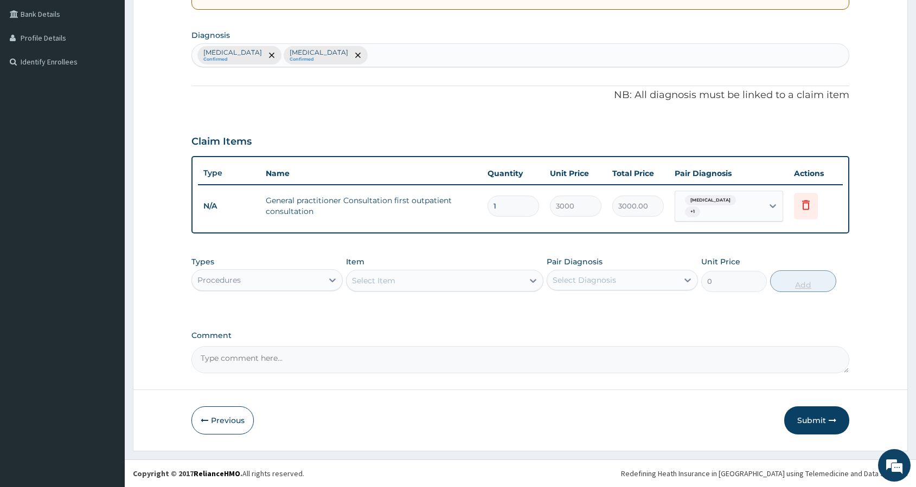
scroll to position [243, 0]
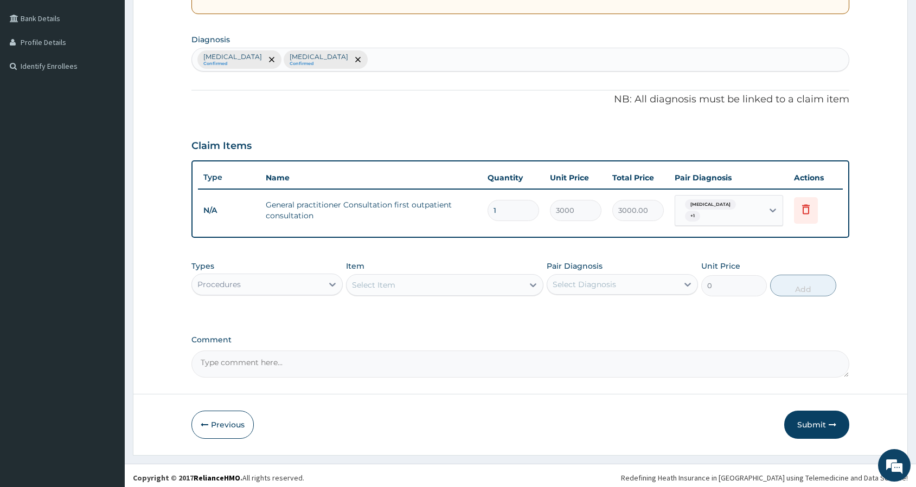
click at [388, 280] on div "Select Item" at bounding box center [373, 285] width 43 height 11
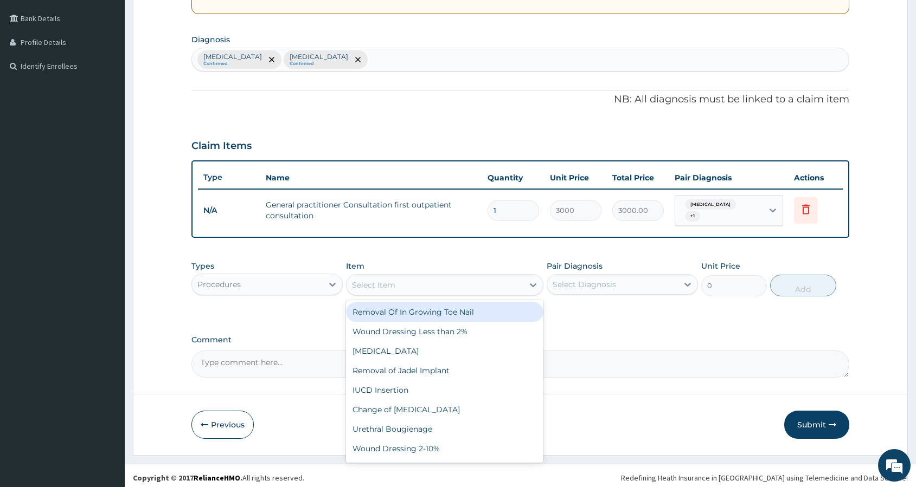
click at [291, 281] on div "Procedures" at bounding box center [257, 284] width 131 height 17
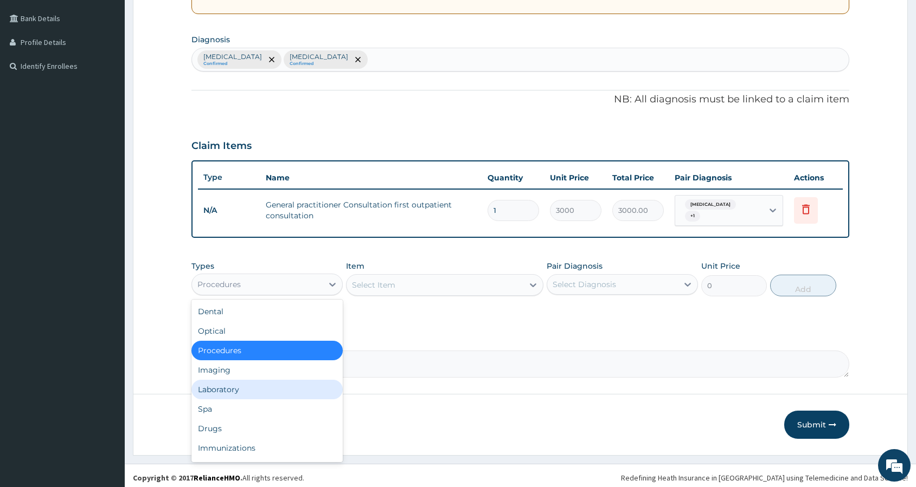
click at [249, 383] on div "Laboratory" at bounding box center [266, 390] width 151 height 20
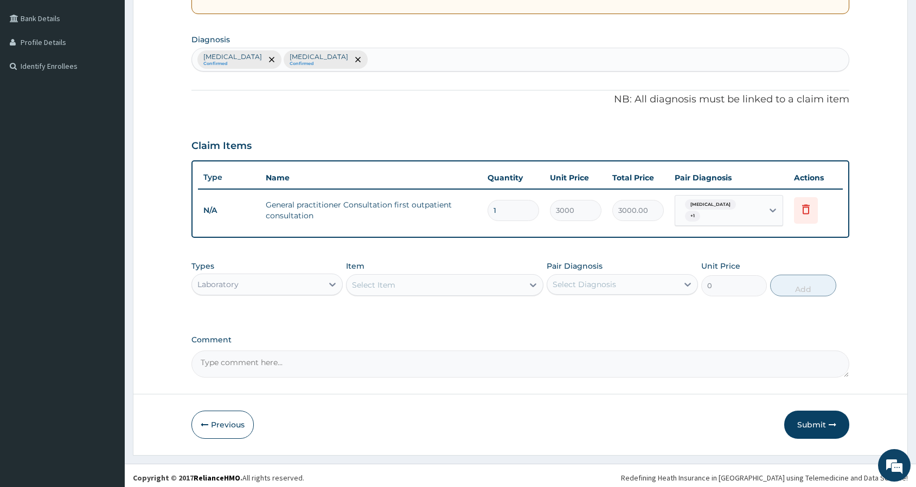
click at [447, 282] on div "Select Item" at bounding box center [434, 285] width 177 height 17
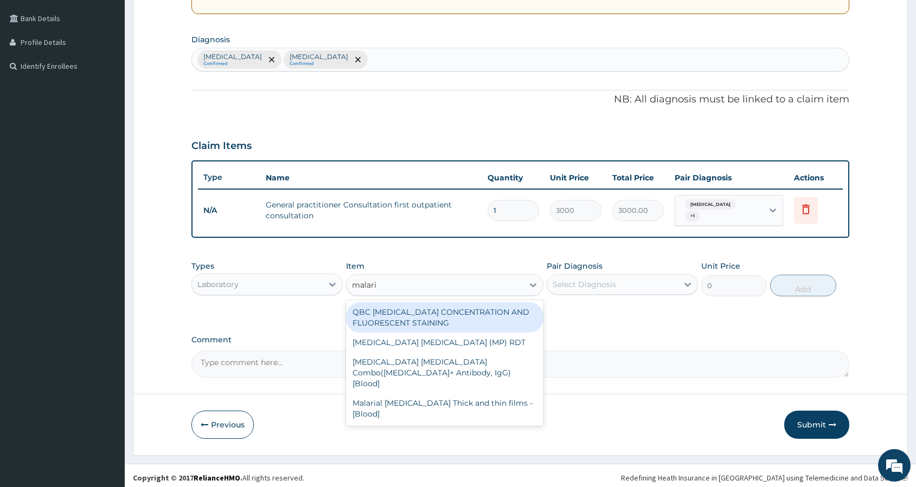
type input "[MEDICAL_DATA]"
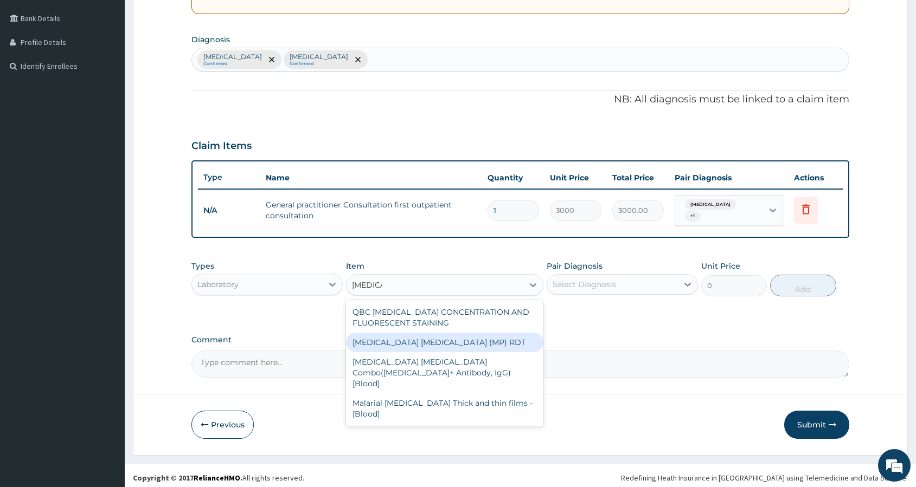
click at [432, 338] on div "[MEDICAL_DATA] [MEDICAL_DATA] (MP) RDT" at bounding box center [444, 343] width 197 height 20
type input "1500"
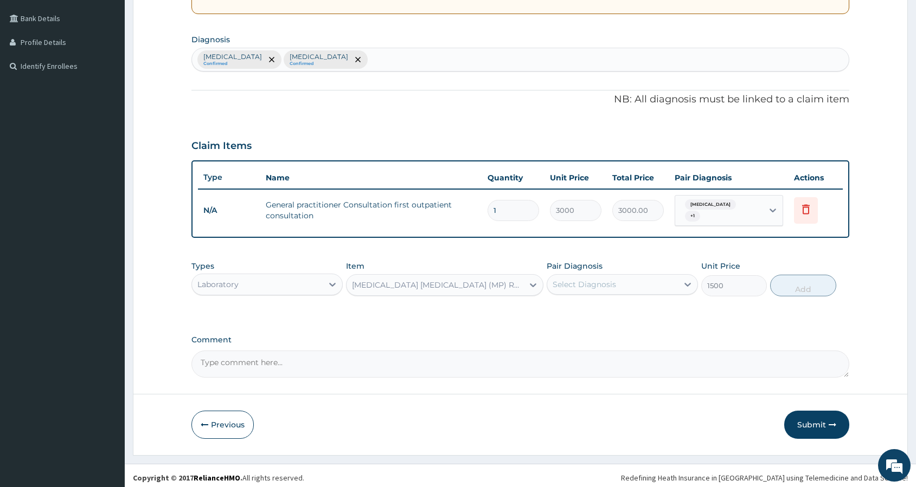
click at [612, 276] on div "Select Diagnosis" at bounding box center [612, 284] width 131 height 17
click at [595, 307] on div "[MEDICAL_DATA]" at bounding box center [622, 312] width 151 height 22
checkbox input "true"
click at [811, 277] on button "Add" at bounding box center [803, 286] width 66 height 22
type input "0"
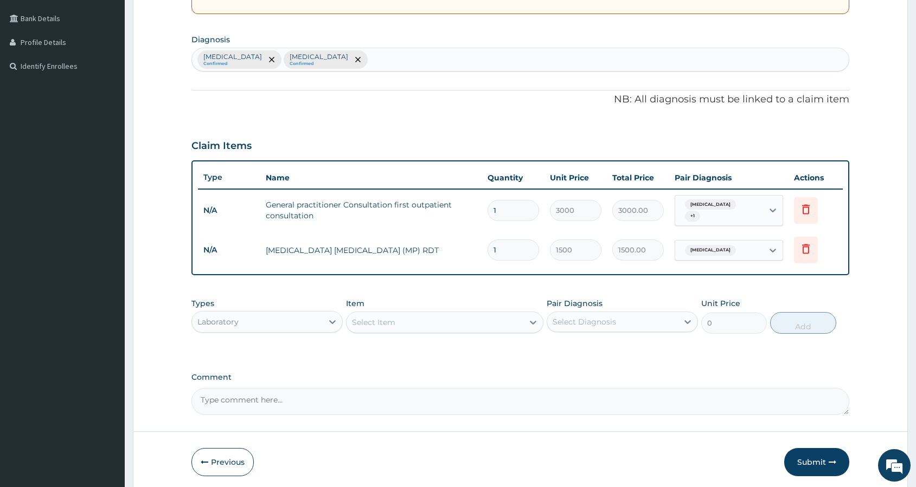
click at [408, 320] on div "Select Item" at bounding box center [434, 322] width 177 height 17
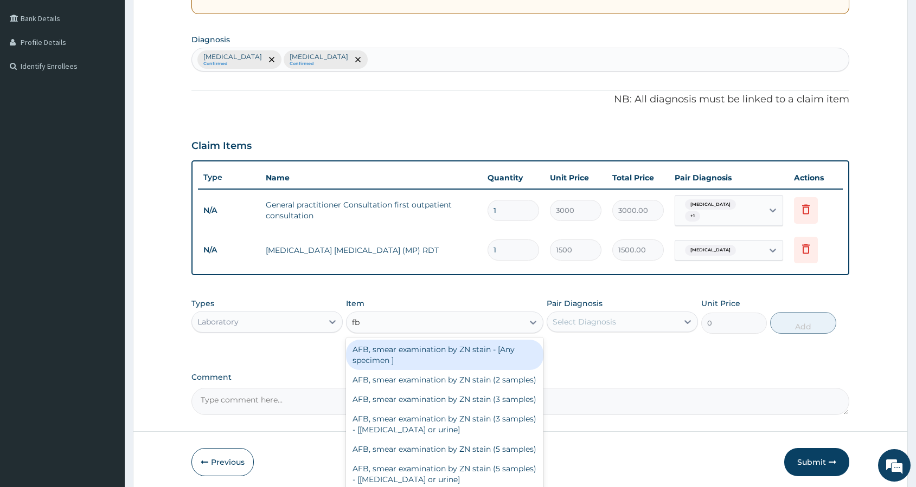
type input "fbc"
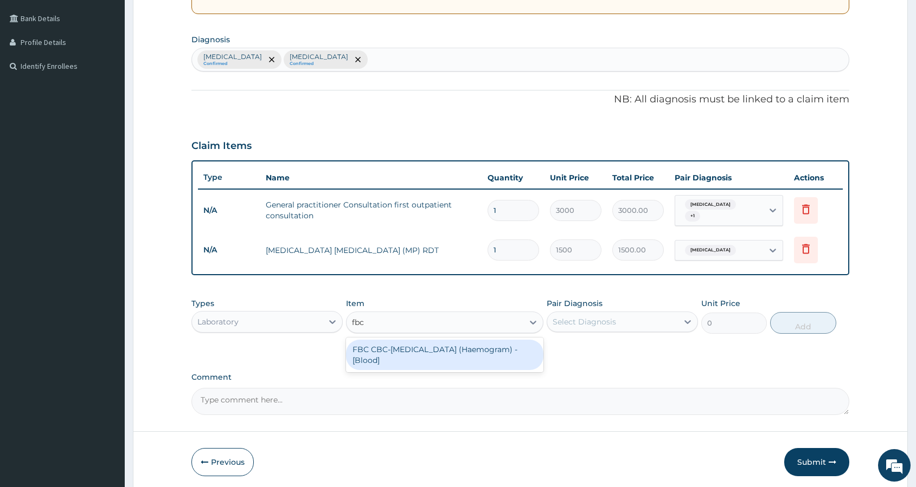
type input "3000"
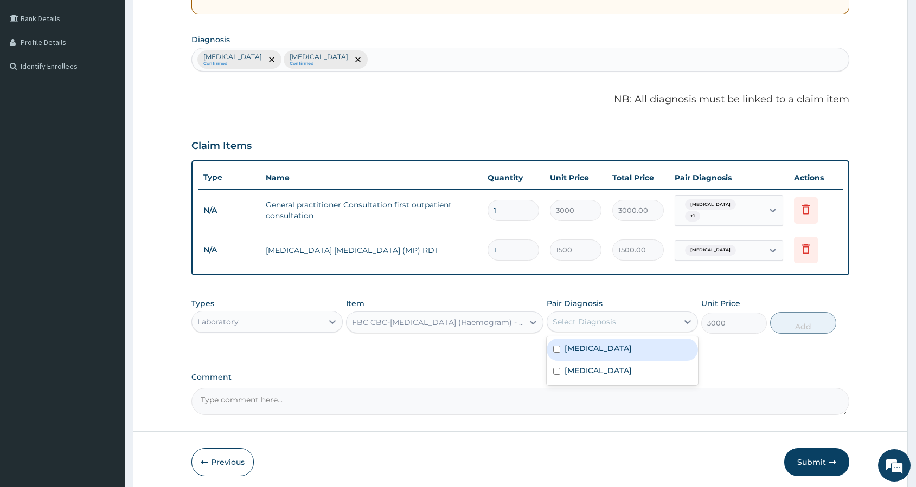
click at [659, 317] on div "Select Diagnosis" at bounding box center [612, 321] width 131 height 17
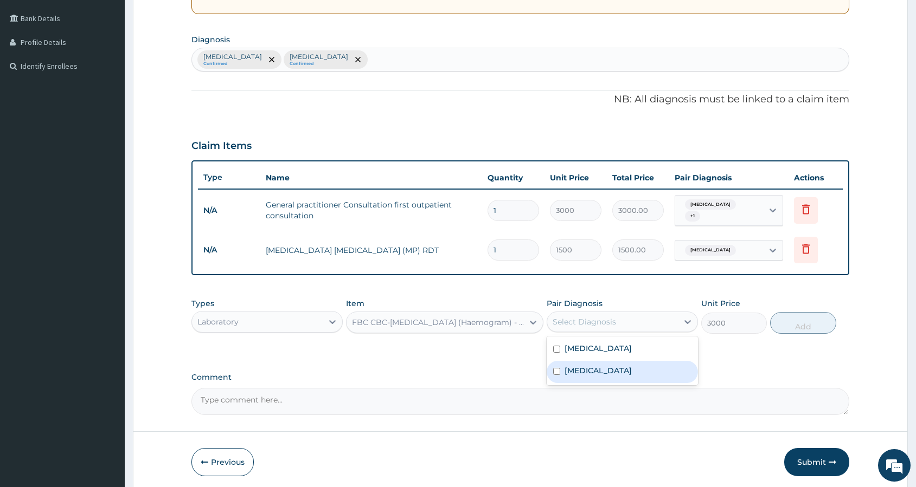
click at [638, 363] on div "[MEDICAL_DATA]" at bounding box center [622, 372] width 151 height 22
checkbox input "true"
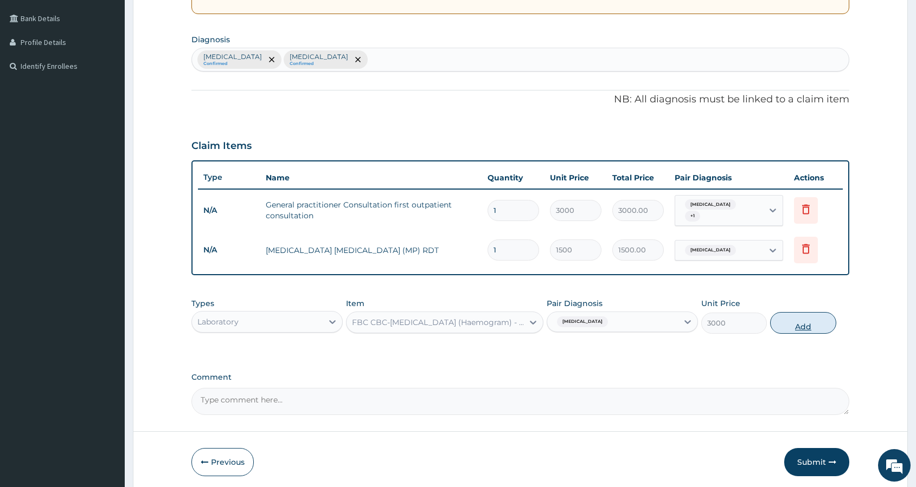
click at [800, 320] on button "Add" at bounding box center [803, 323] width 66 height 22
type input "0"
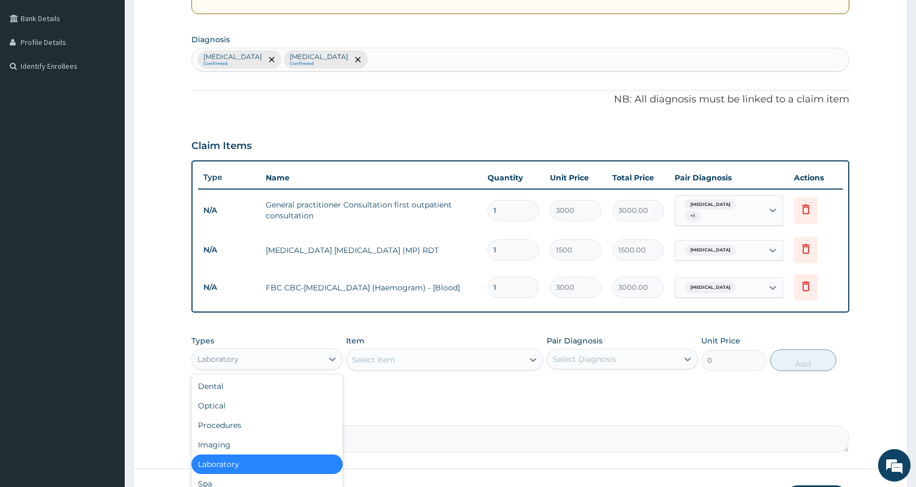
click at [288, 351] on div "Laboratory" at bounding box center [257, 359] width 131 height 17
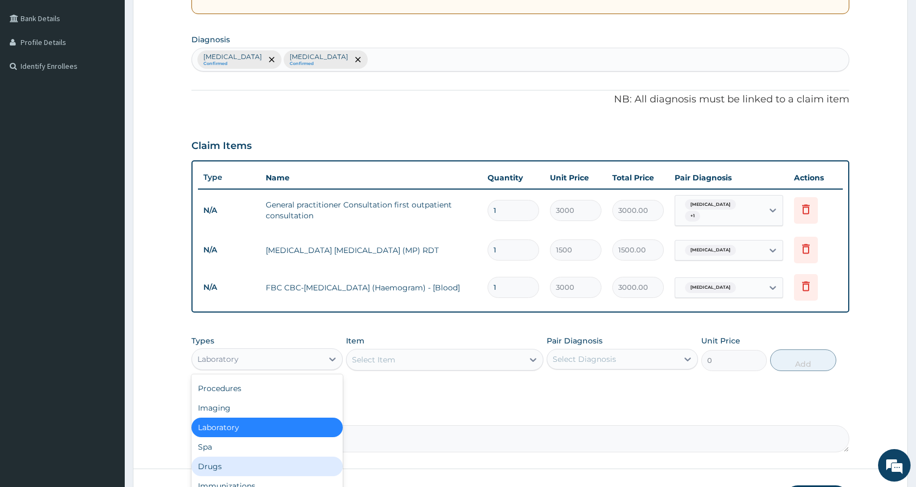
click at [243, 458] on div "Drugs" at bounding box center [266, 467] width 151 height 20
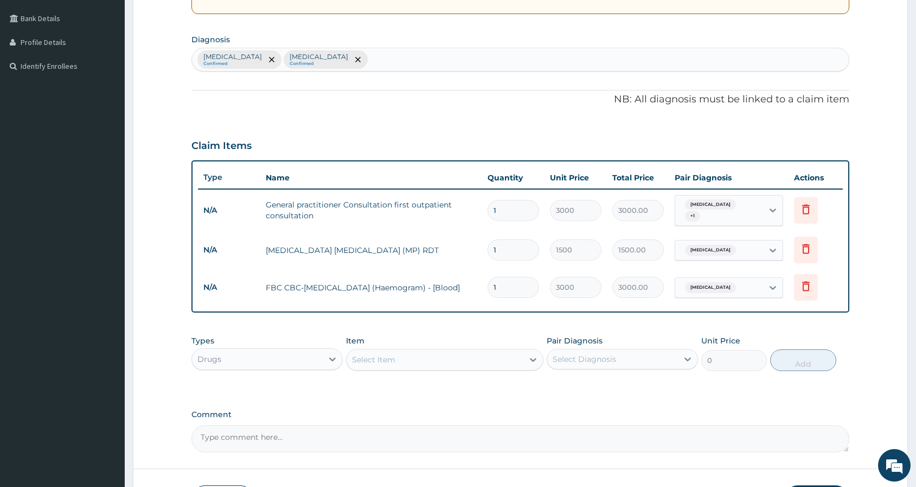
click at [490, 356] on div "Select Item" at bounding box center [434, 359] width 177 height 17
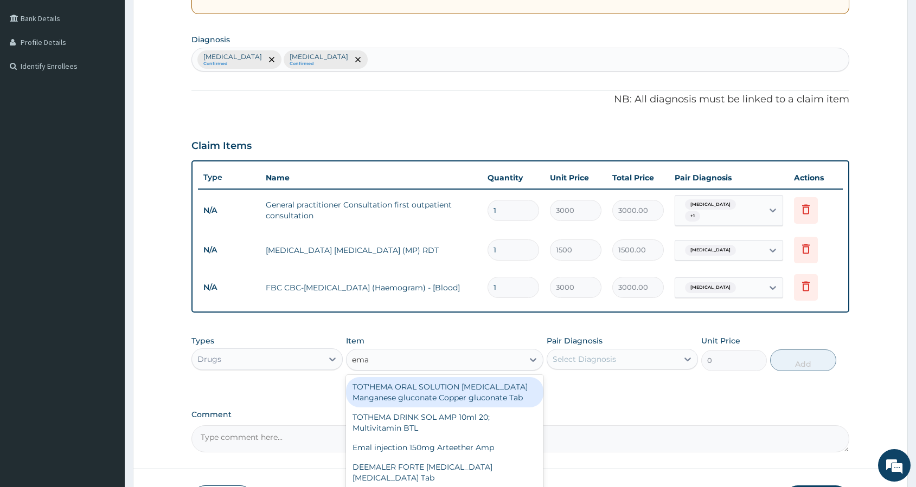
type input "emal"
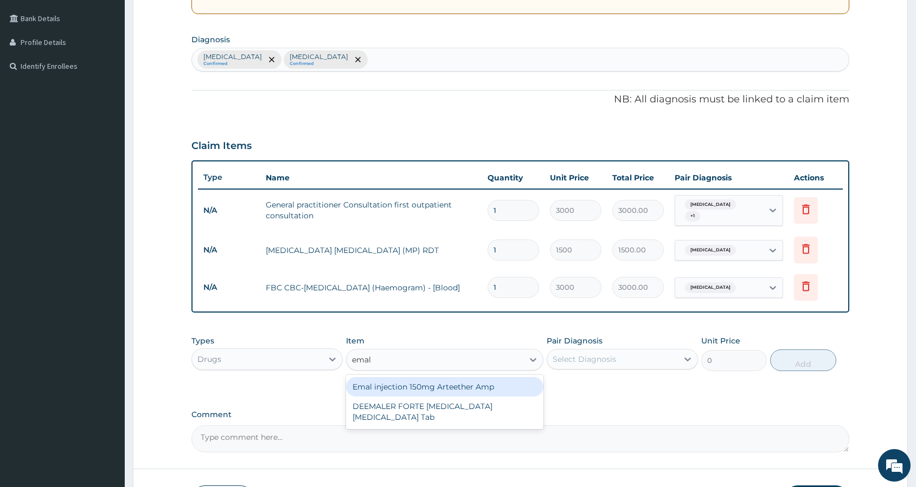
type input "4259.25"
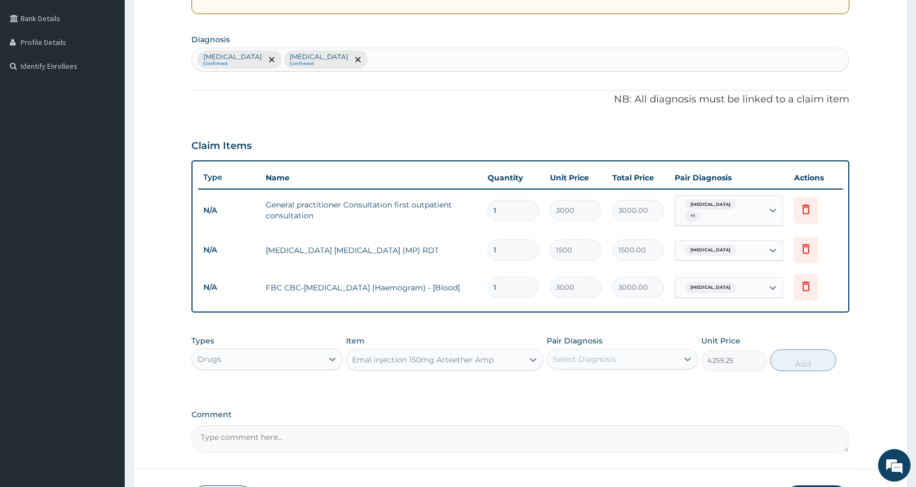
click at [610, 354] on div "Select Diagnosis" at bounding box center [584, 359] width 63 height 11
click at [604, 383] on div "[MEDICAL_DATA]" at bounding box center [622, 387] width 151 height 22
checkbox input "true"
click at [823, 364] on button "Add" at bounding box center [803, 361] width 66 height 22
type input "0"
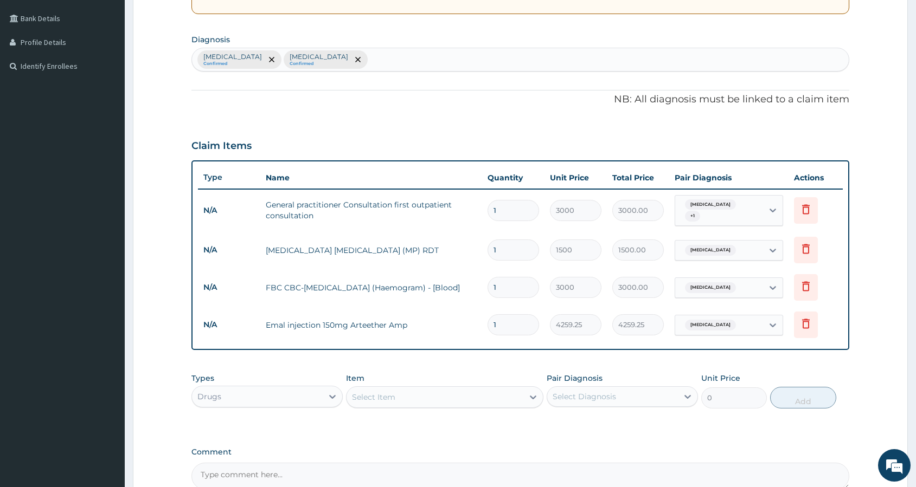
click at [413, 395] on div "Select Item" at bounding box center [434, 397] width 177 height 17
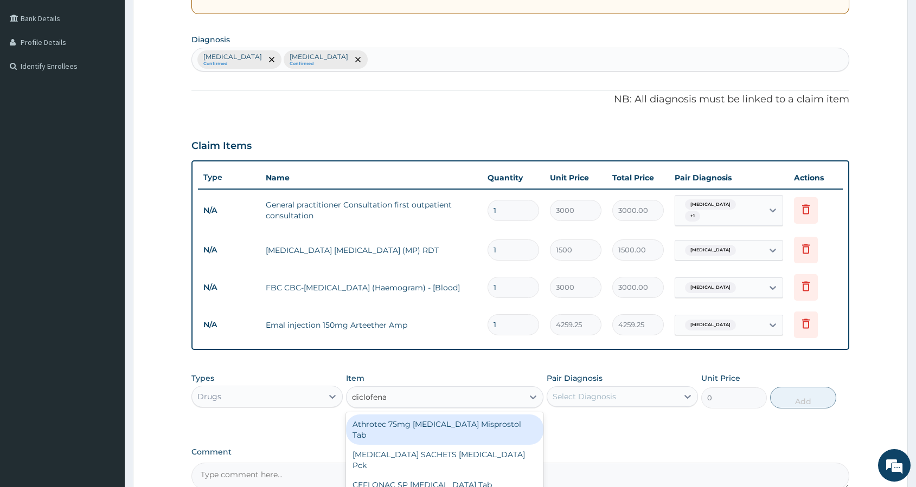
type input "[MEDICAL_DATA]"
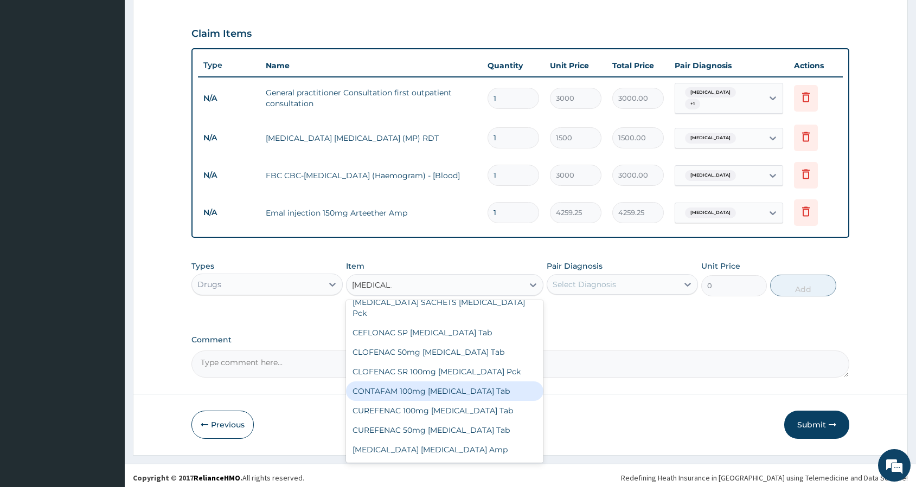
scroll to position [52, 0]
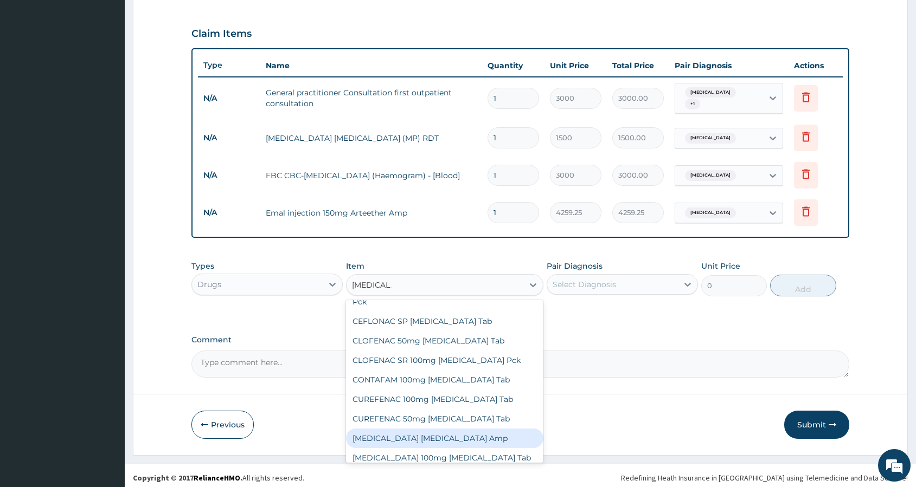
click at [452, 429] on div "[MEDICAL_DATA] [MEDICAL_DATA] Amp" at bounding box center [444, 439] width 197 height 20
type input "414"
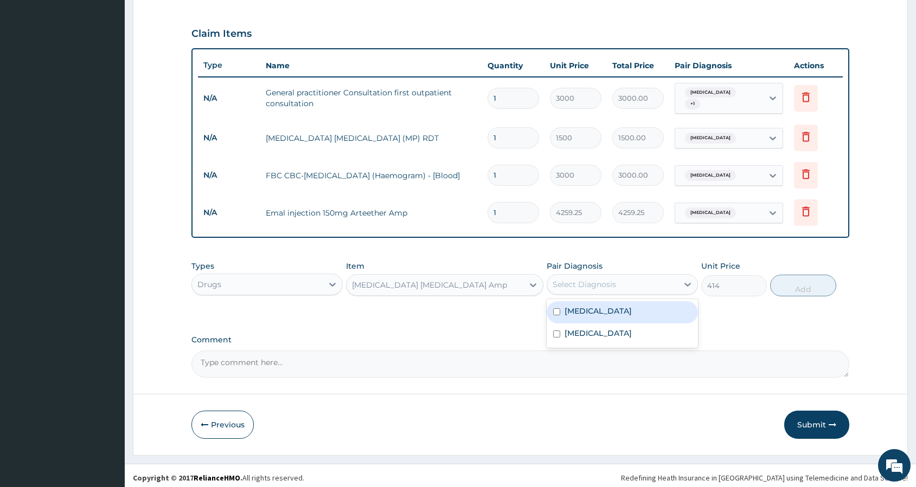
click at [605, 281] on div "Select Diagnosis" at bounding box center [584, 284] width 63 height 11
click at [497, 283] on div "[MEDICAL_DATA] [MEDICAL_DATA] Amp" at bounding box center [434, 285] width 177 height 17
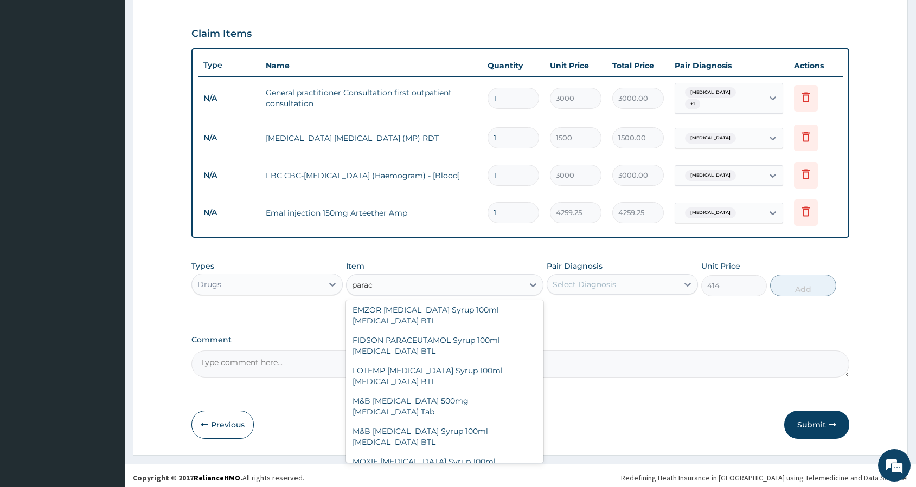
scroll to position [0, 0]
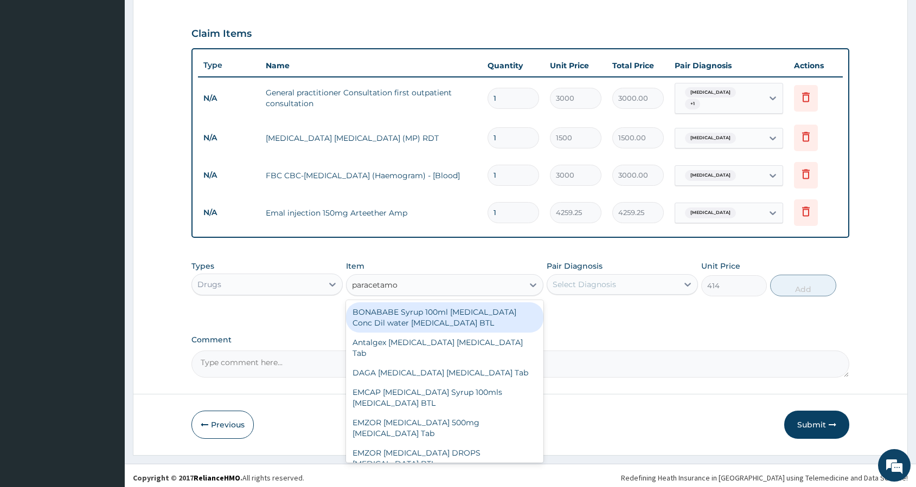
type input "[MEDICAL_DATA]"
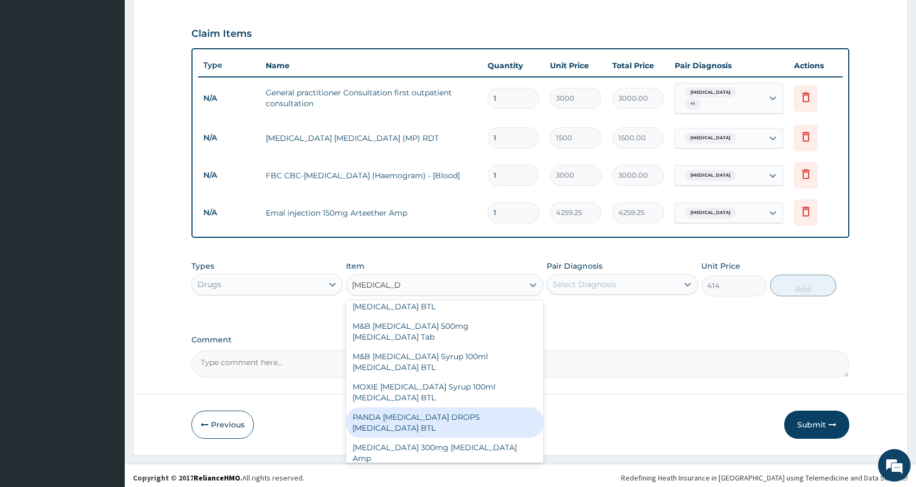
scroll to position [231, 0]
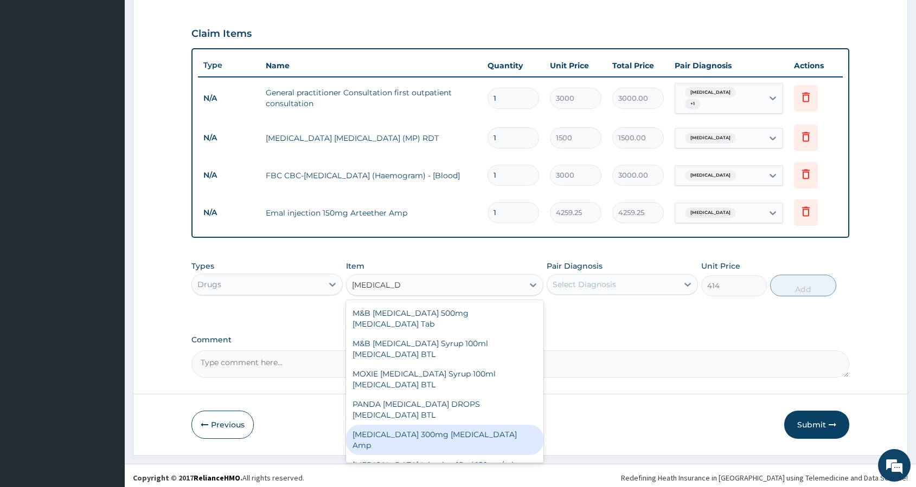
click at [465, 428] on div "[MEDICAL_DATA] 300mg [MEDICAL_DATA] Amp" at bounding box center [444, 440] width 197 height 30
type input "345"
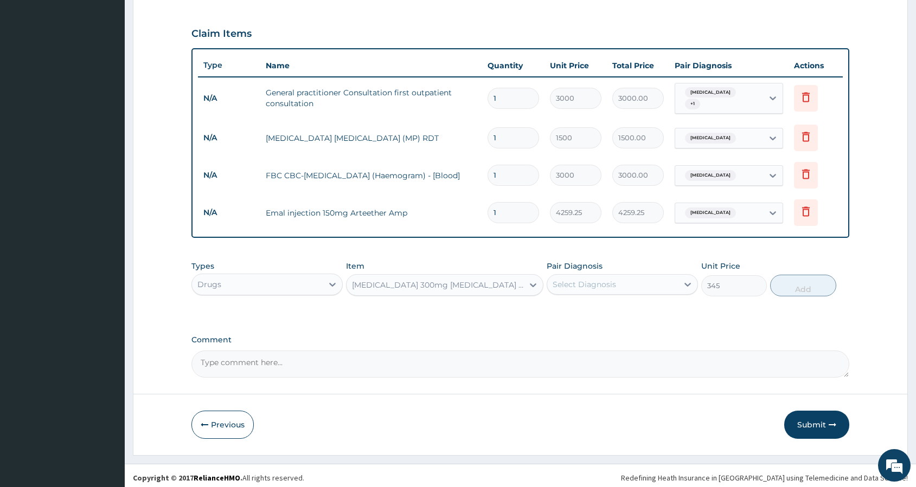
scroll to position [353, 0]
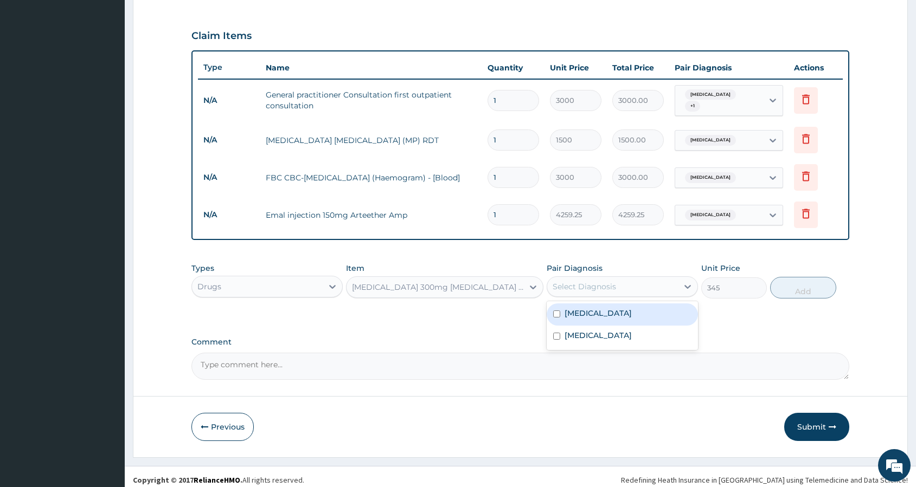
click at [580, 281] on div "Select Diagnosis" at bounding box center [584, 286] width 63 height 11
click at [588, 308] on label "[MEDICAL_DATA]" at bounding box center [597, 313] width 67 height 11
checkbox input "true"
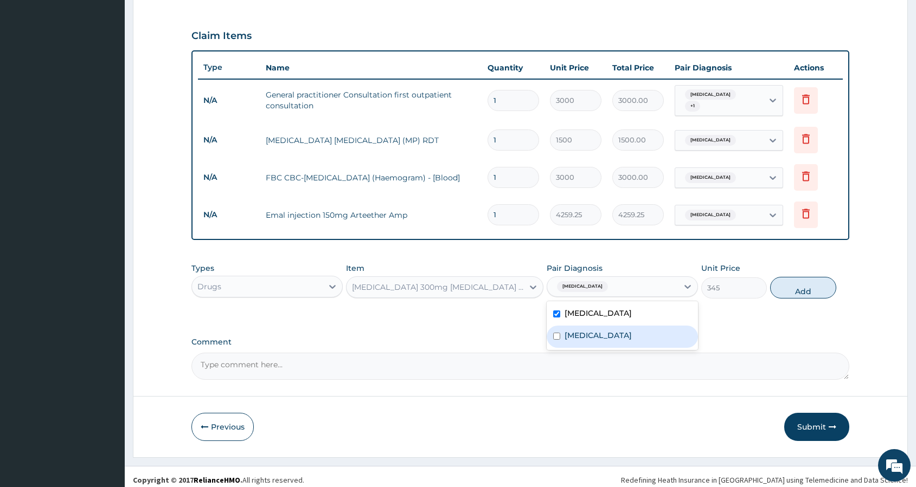
click at [589, 326] on div "[MEDICAL_DATA]" at bounding box center [622, 337] width 151 height 22
checkbox input "true"
click at [792, 284] on button "Add" at bounding box center [803, 288] width 66 height 22
type input "0"
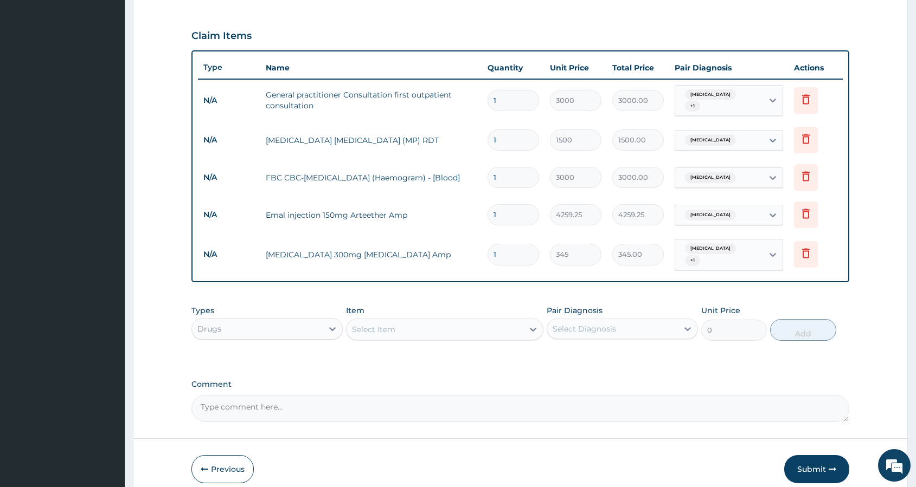
click at [519, 249] on input "1" at bounding box center [513, 254] width 52 height 21
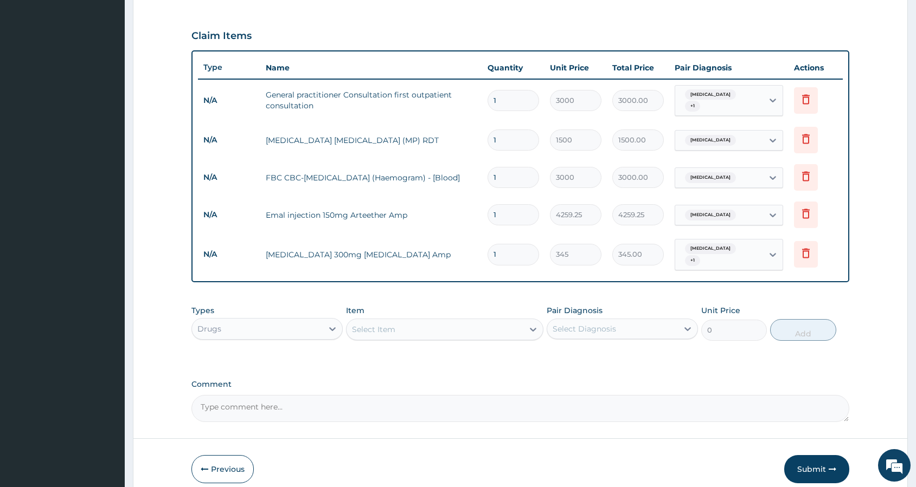
type input "0.00"
click at [519, 249] on input "number" at bounding box center [513, 254] width 52 height 21
type input "2"
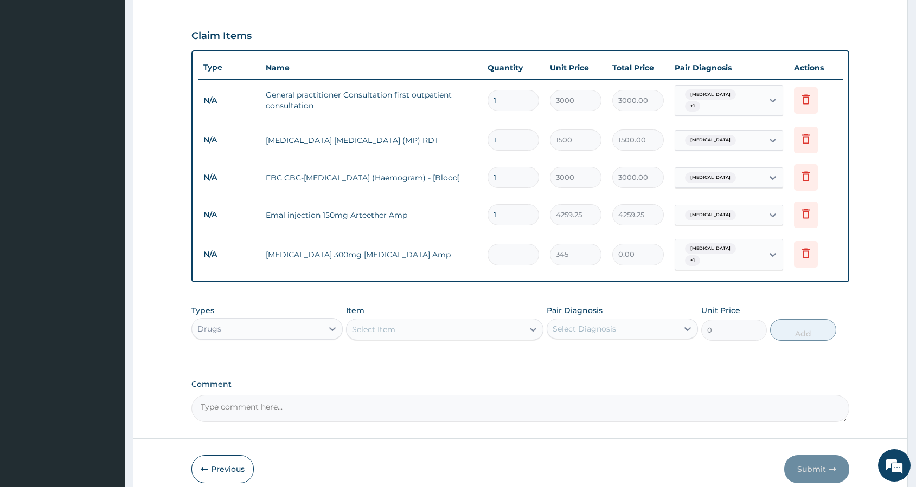
type input "690.00"
type input "2"
click at [468, 321] on div "Select Item" at bounding box center [434, 329] width 177 height 17
type input "ciprofla"
click at [399, 321] on div "Select Item" at bounding box center [434, 329] width 177 height 17
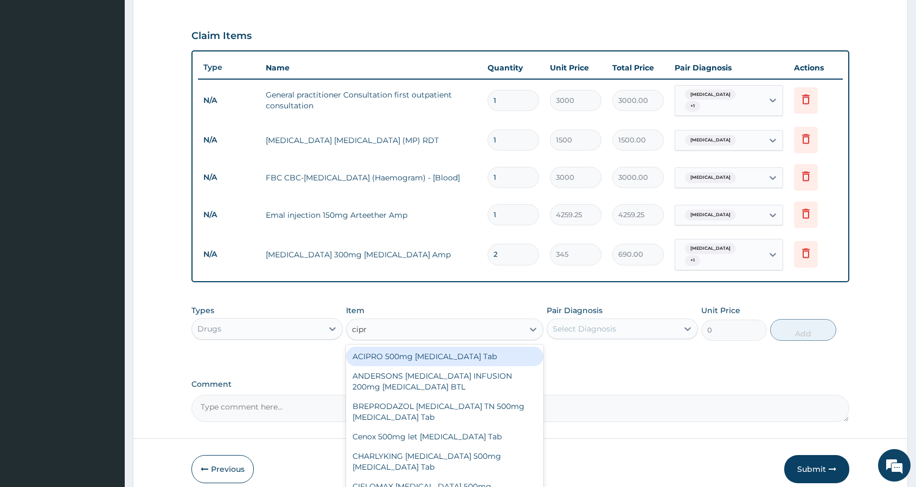
type input "[MEDICAL_DATA]"
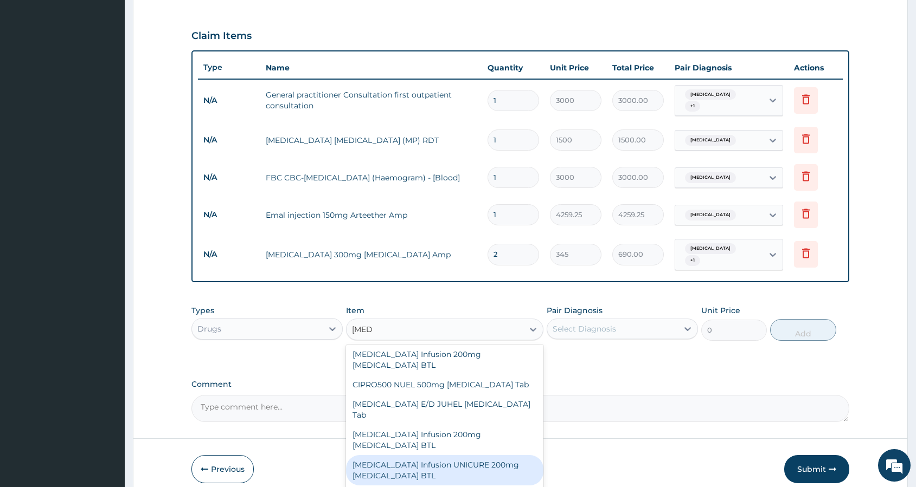
scroll to position [199, 0]
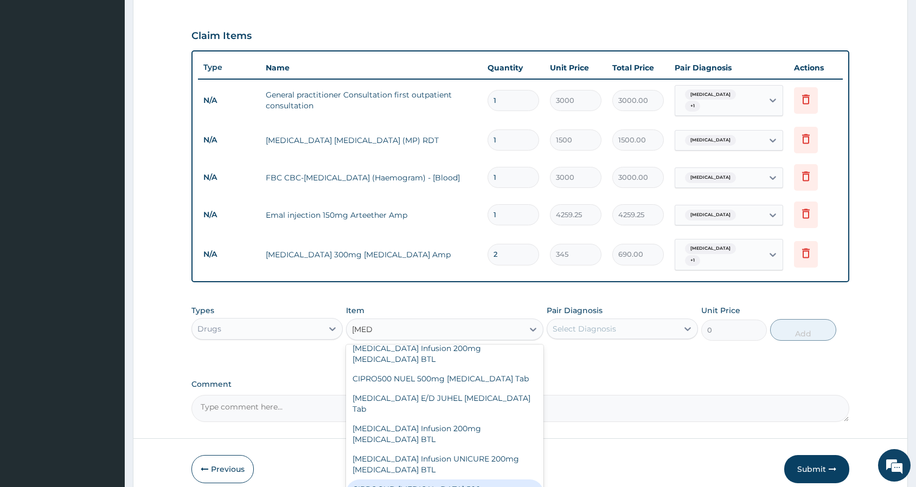
click at [467, 480] on div "CIPROGUD [MEDICAL_DATA] 500mg [MEDICAL_DATA] Tab" at bounding box center [444, 495] width 197 height 30
type input "301.875"
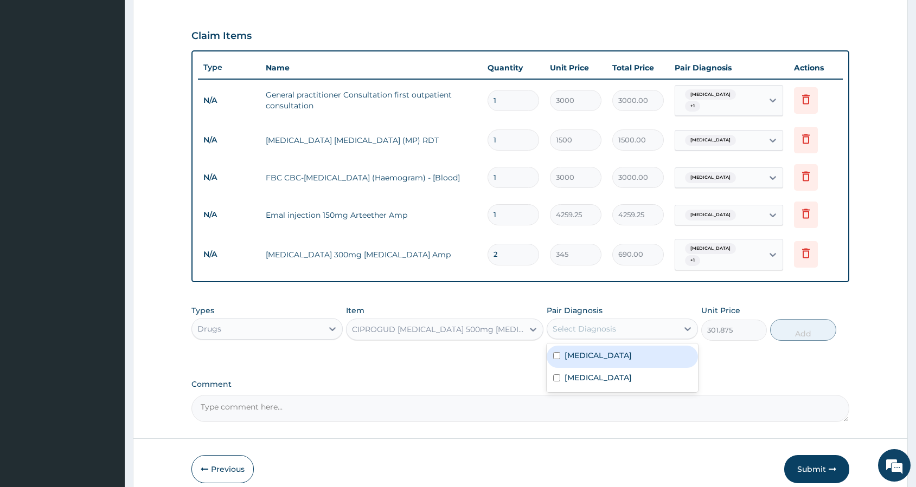
click at [609, 324] on div "Select Diagnosis" at bounding box center [584, 329] width 63 height 11
click at [611, 373] on label "[MEDICAL_DATA]" at bounding box center [597, 378] width 67 height 11
checkbox input "true"
click at [788, 319] on button "Add" at bounding box center [803, 330] width 66 height 22
type input "0"
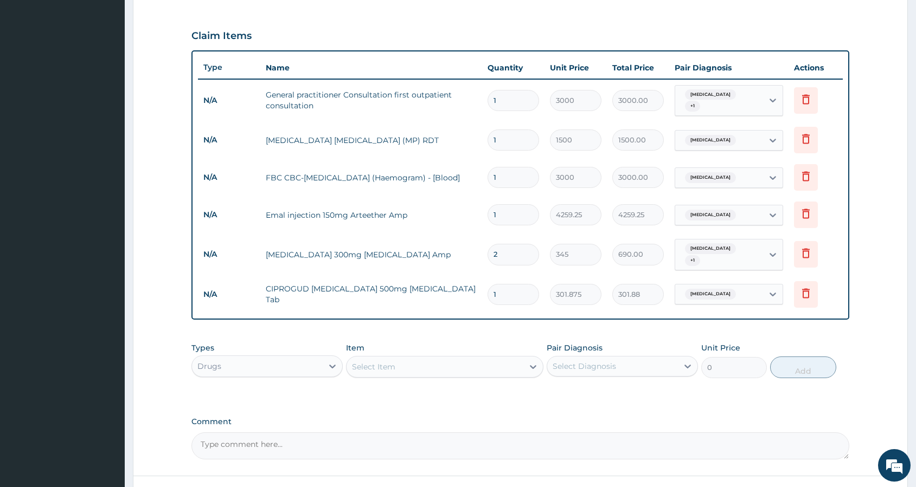
type input "15"
type input "4528.13"
type input "1"
type input "301.88"
type input "10"
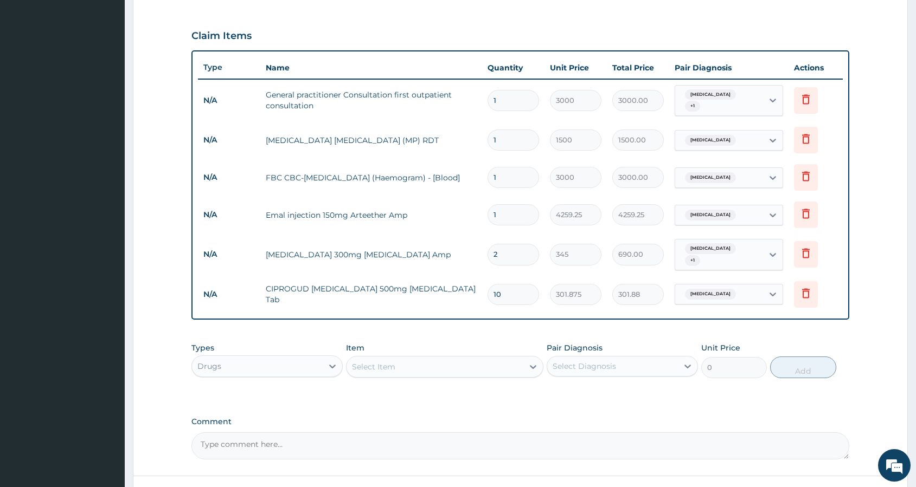
type input "3018.75"
type input "10"
click at [622, 326] on div "PA Code / Prescription Code Enter Code(Secondary Care Only) Encounter Date [DAT…" at bounding box center [520, 105] width 658 height 709
click at [463, 358] on div "Select Item" at bounding box center [434, 366] width 177 height 17
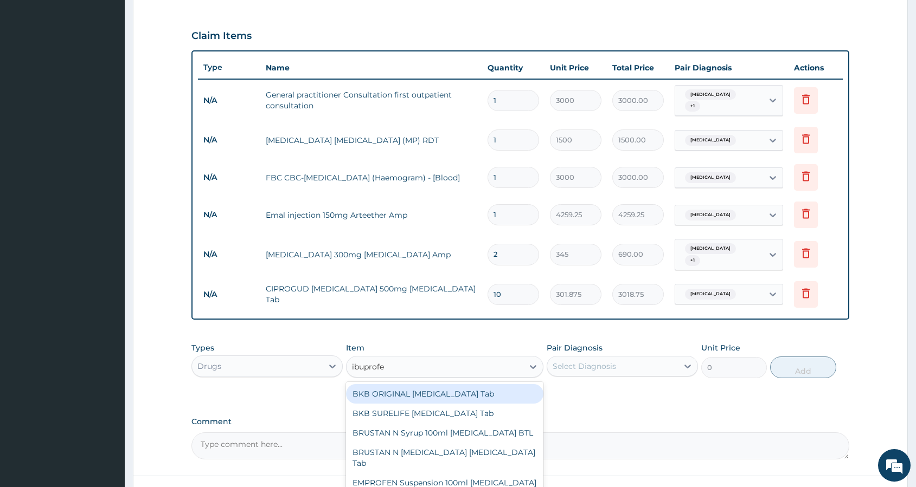
type input "[MEDICAL_DATA]"
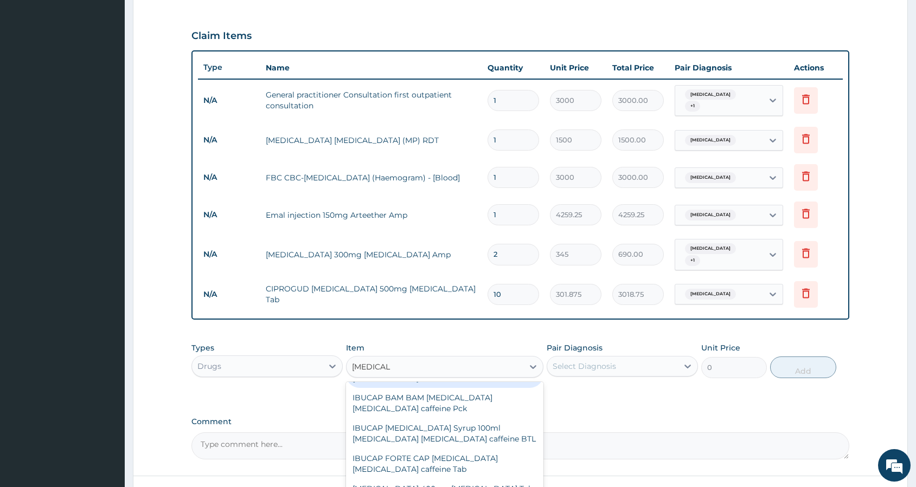
scroll to position [208, 0]
click at [456, 478] on div "[MEDICAL_DATA] 400mg [MEDICAL_DATA] Tab" at bounding box center [444, 488] width 197 height 20
type input "94.875"
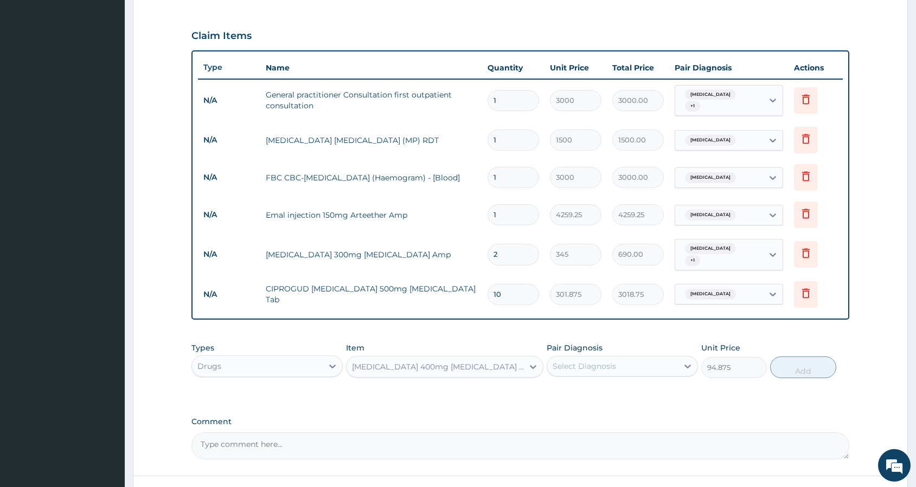
click at [604, 361] on div "Select Diagnosis" at bounding box center [584, 366] width 63 height 11
click at [594, 387] on div "[MEDICAL_DATA]" at bounding box center [622, 394] width 151 height 22
checkbox input "true"
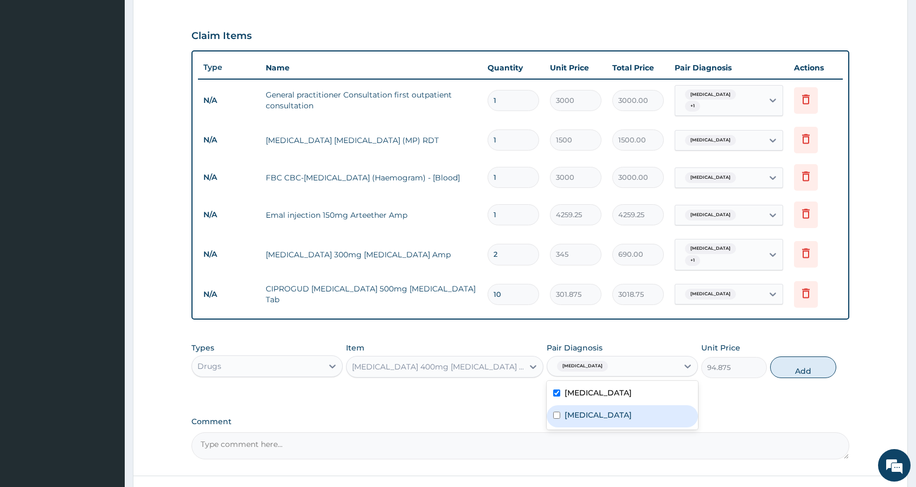
click at [587, 413] on div "[MEDICAL_DATA]" at bounding box center [622, 417] width 151 height 22
checkbox input "true"
click at [791, 357] on button "Add" at bounding box center [803, 368] width 66 height 22
type input "0"
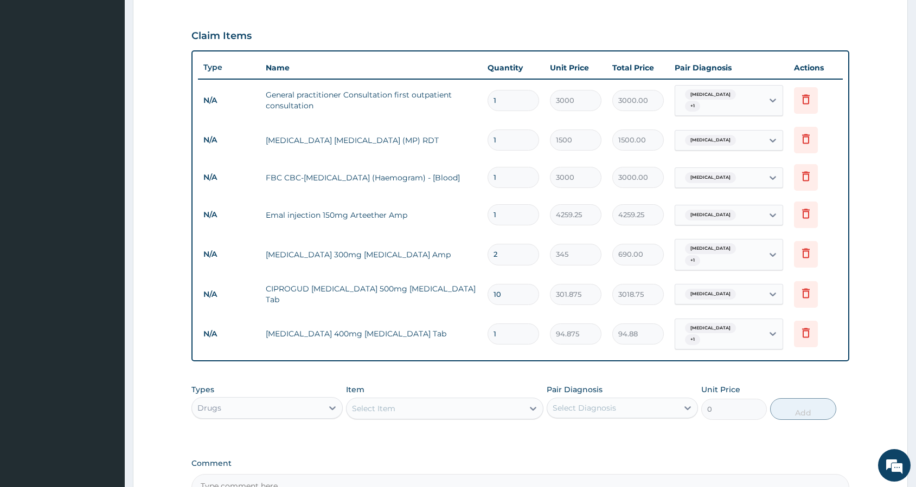
type input "18"
type input "1707.75"
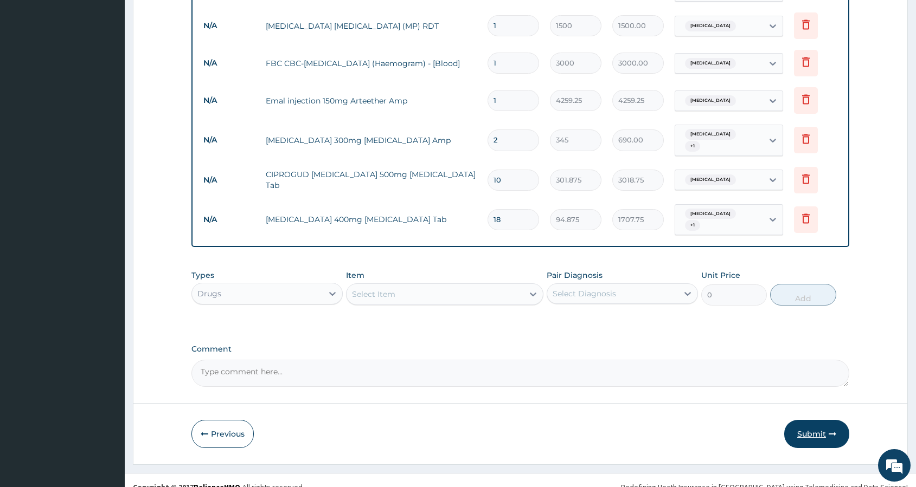
type input "18"
click at [817, 420] on button "Submit" at bounding box center [816, 434] width 65 height 28
